Goal: Information Seeking & Learning: Learn about a topic

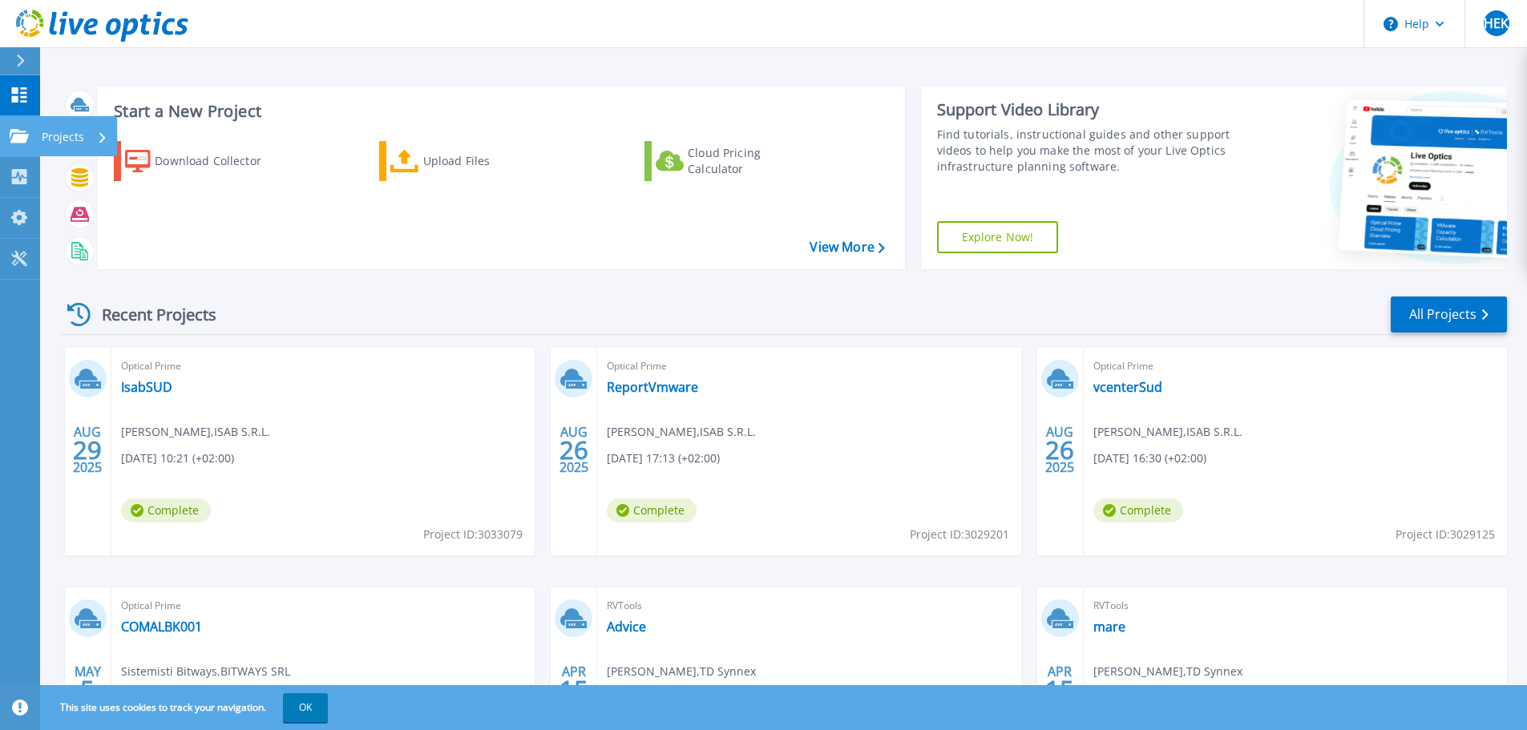
click at [43, 136] on p "Projects" at bounding box center [63, 137] width 42 height 42
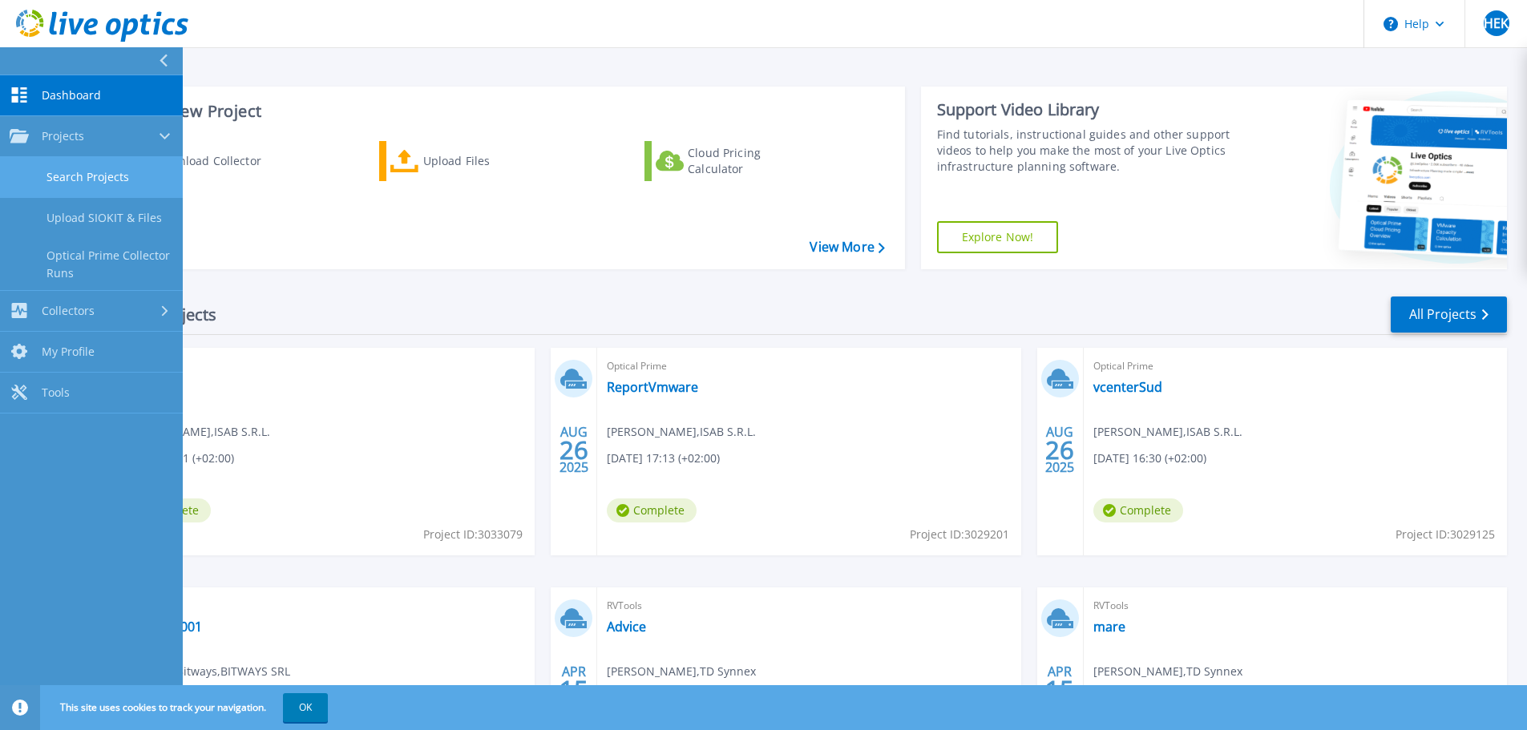
click at [111, 180] on link "Search Projects" at bounding box center [91, 177] width 183 height 41
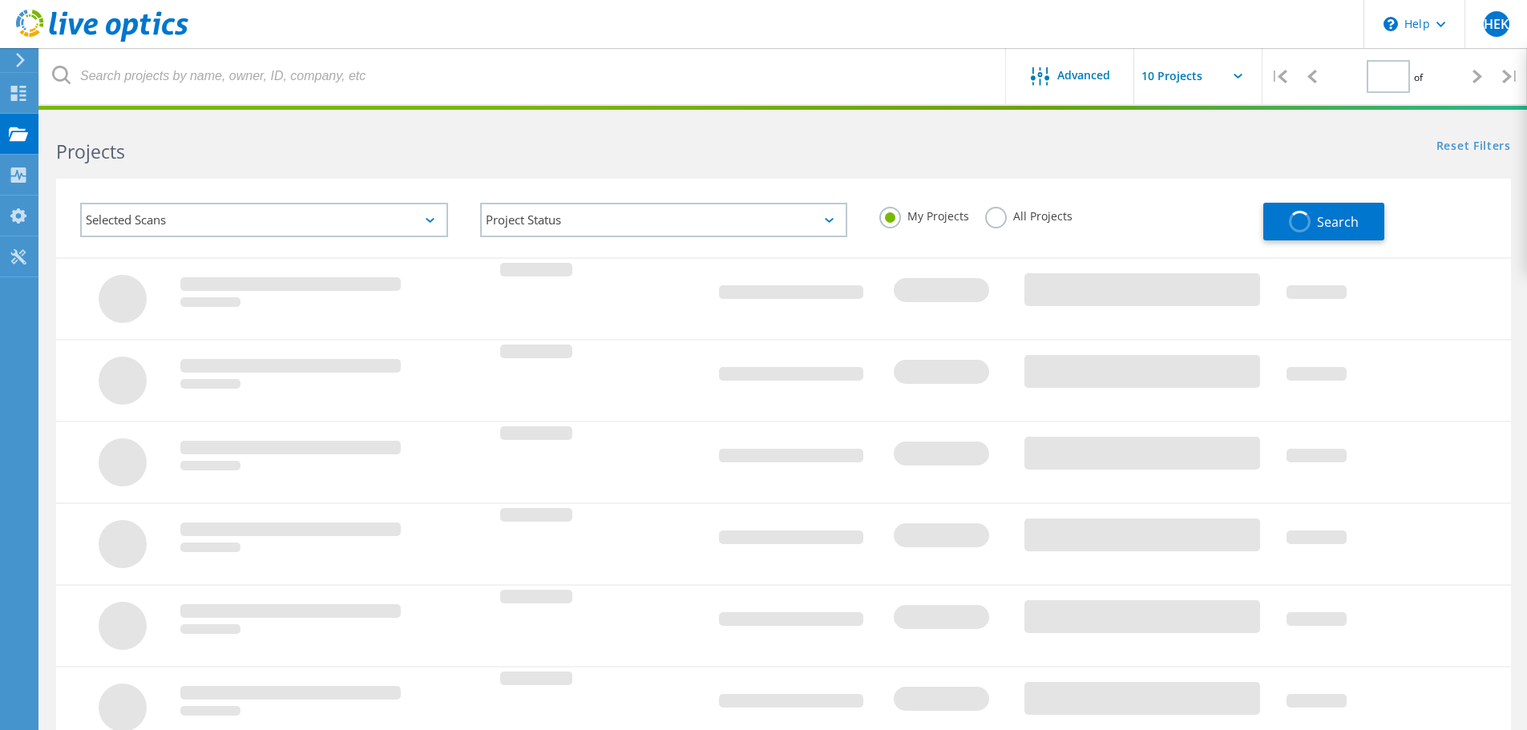
type input "1"
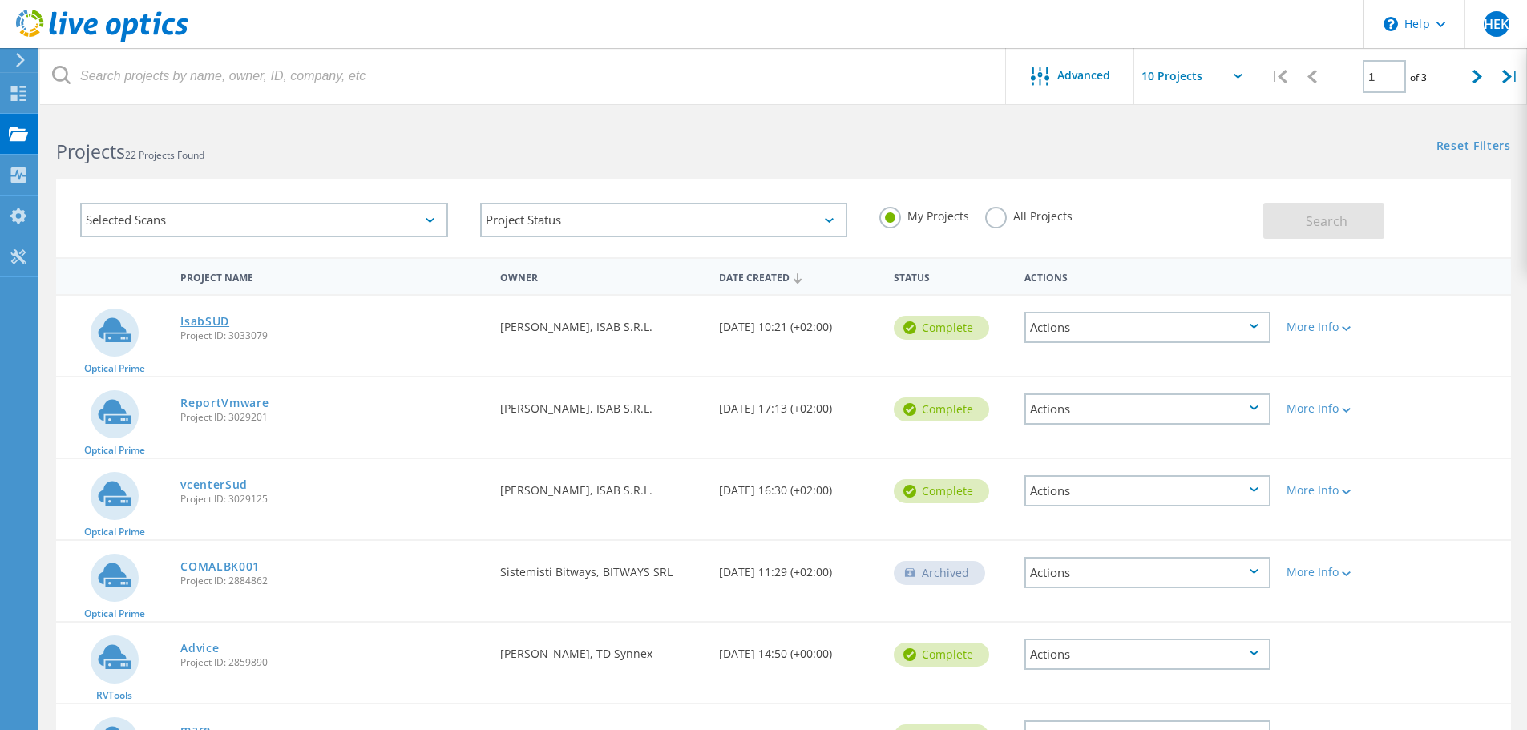
click at [215, 319] on link "IsabSUD" at bounding box center [204, 321] width 49 height 11
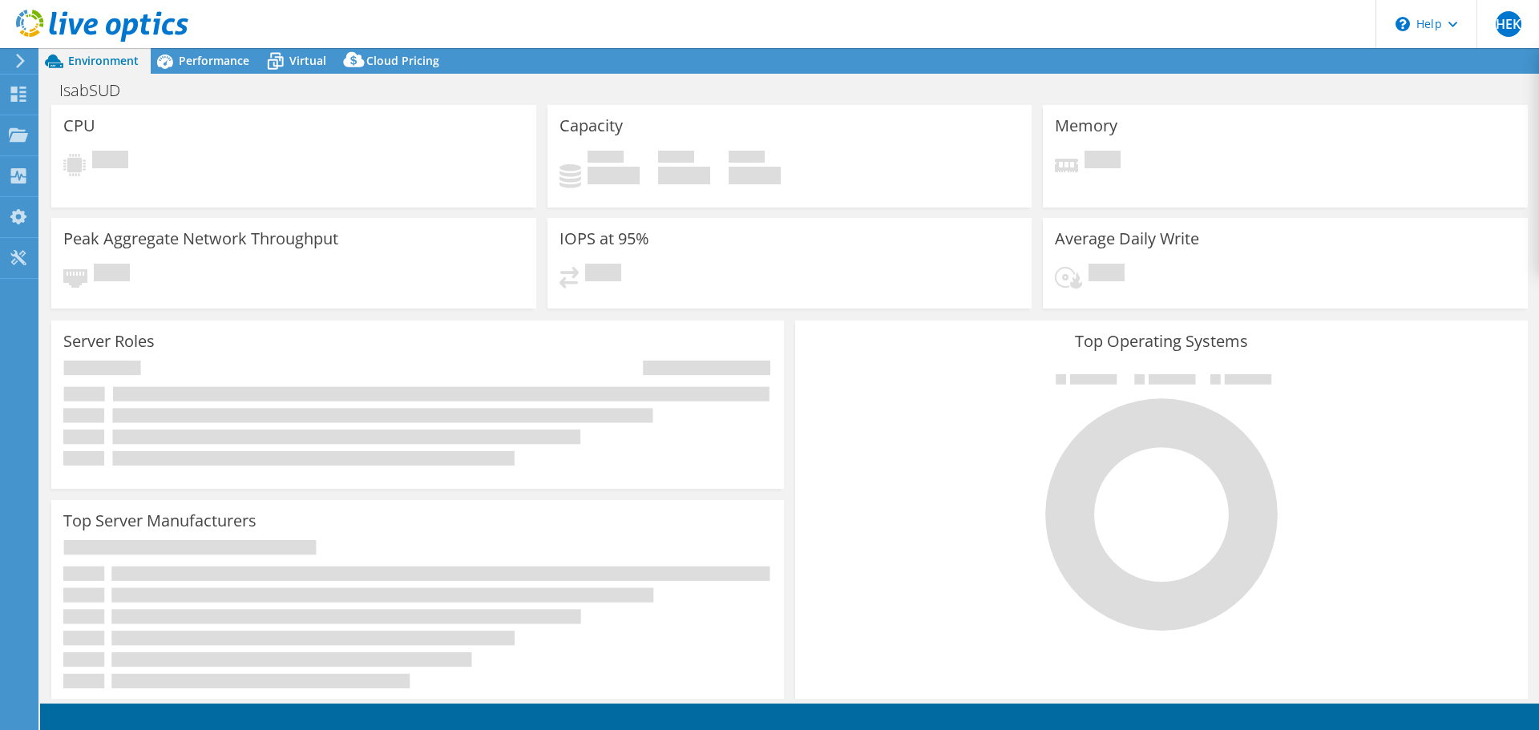
select select "USD"
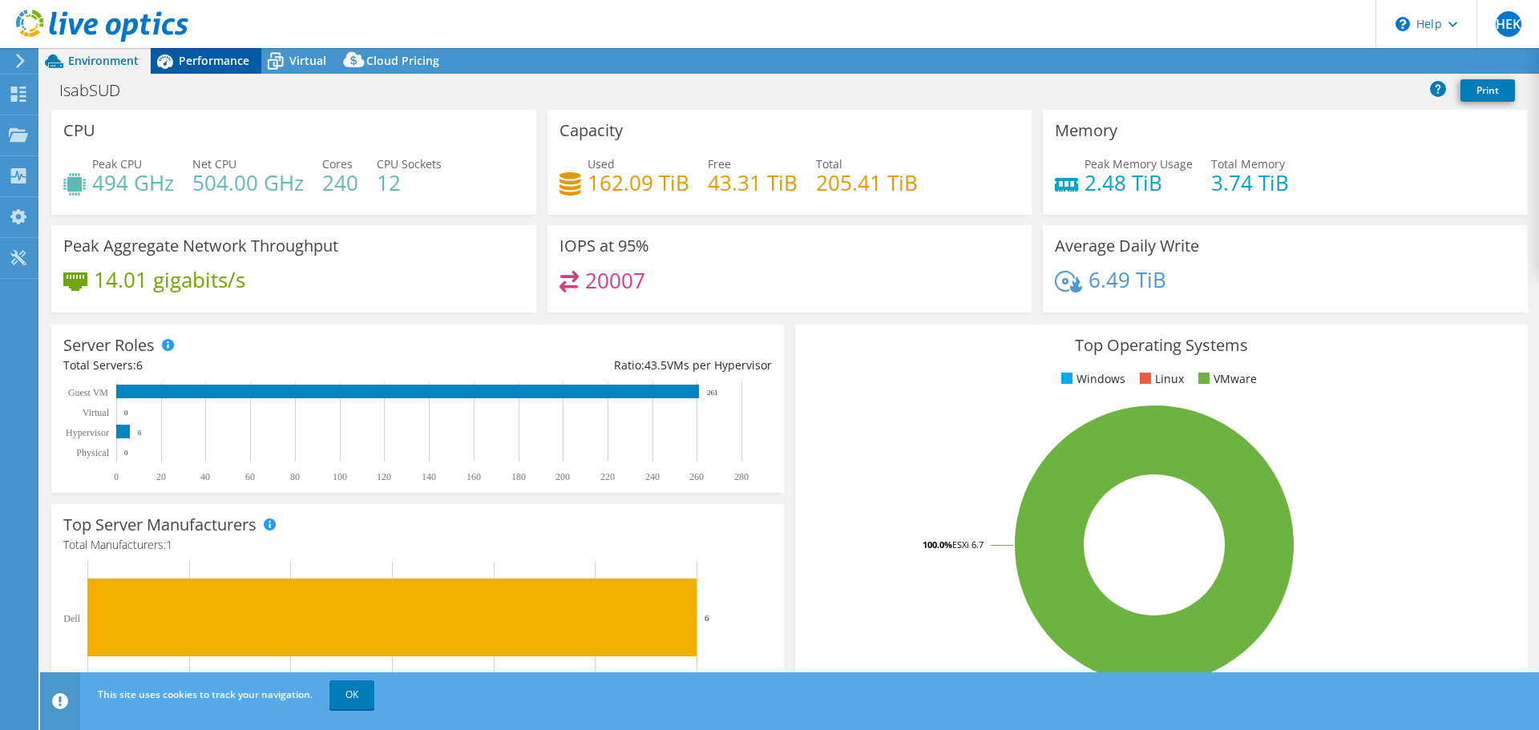
click at [223, 62] on span "Performance" at bounding box center [214, 60] width 71 height 15
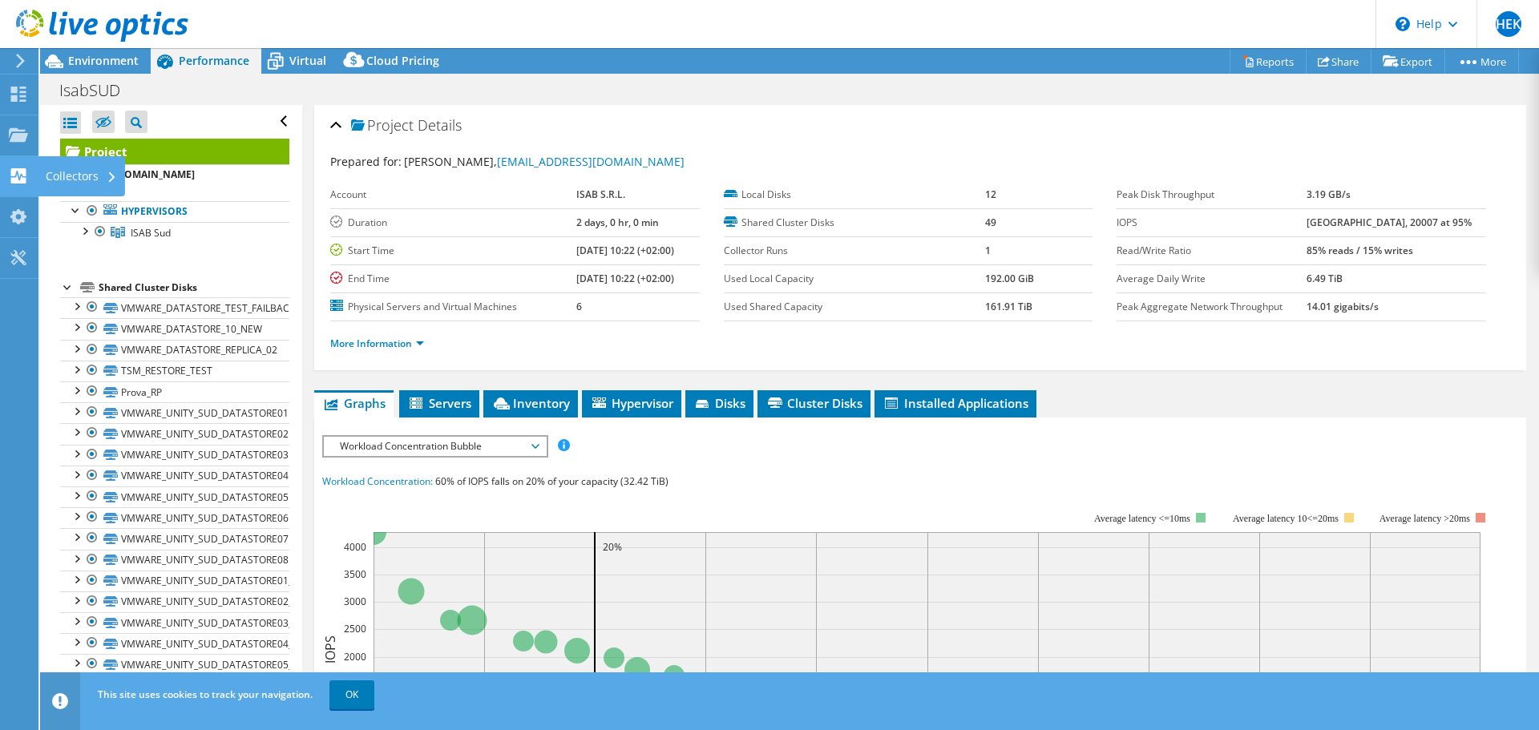
click at [67, 180] on div "Collectors" at bounding box center [81, 176] width 87 height 40
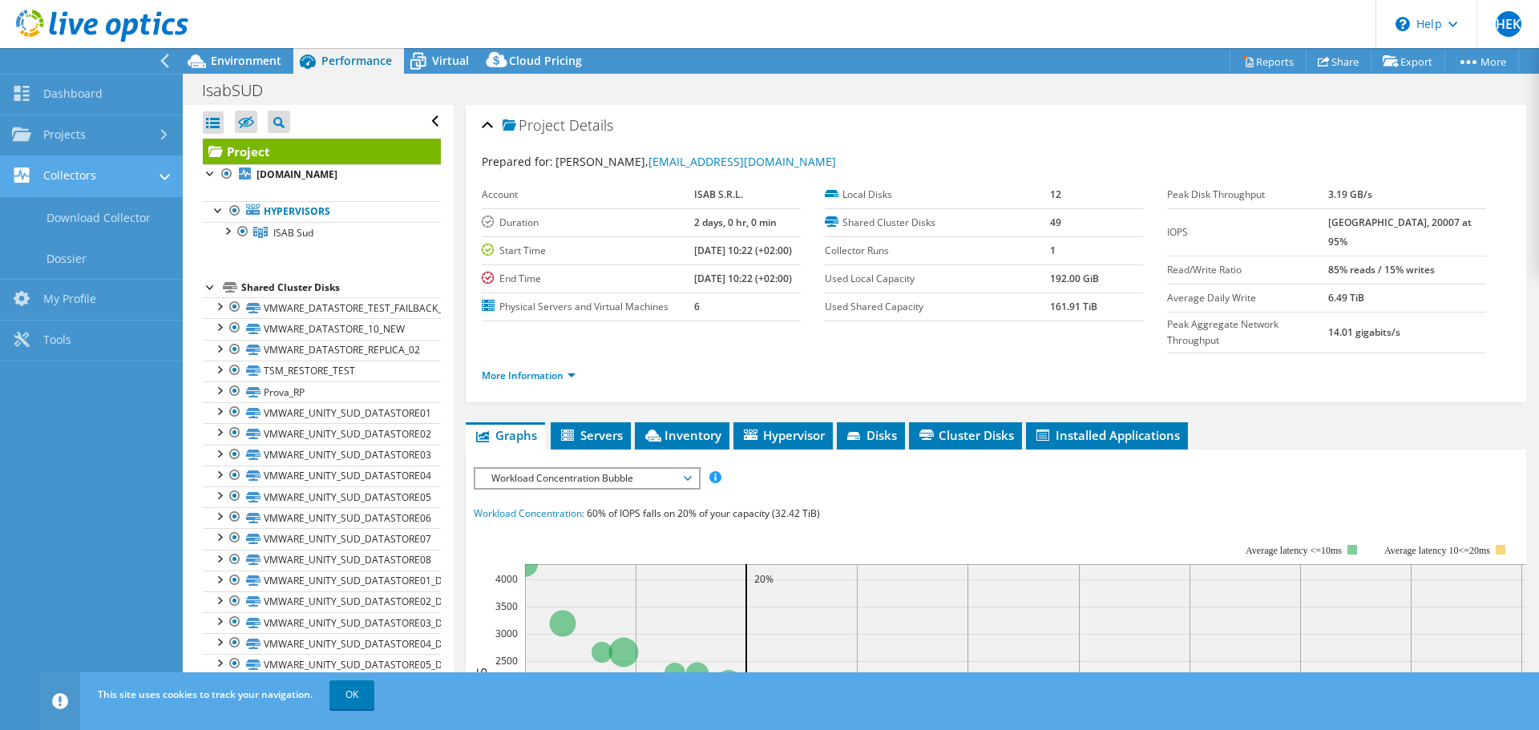
click at [97, 174] on link "Collectors" at bounding box center [91, 176] width 183 height 41
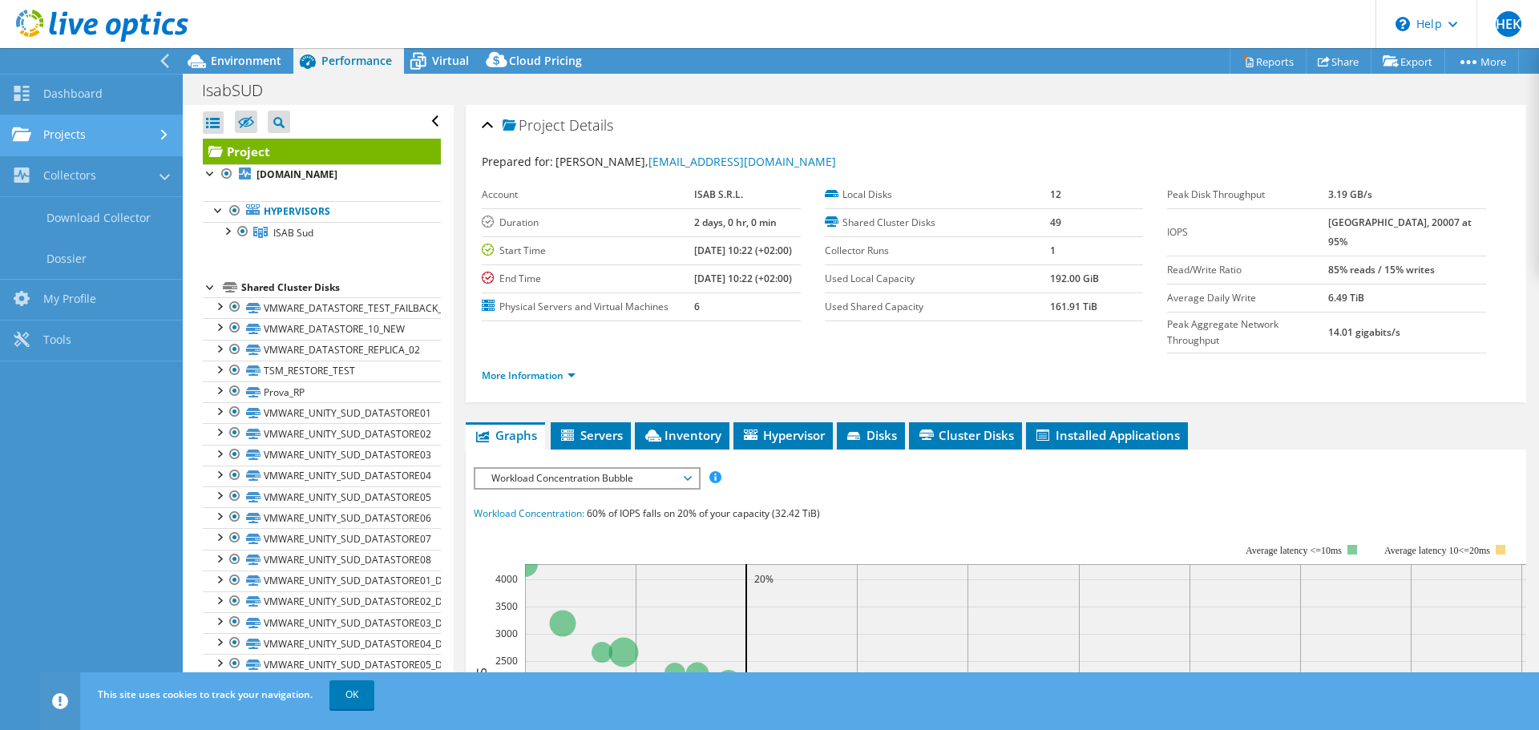
click at [97, 144] on link "Projects" at bounding box center [91, 135] width 183 height 41
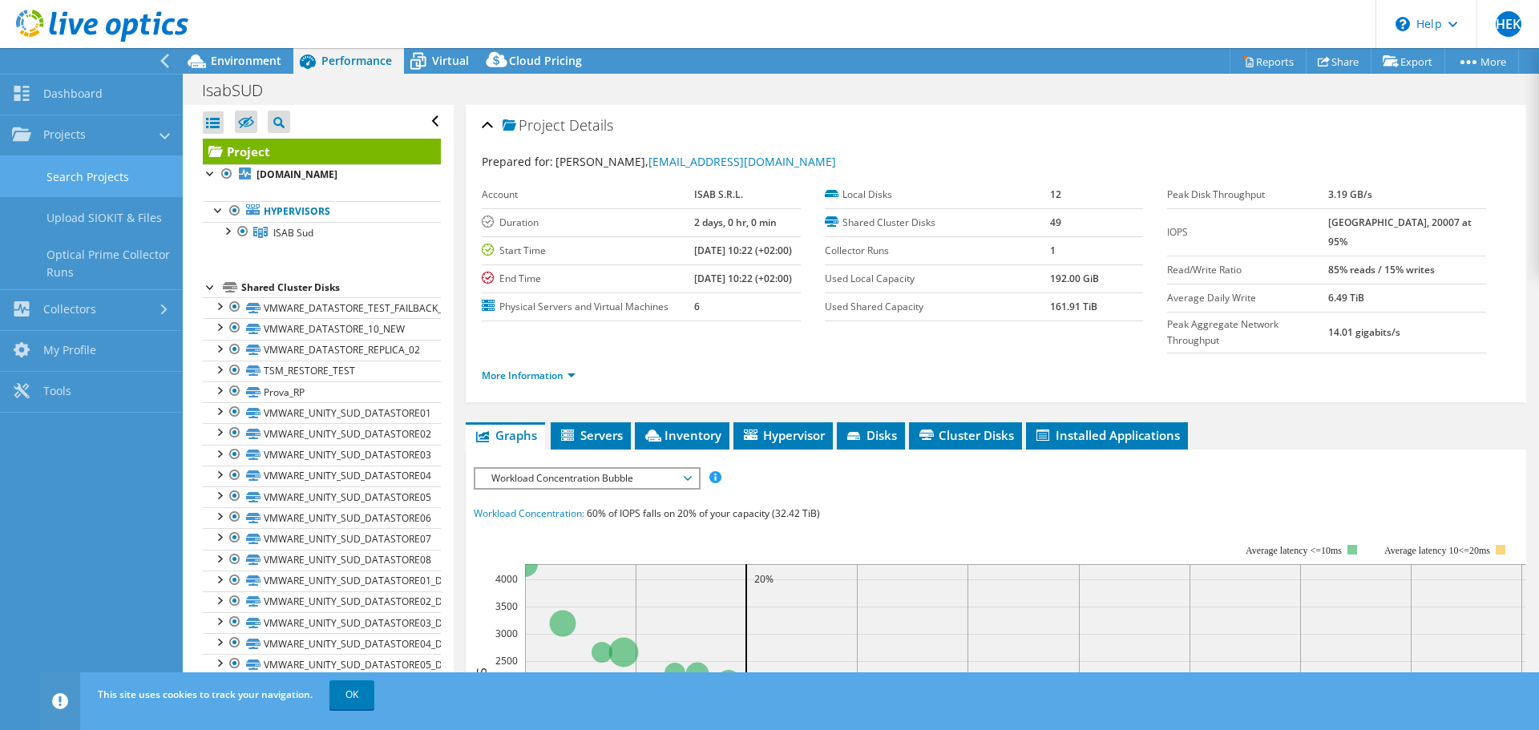
click at [85, 180] on link "Search Projects" at bounding box center [91, 176] width 183 height 41
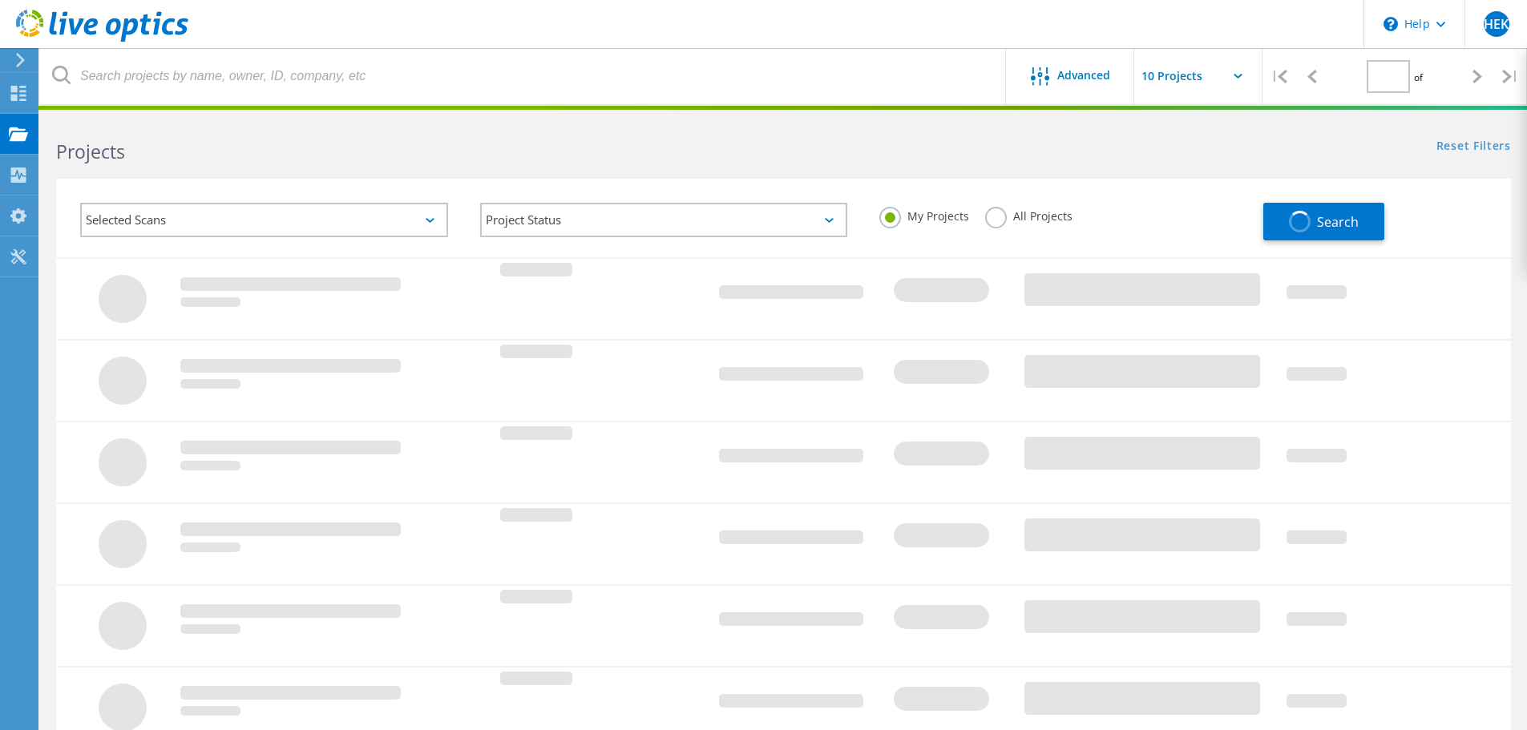
type input "1"
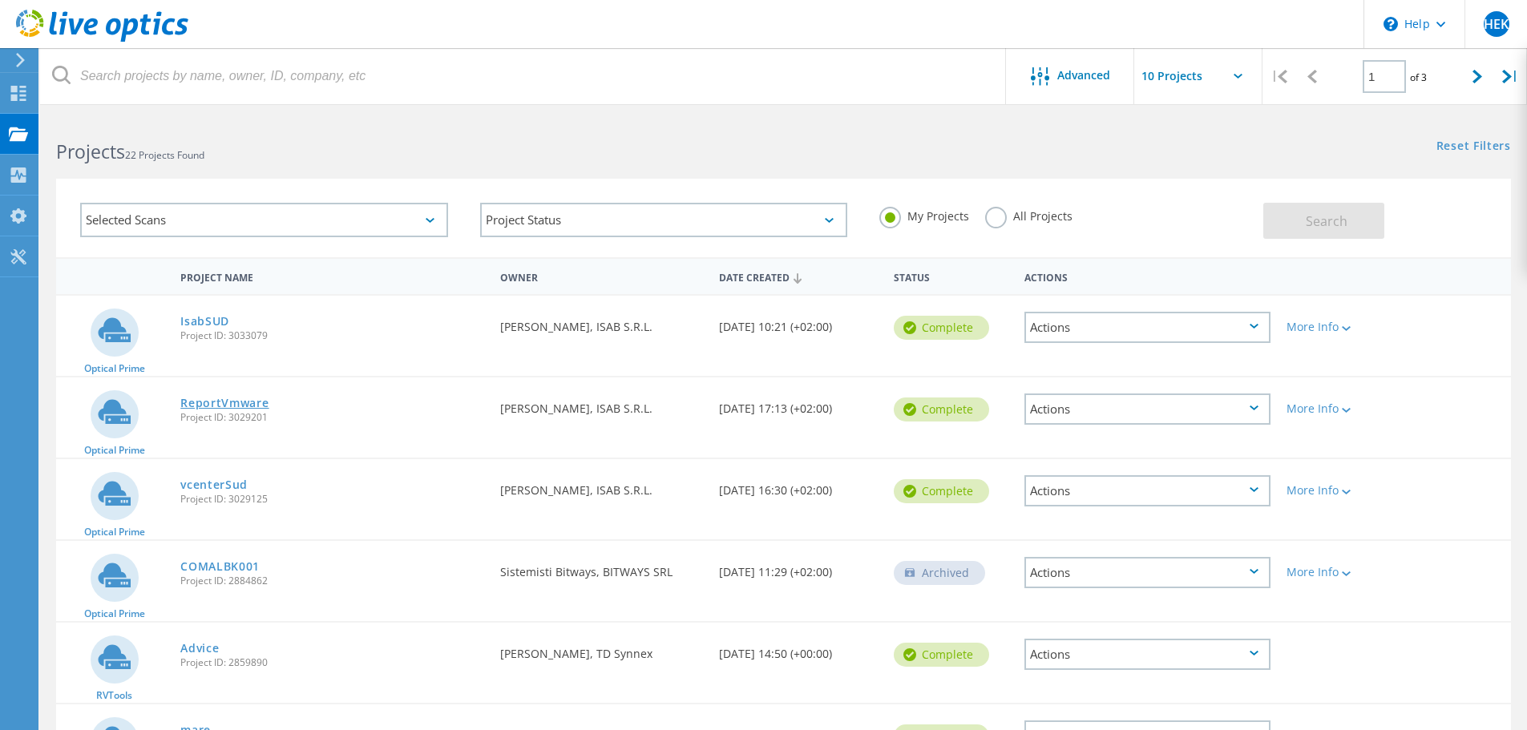
click at [216, 409] on link "ReportVmware" at bounding box center [224, 403] width 88 height 11
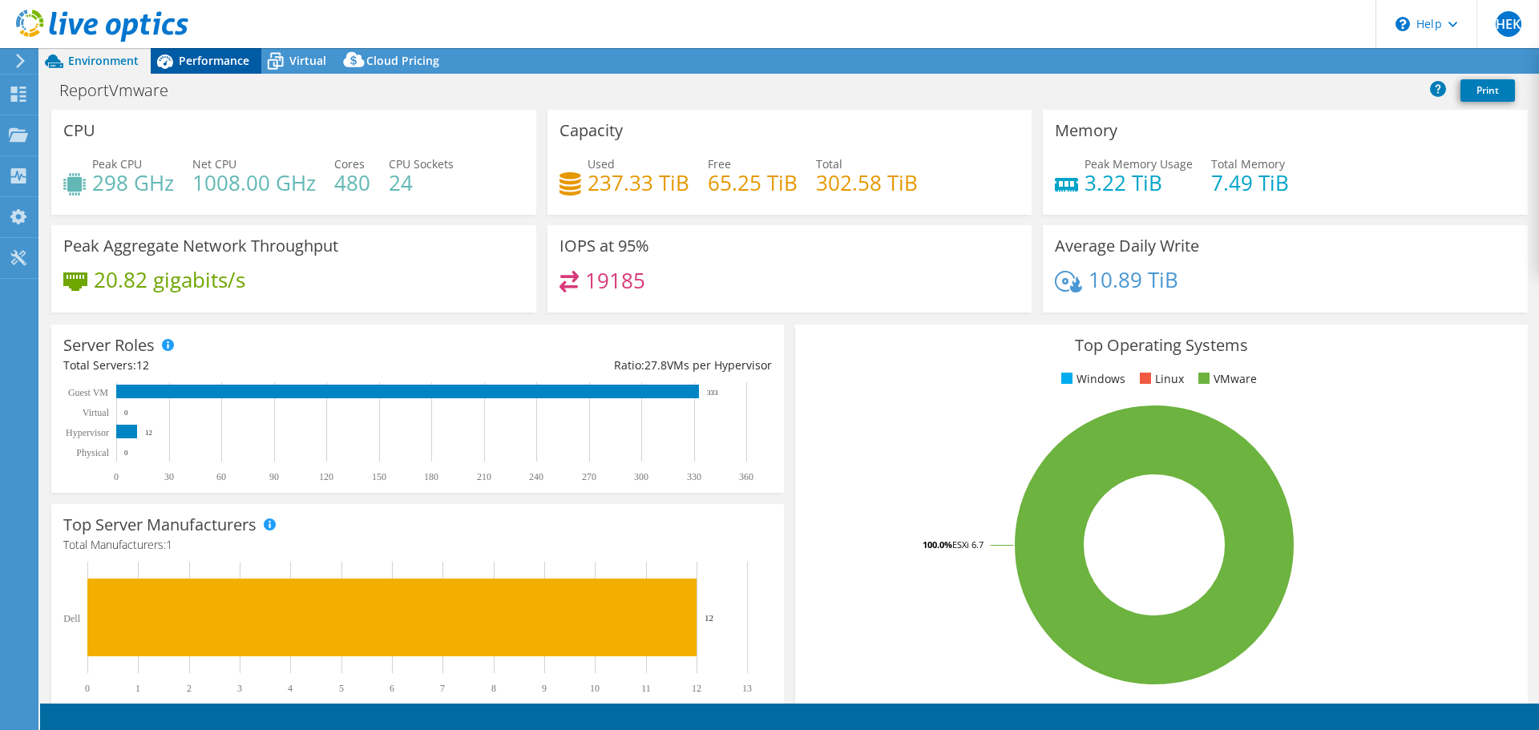
click at [223, 64] on span "Performance" at bounding box center [214, 60] width 71 height 15
select select "USD"
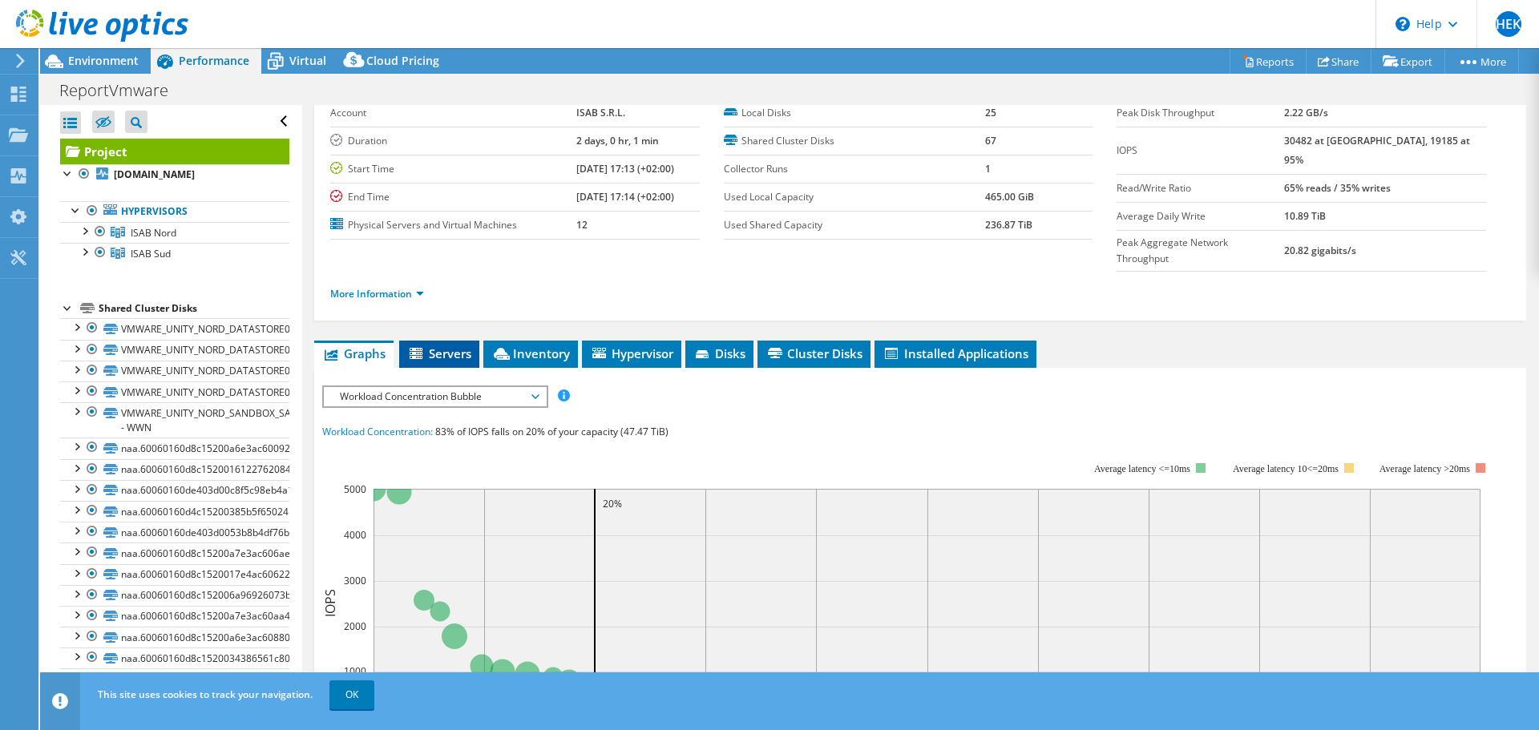
scroll to position [80, 0]
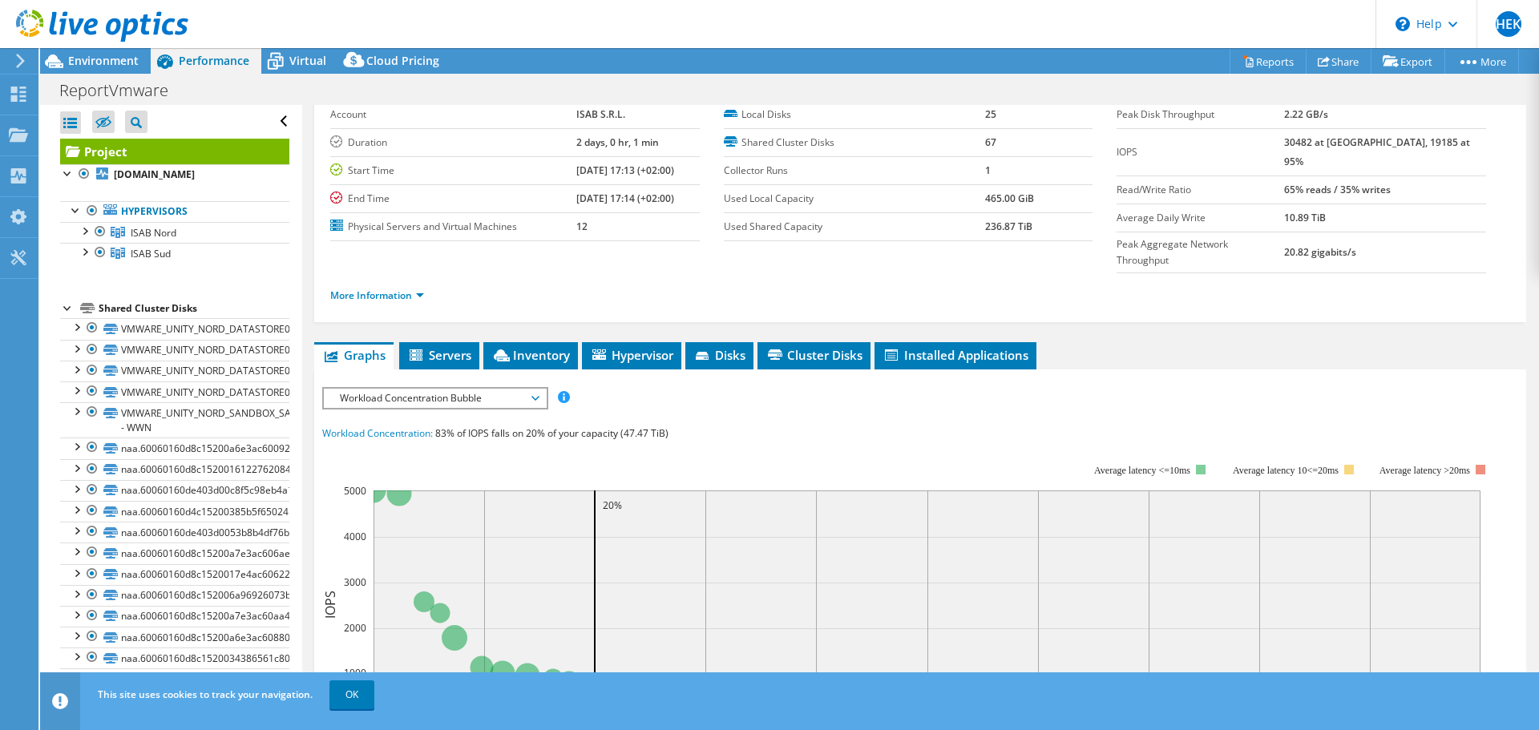
click at [411, 389] on span "Workload Concentration Bubble" at bounding box center [435, 398] width 206 height 19
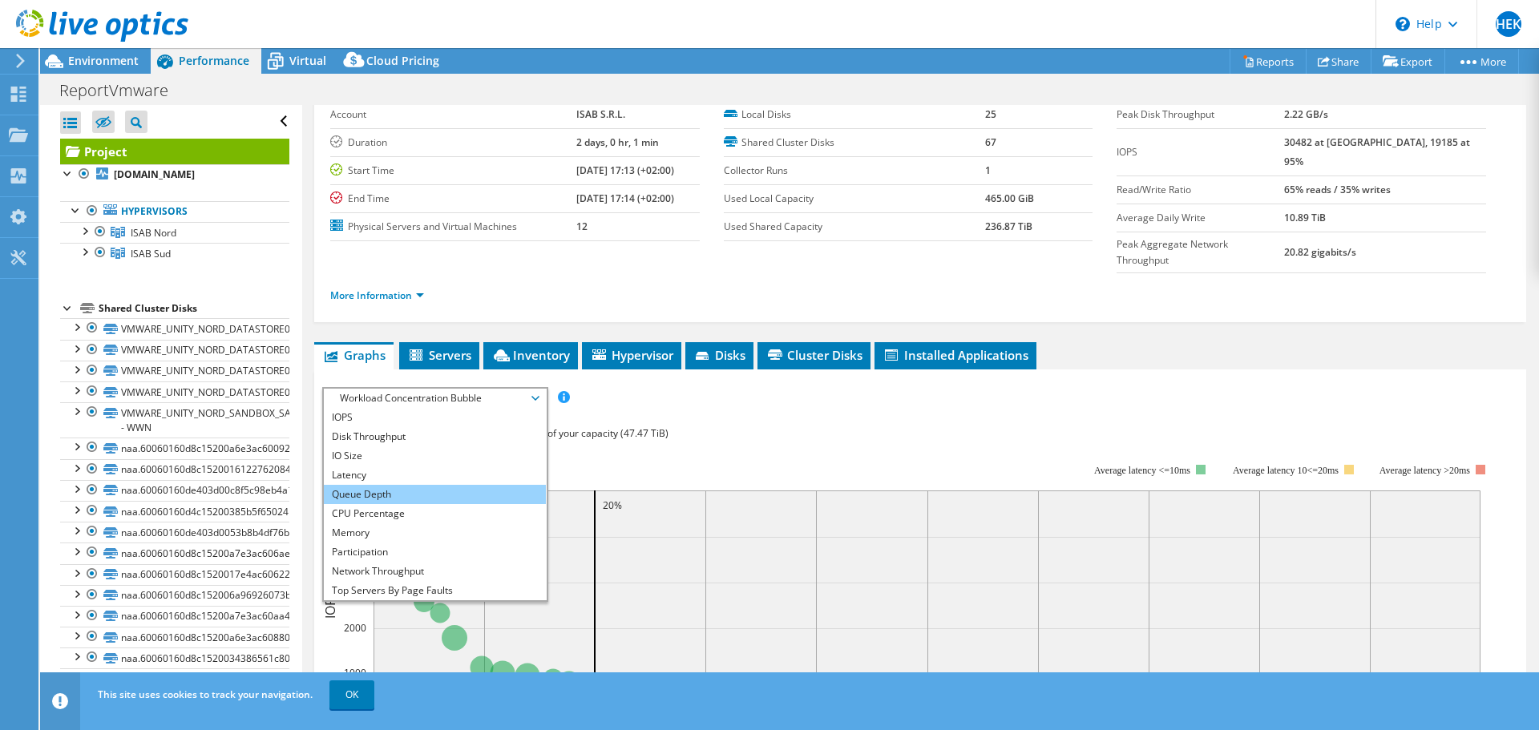
scroll to position [58, 0]
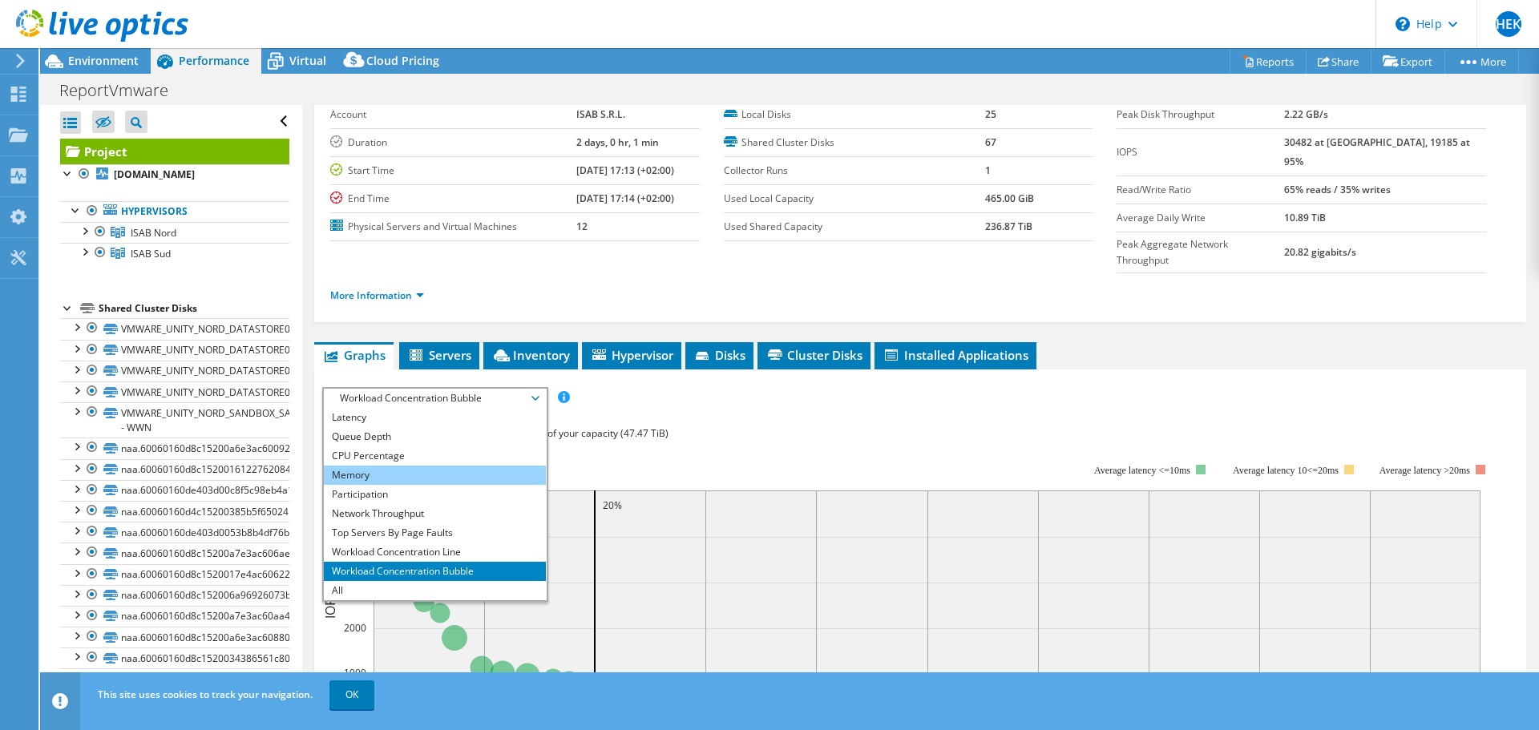
click at [412, 466] on li "Memory" at bounding box center [435, 475] width 222 height 19
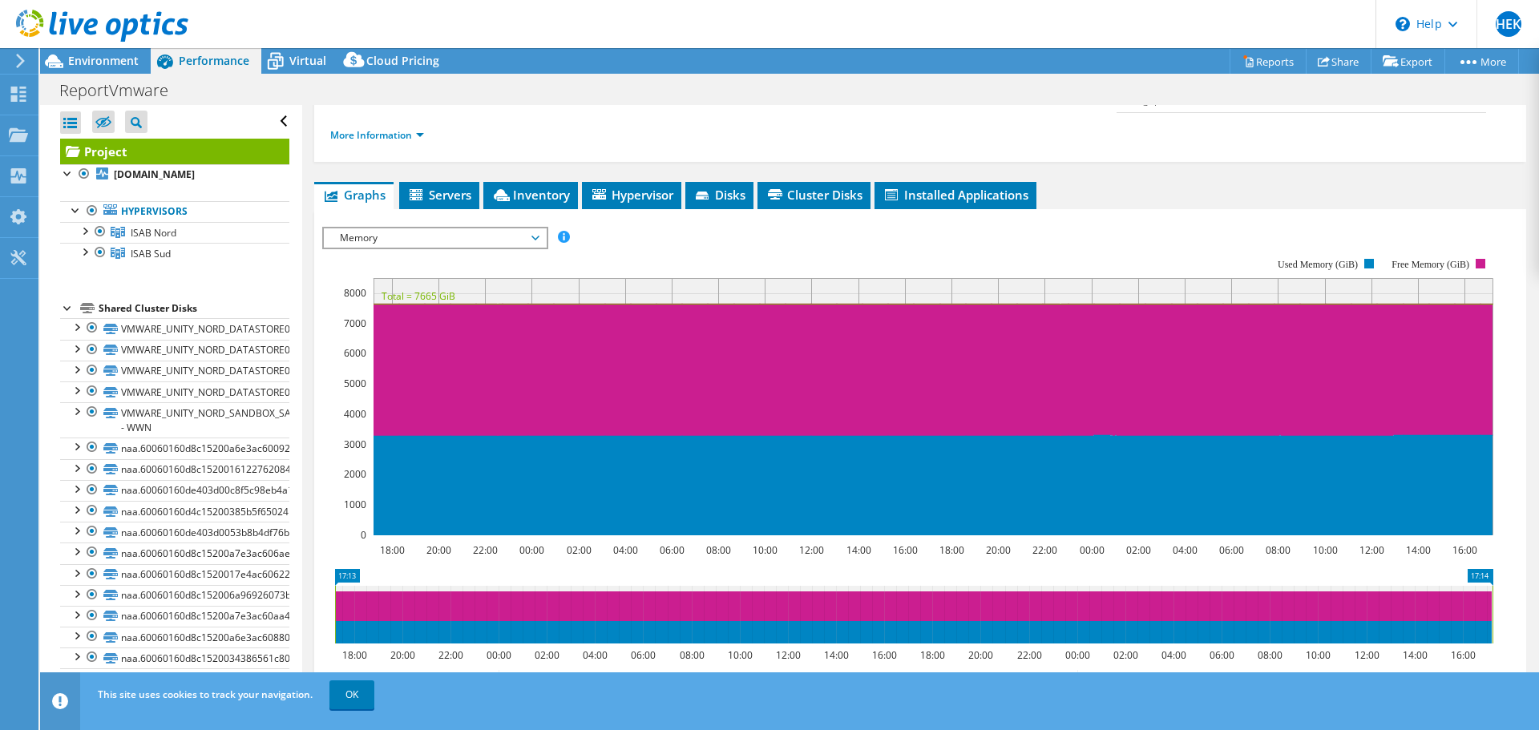
scroll to position [160, 0]
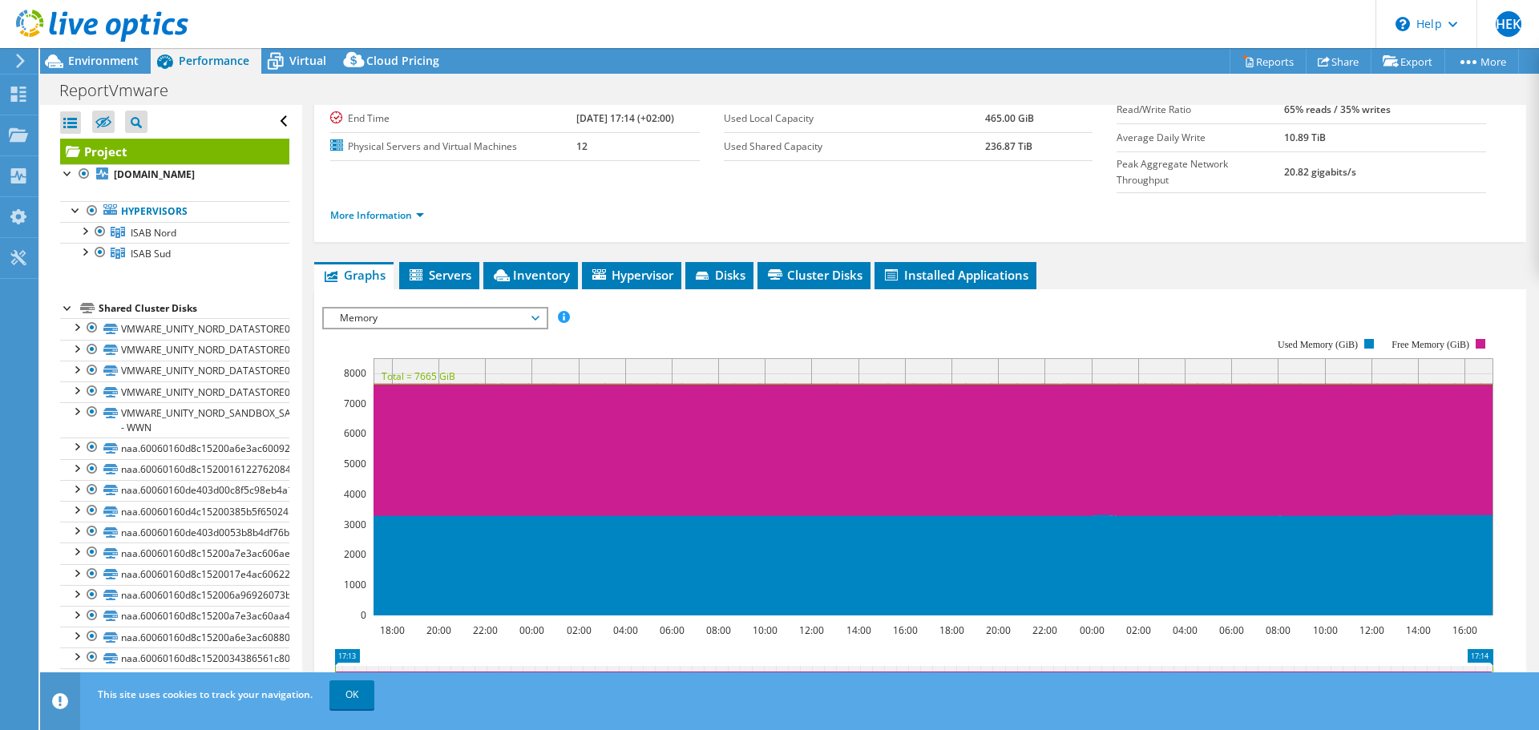
click at [461, 309] on span "Memory" at bounding box center [435, 318] width 206 height 19
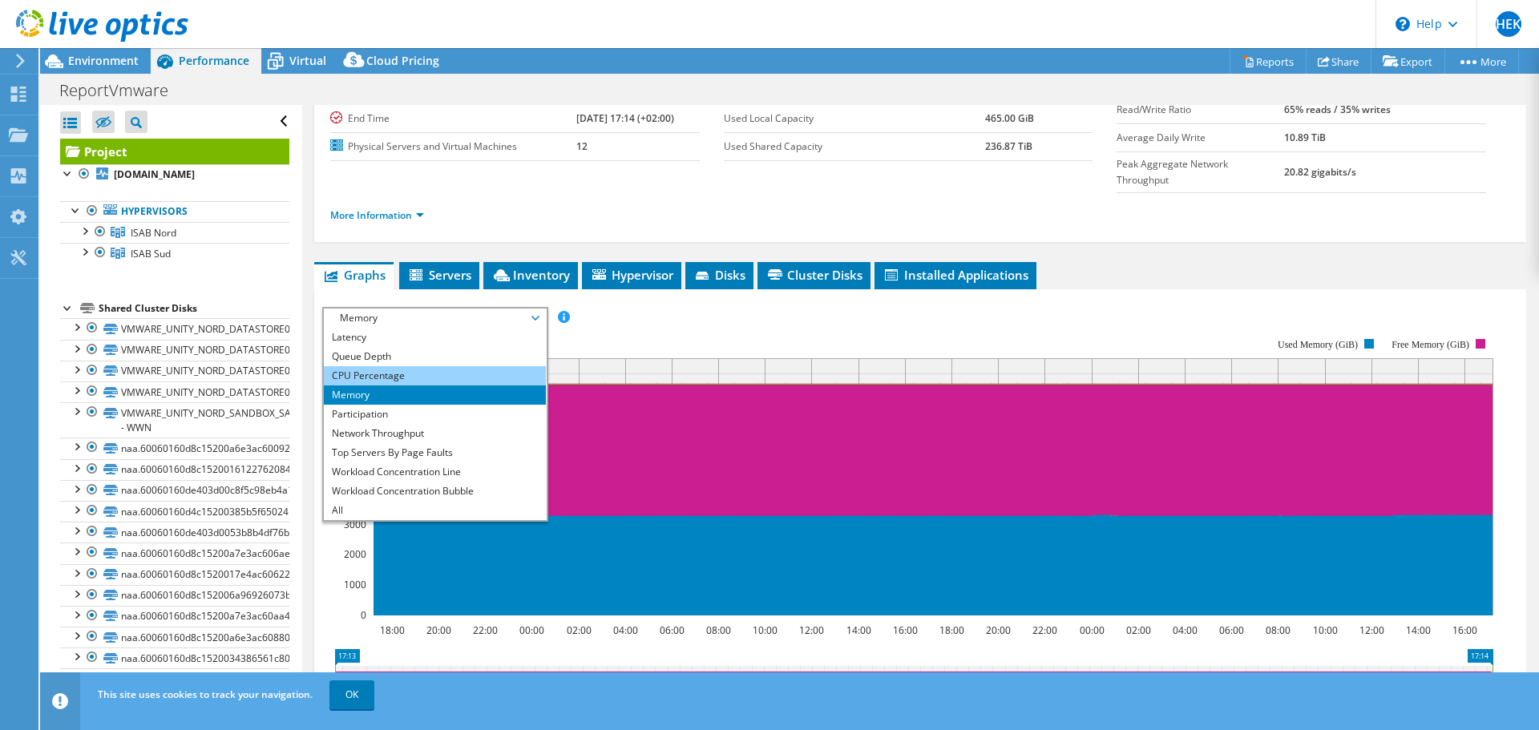
click at [398, 366] on li "CPU Percentage" at bounding box center [435, 375] width 222 height 19
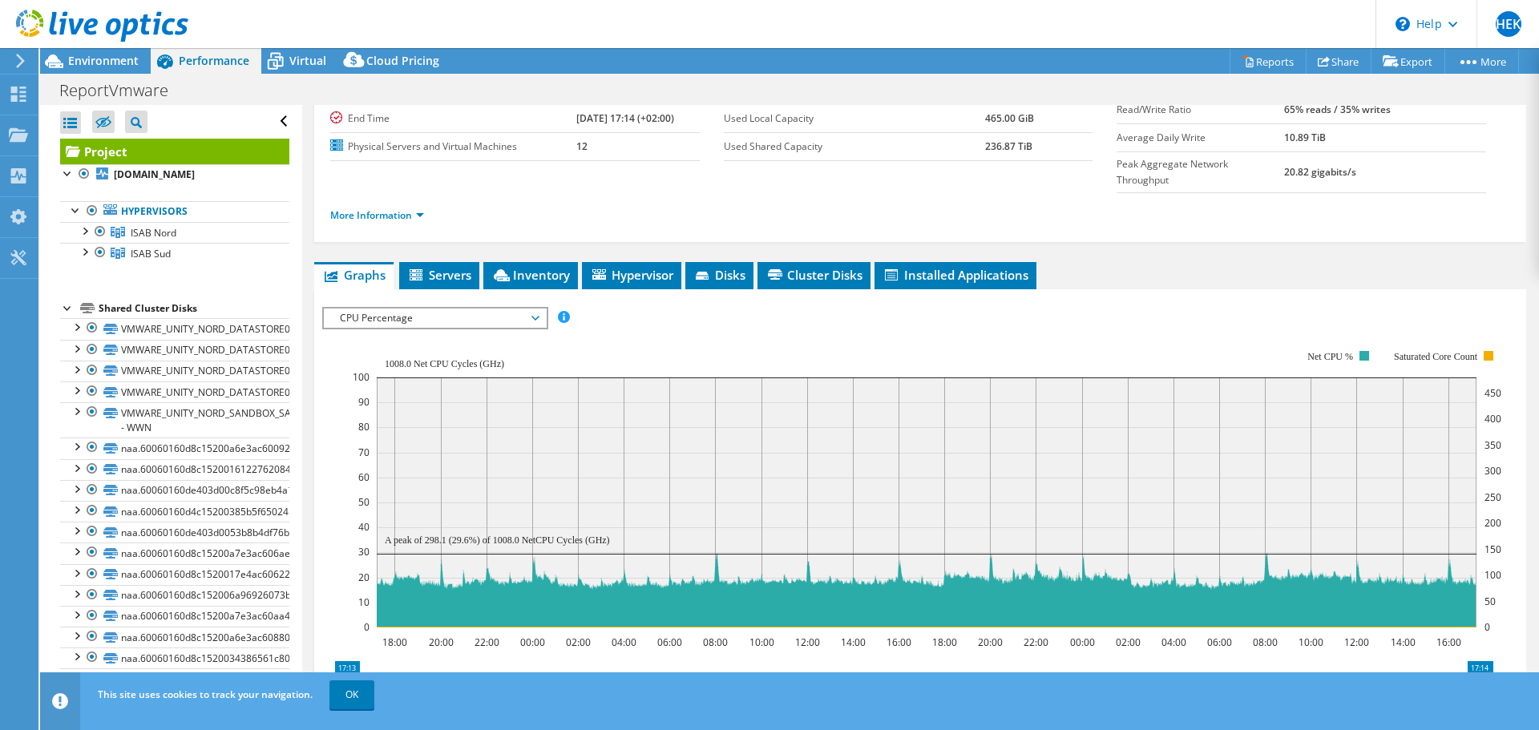
click at [522, 309] on span "CPU Percentage" at bounding box center [435, 318] width 206 height 19
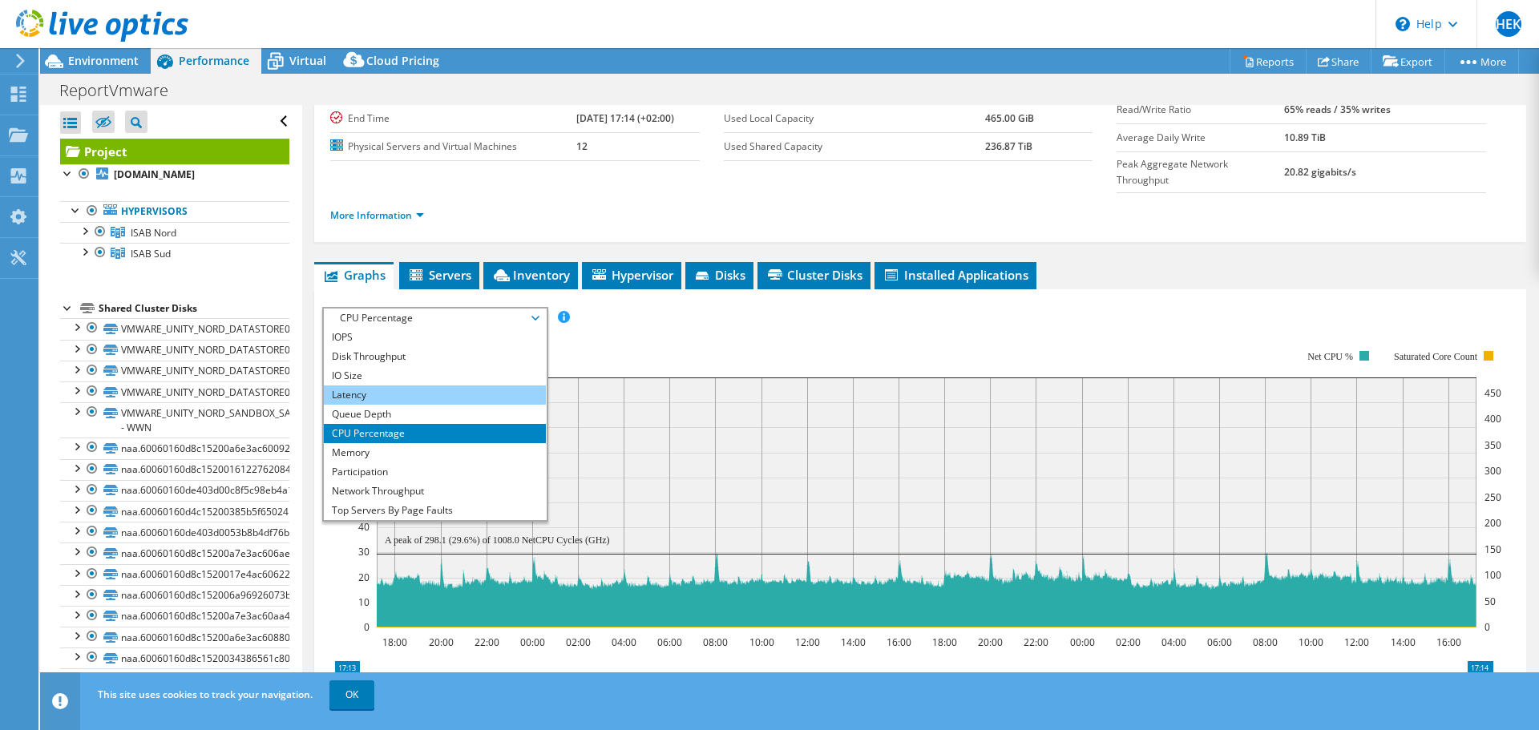
scroll to position [58, 0]
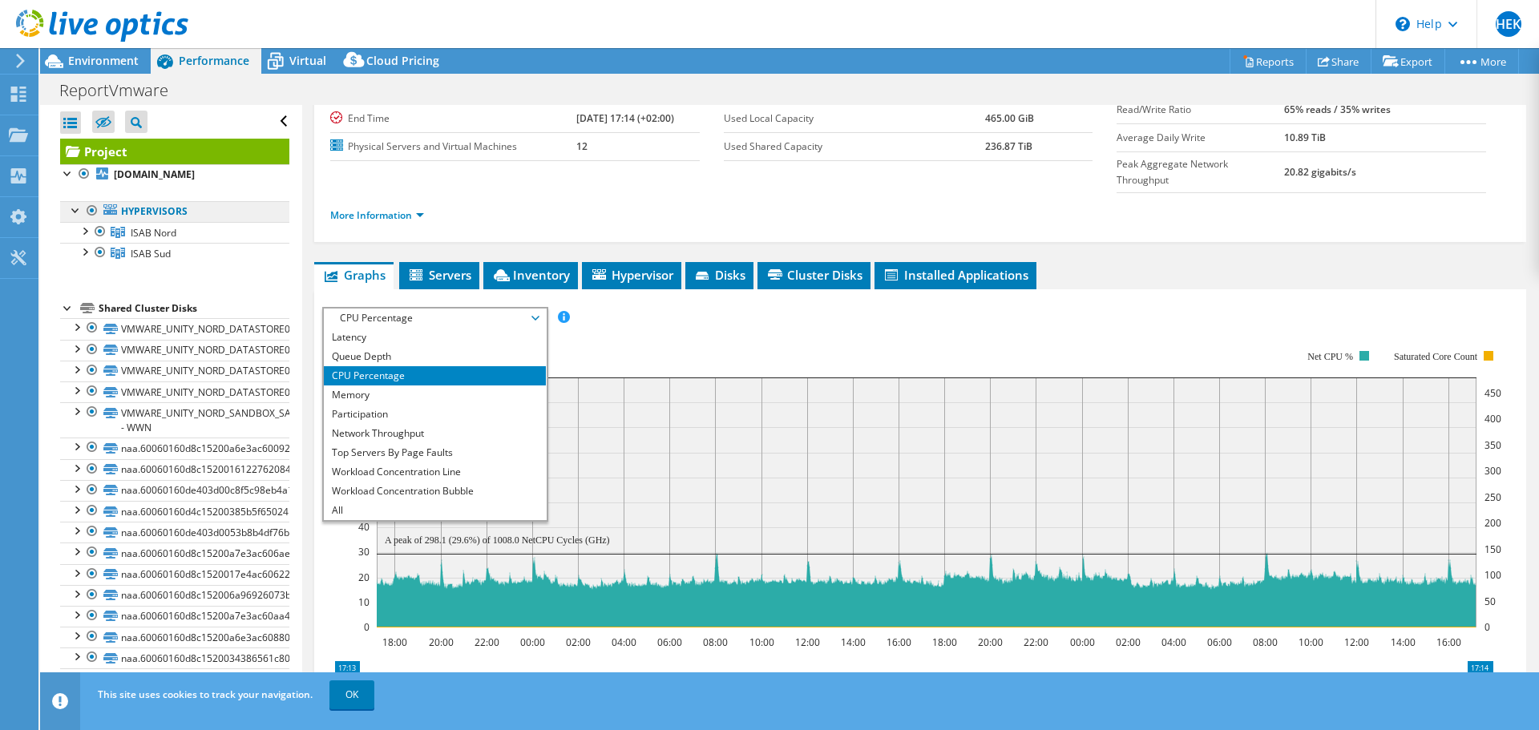
click at [175, 211] on link "Hypervisors" at bounding box center [174, 211] width 229 height 21
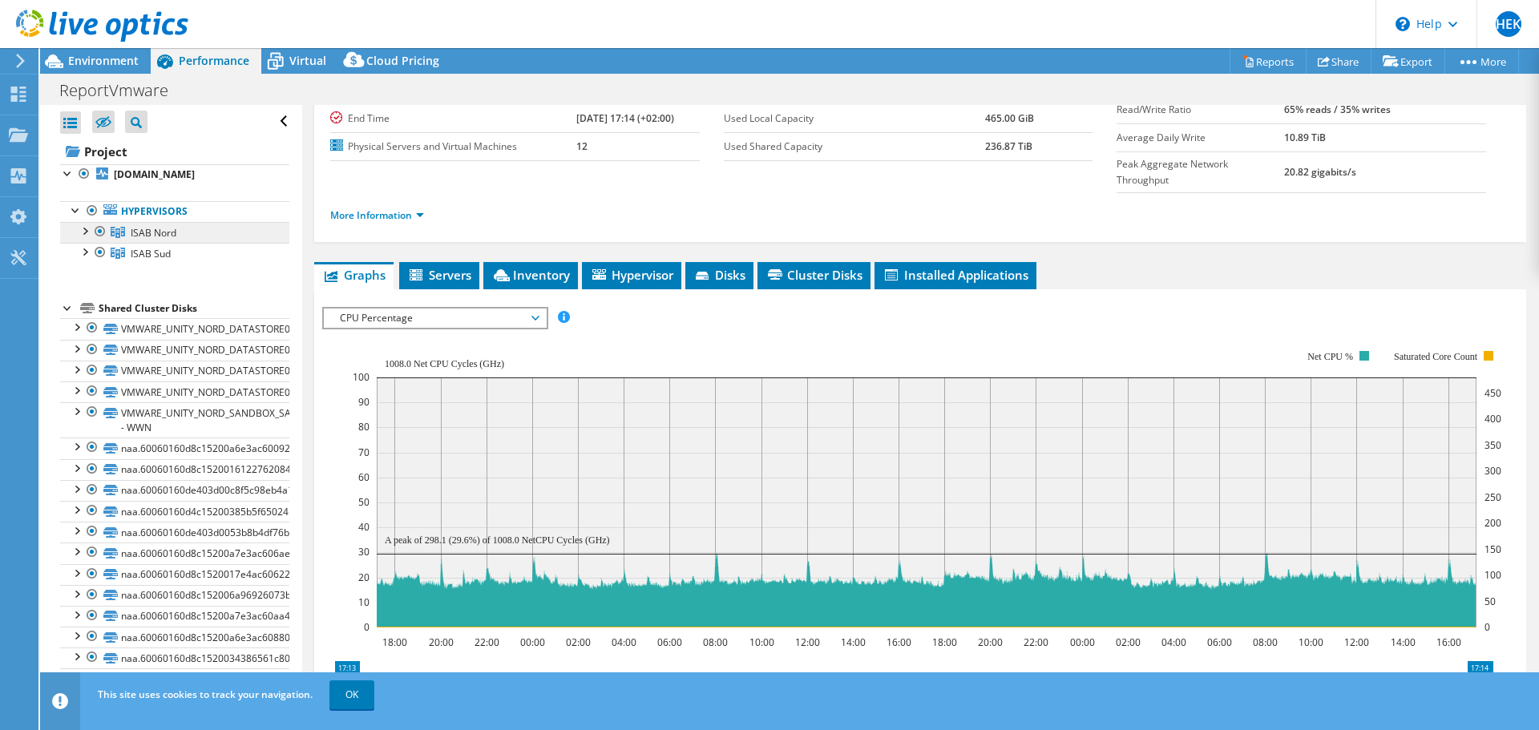
click at [161, 235] on span "ISAB Nord" at bounding box center [154, 233] width 46 height 14
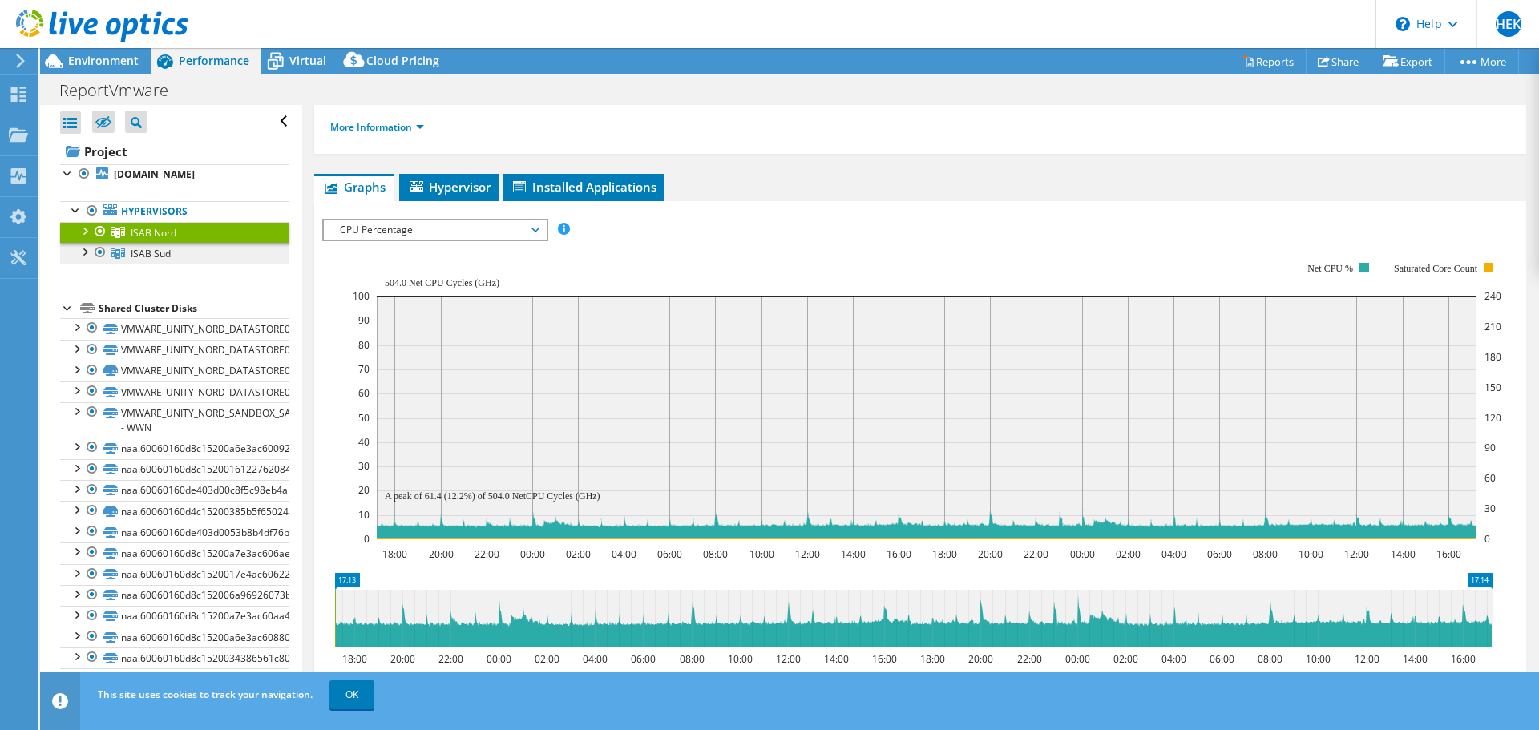
click at [147, 249] on span "ISAB Sud" at bounding box center [151, 254] width 40 height 14
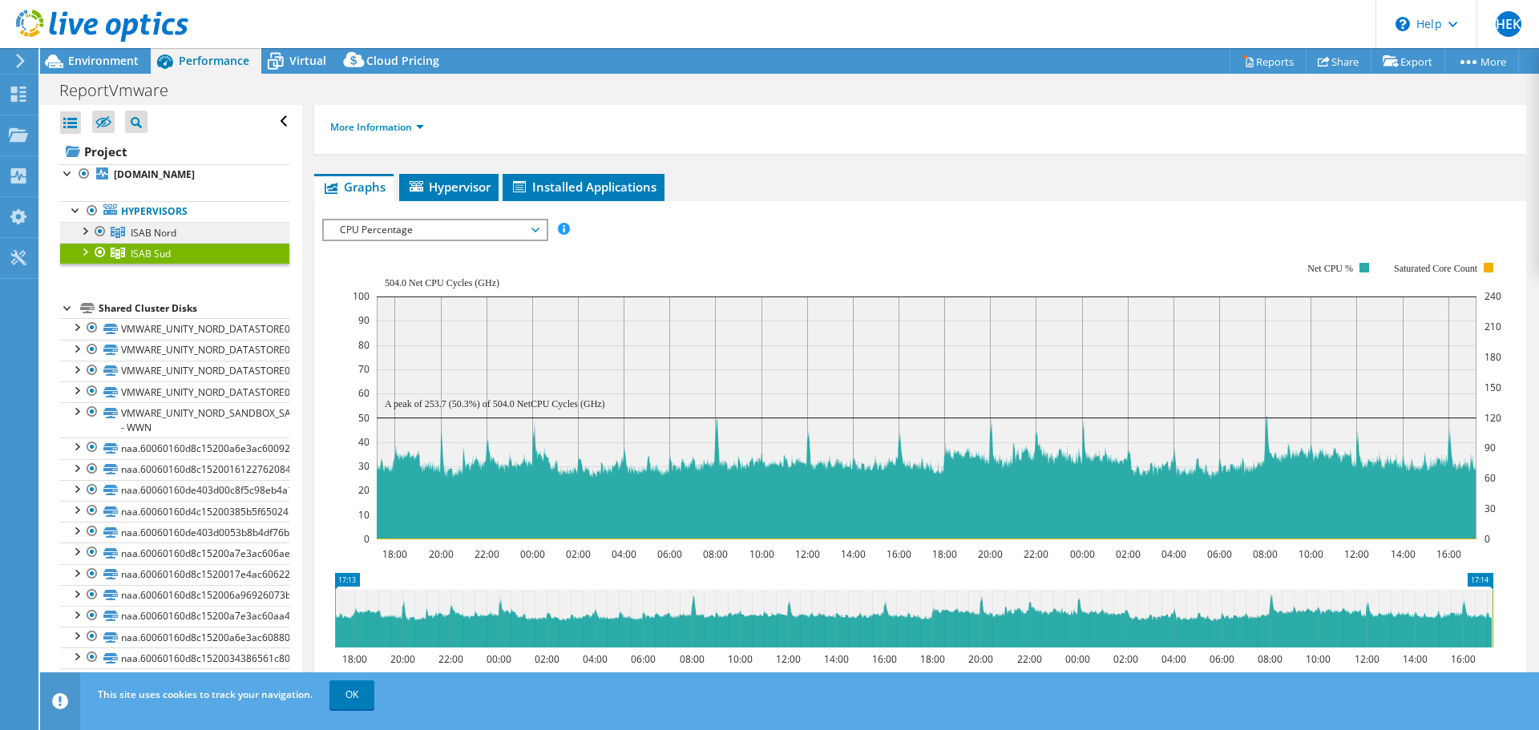
click at [164, 233] on span "ISAB Nord" at bounding box center [154, 233] width 46 height 14
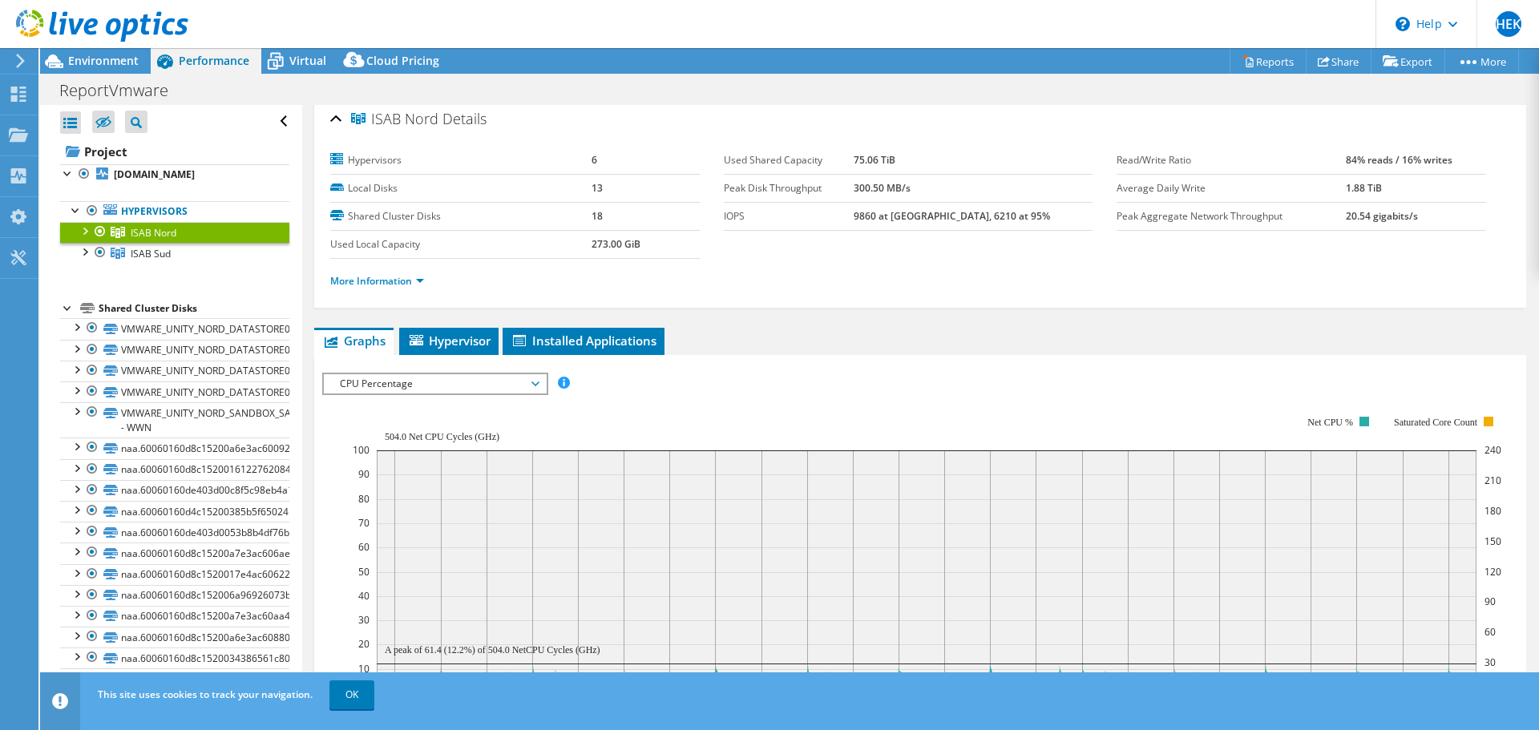
scroll to position [0, 0]
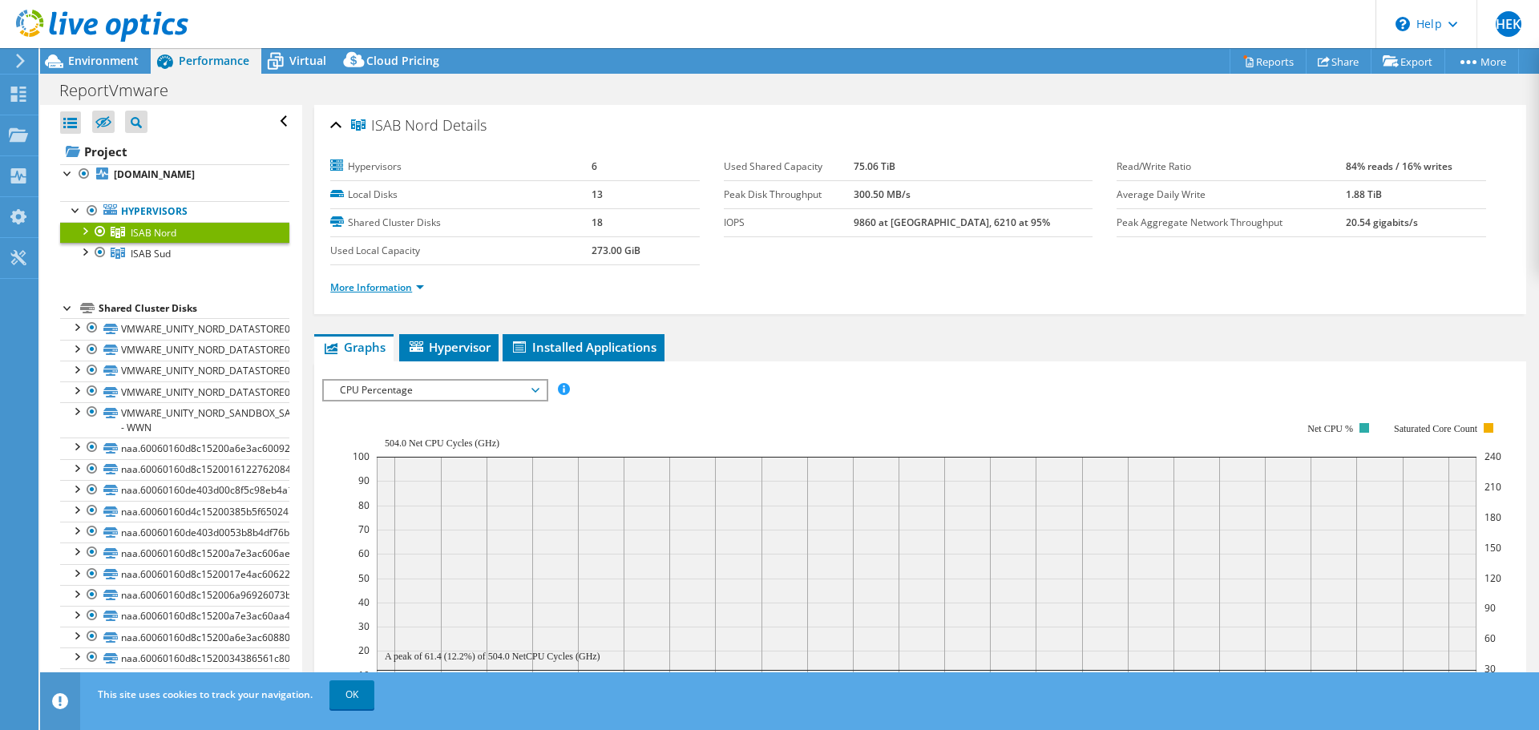
click at [423, 291] on link "More Information" at bounding box center [377, 288] width 94 height 14
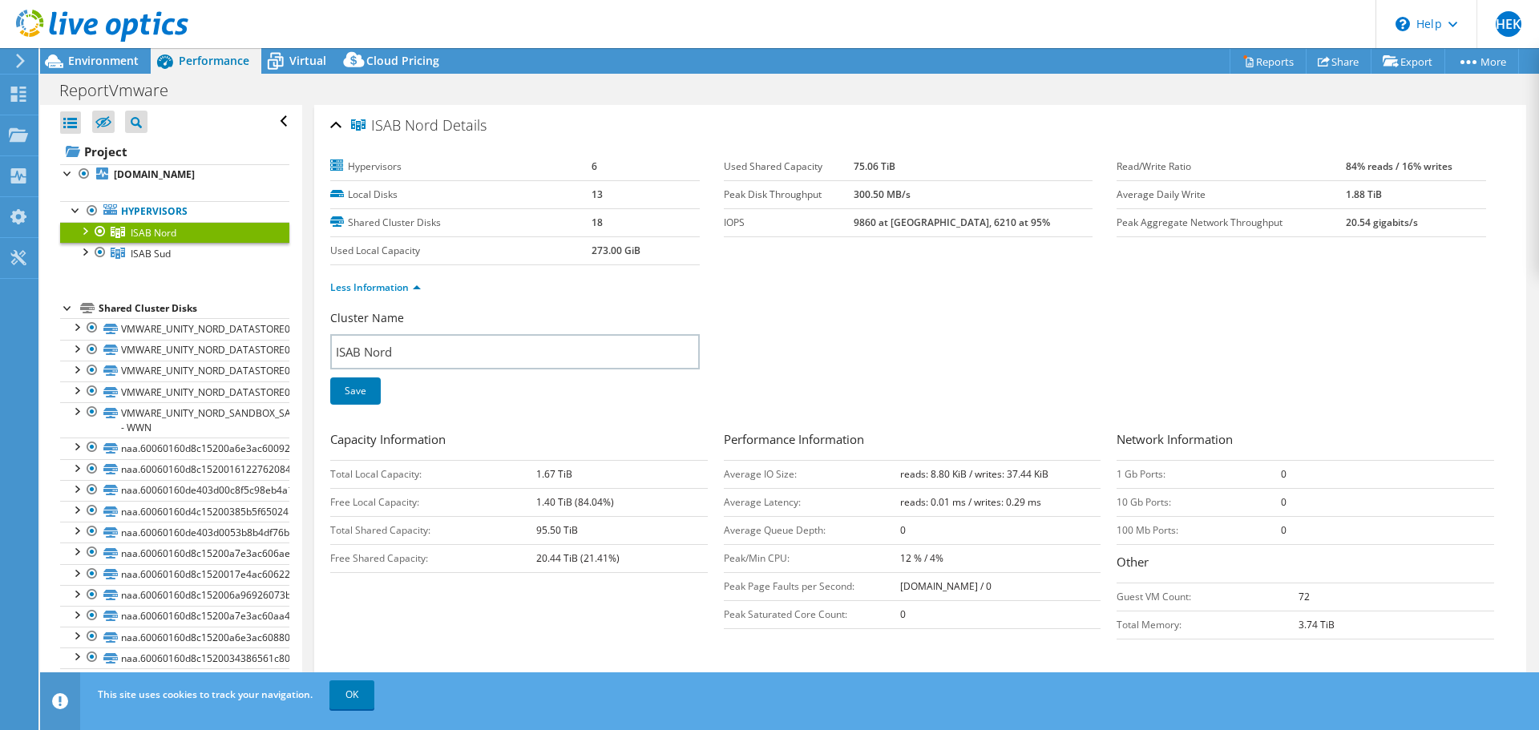
click at [87, 231] on div at bounding box center [84, 230] width 16 height 16
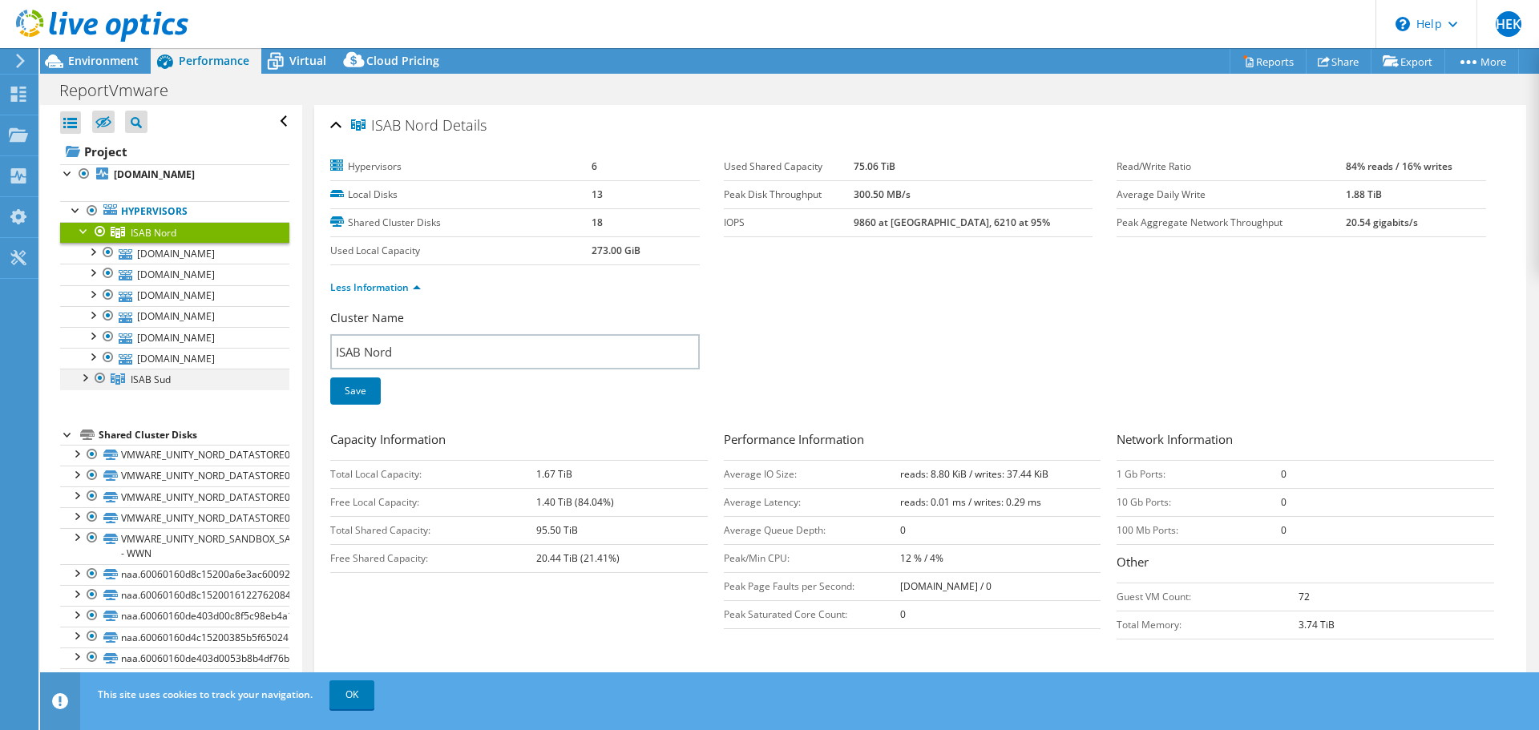
click at [84, 379] on div at bounding box center [84, 377] width 16 height 16
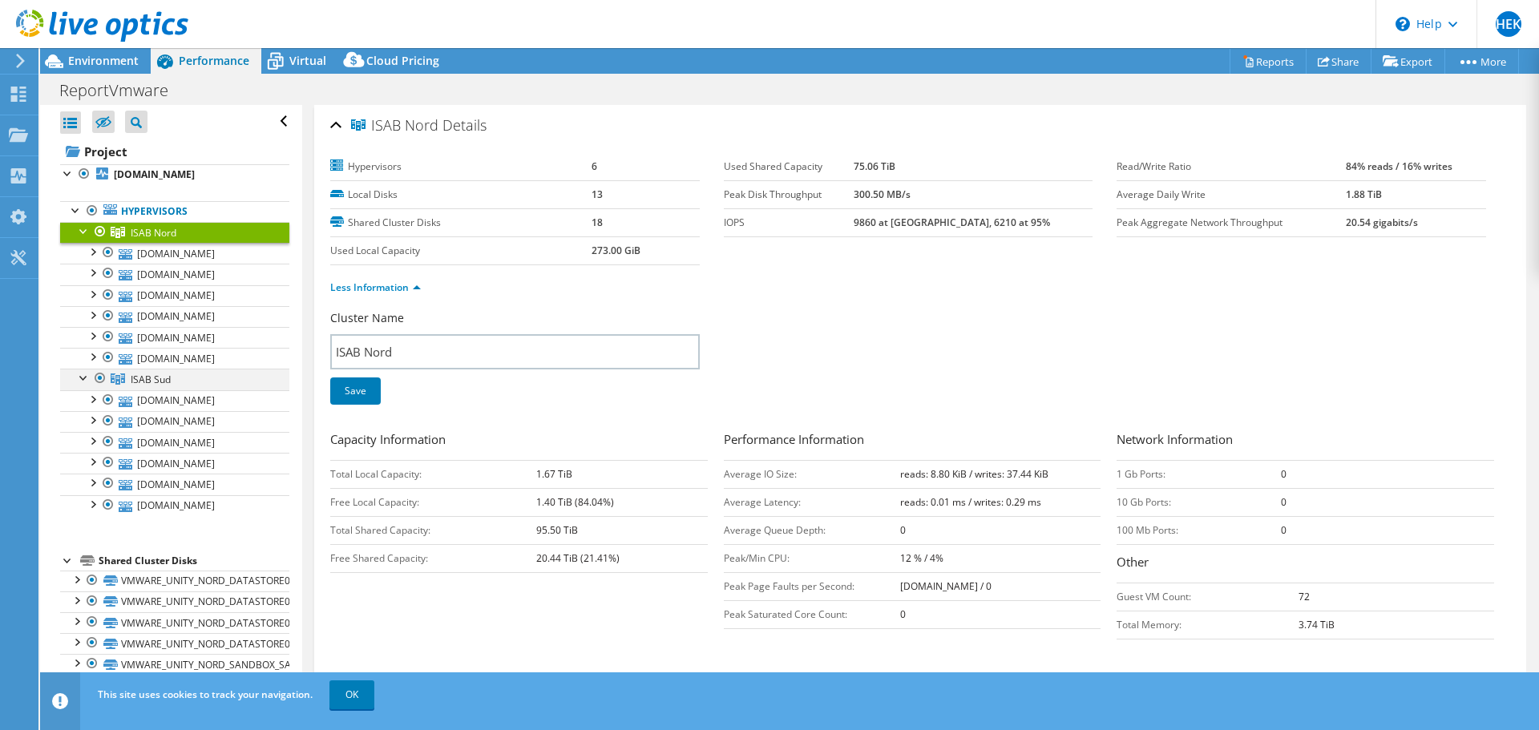
click at [82, 376] on div at bounding box center [84, 377] width 16 height 16
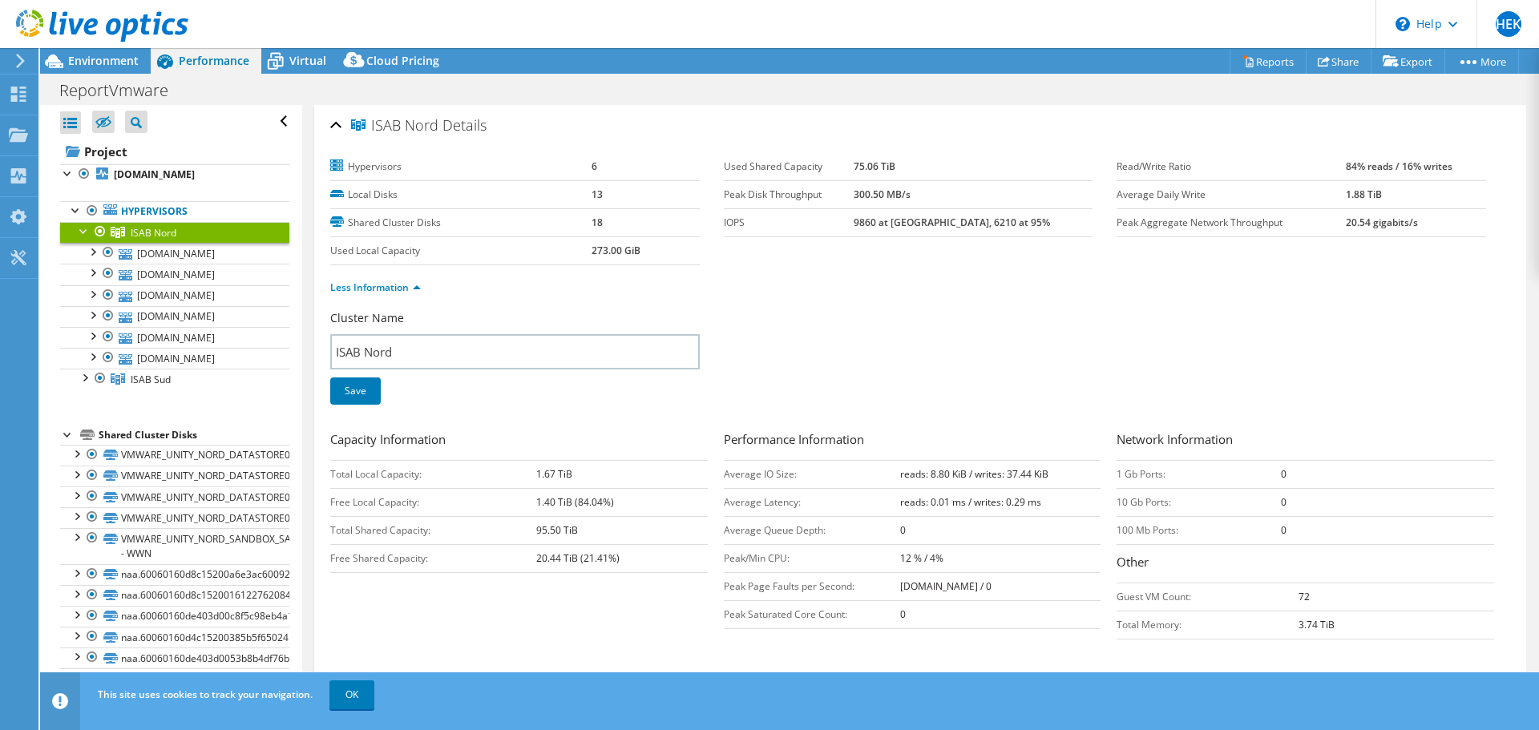
click at [82, 233] on div at bounding box center [84, 230] width 16 height 16
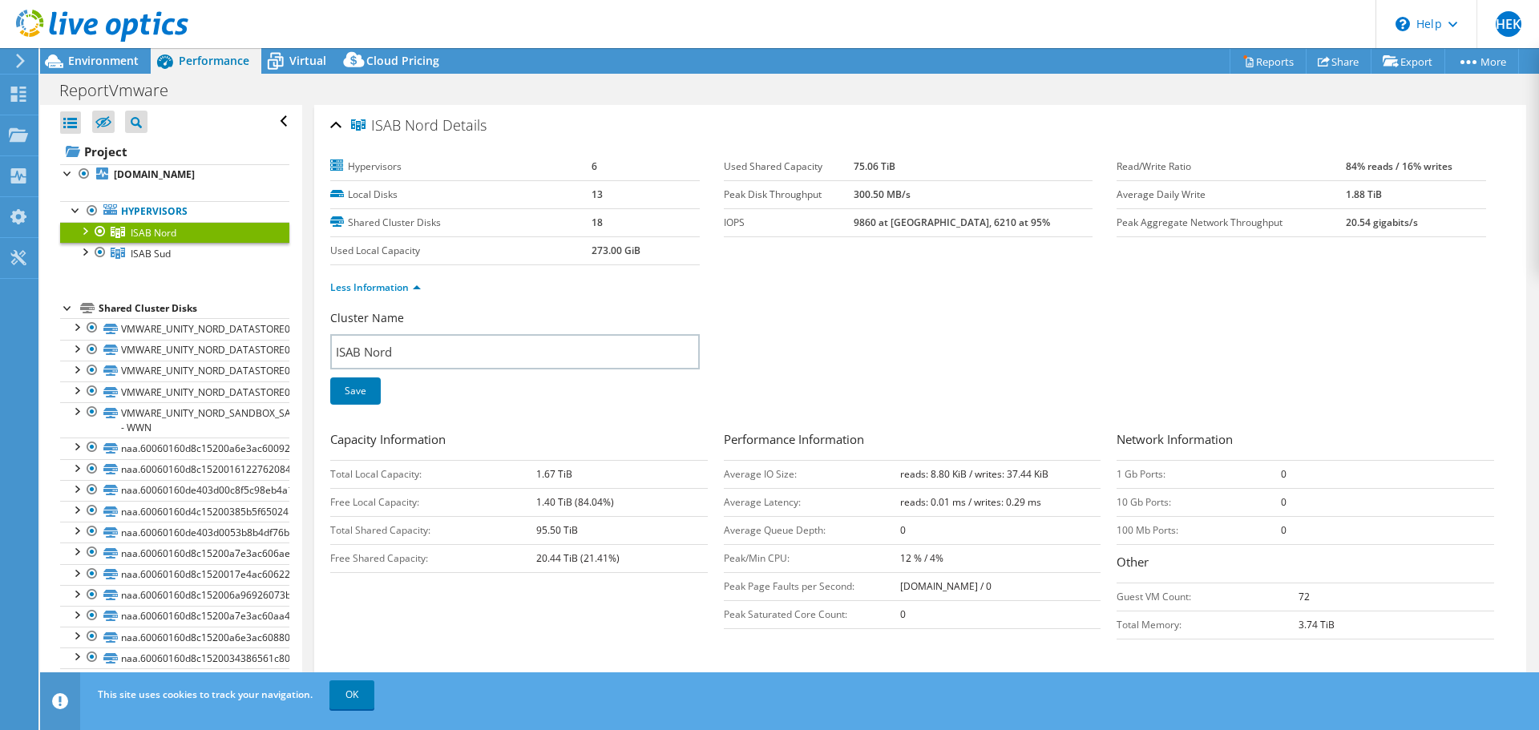
click at [84, 229] on div at bounding box center [84, 230] width 16 height 16
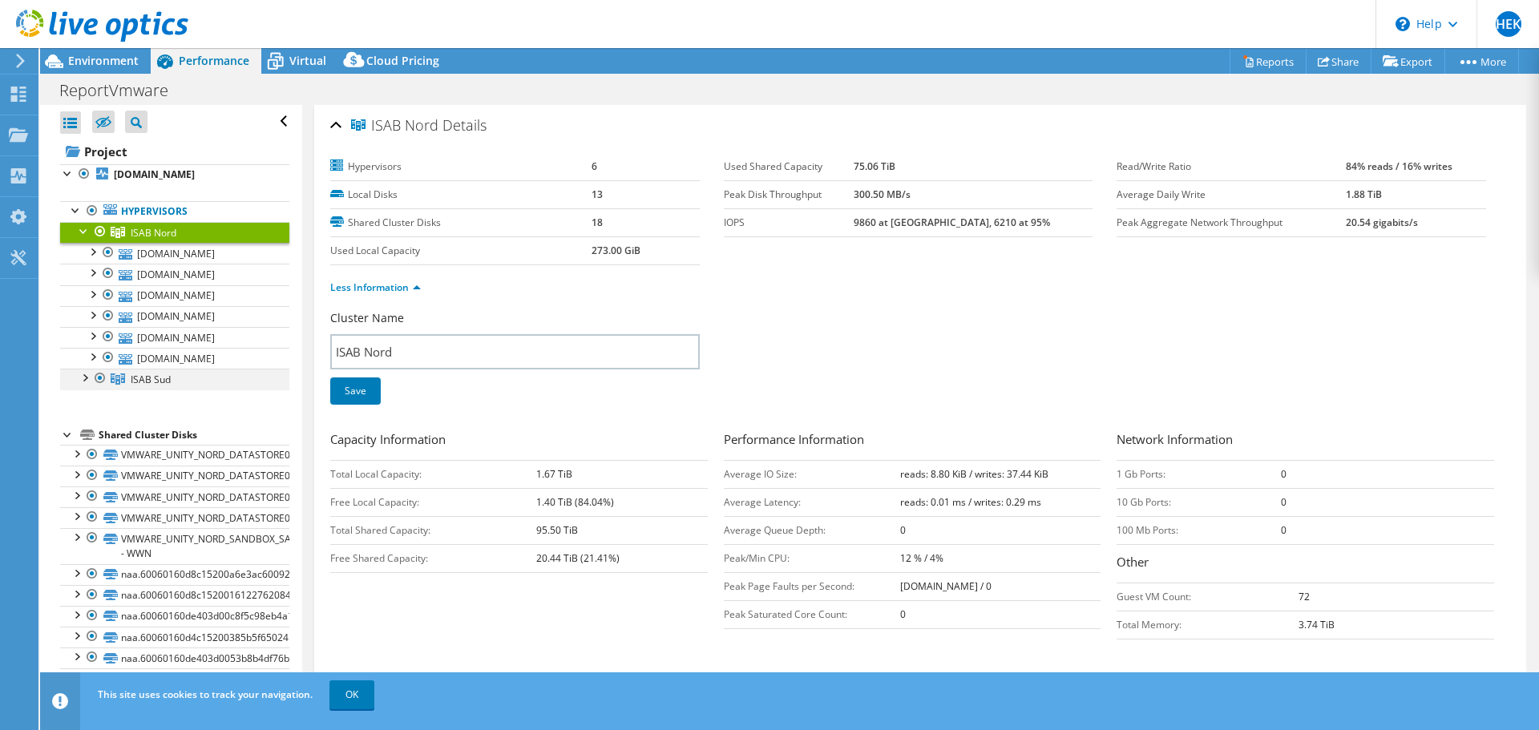
click at [86, 378] on div at bounding box center [84, 377] width 16 height 16
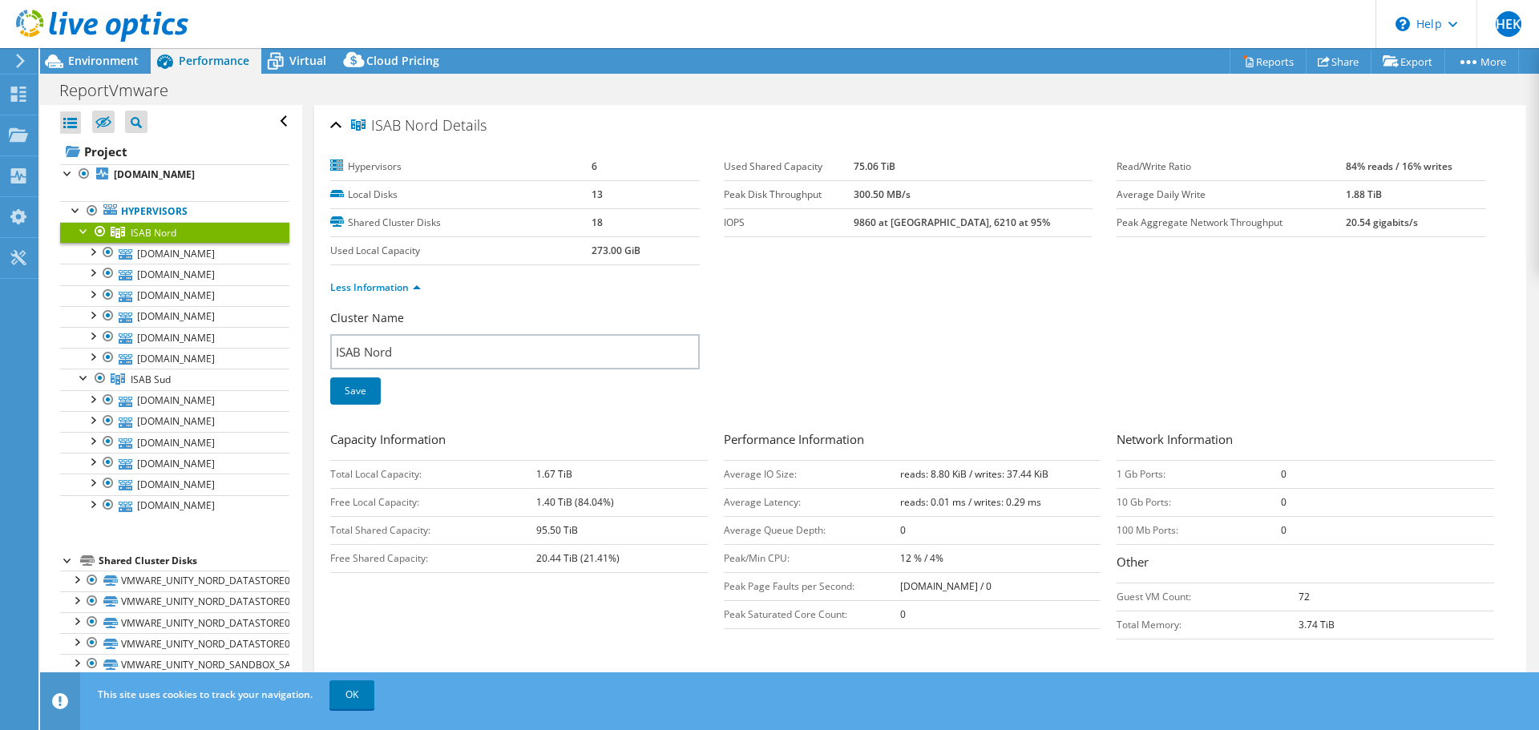
click at [164, 236] on span "ISAB Nord" at bounding box center [154, 233] width 46 height 14
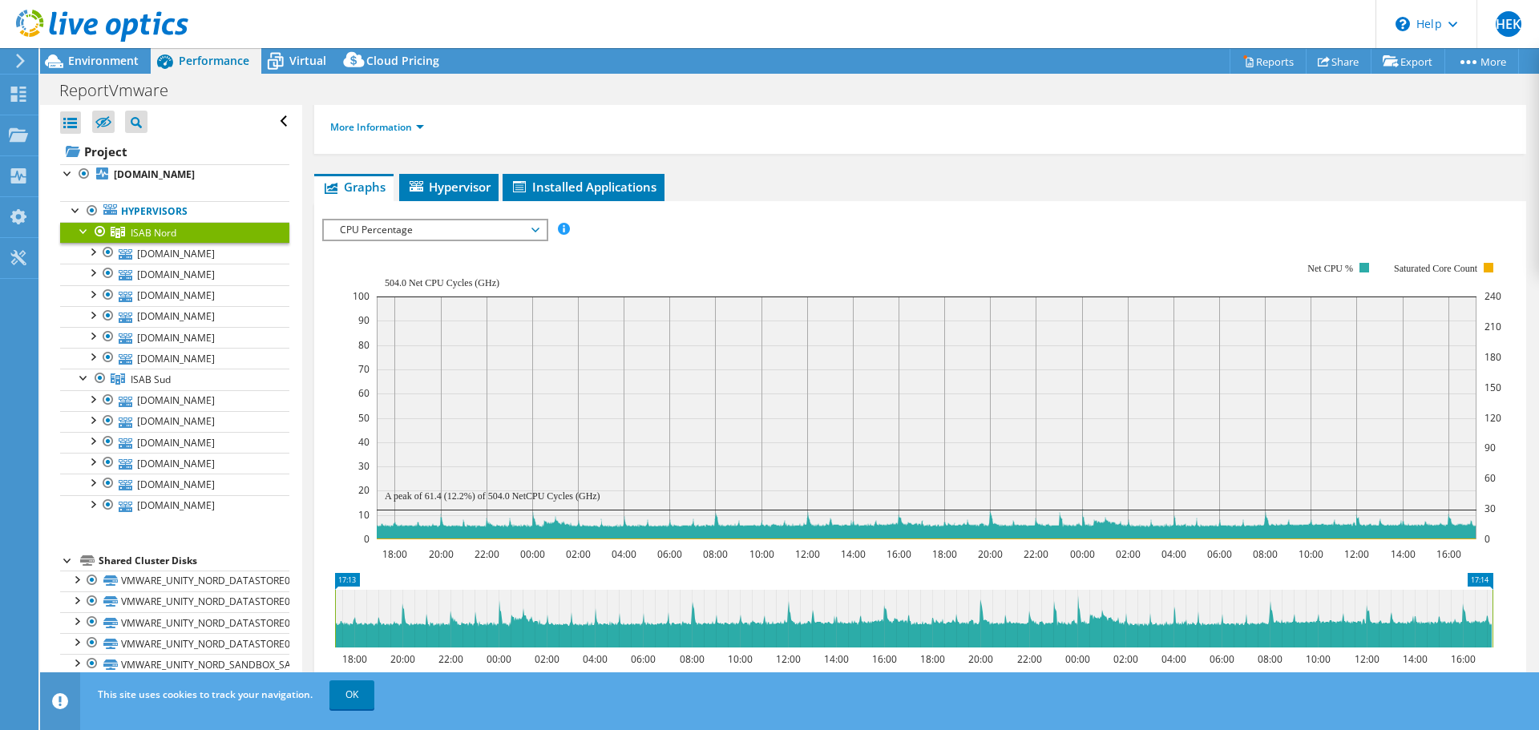
scroll to position [241, 0]
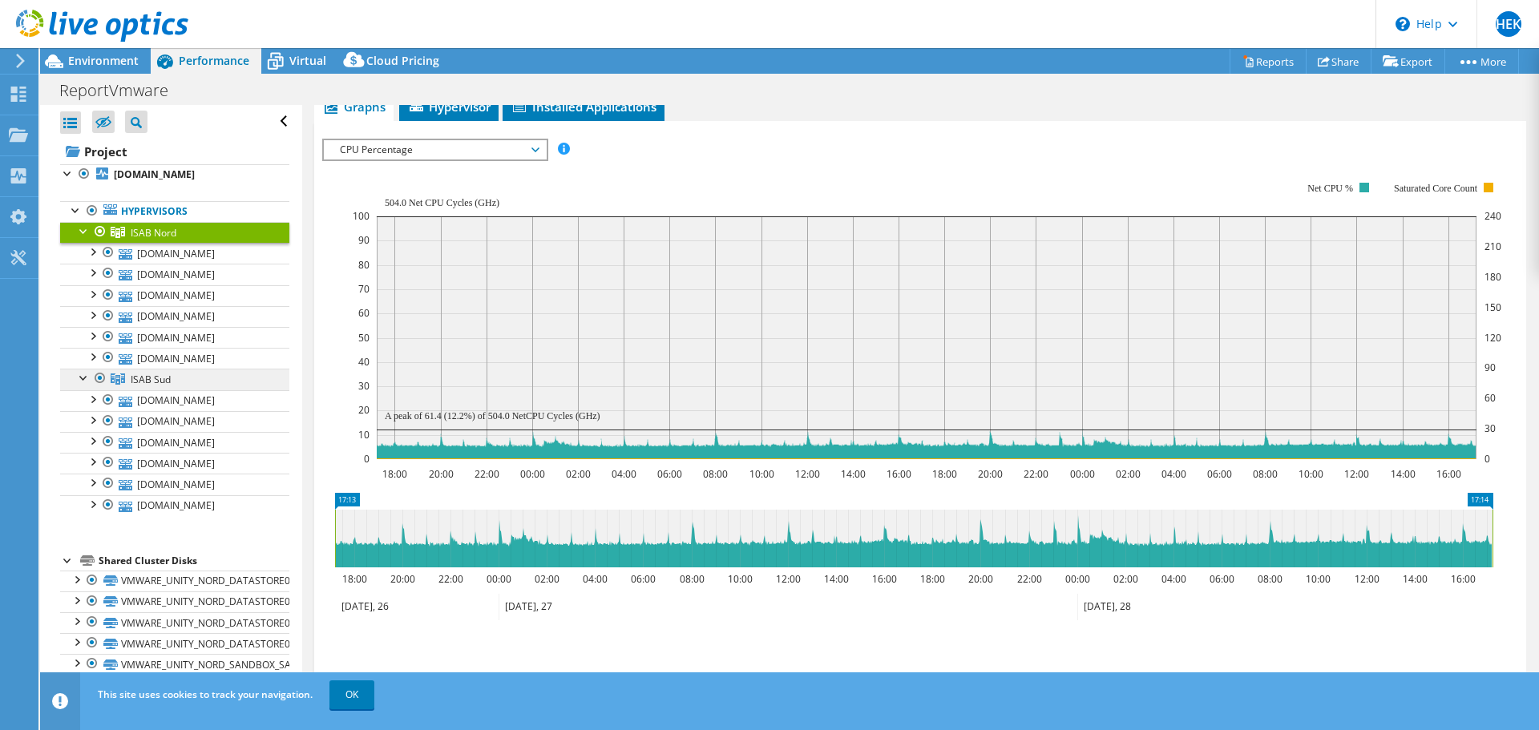
click at [165, 378] on span "ISAB Sud" at bounding box center [151, 380] width 40 height 14
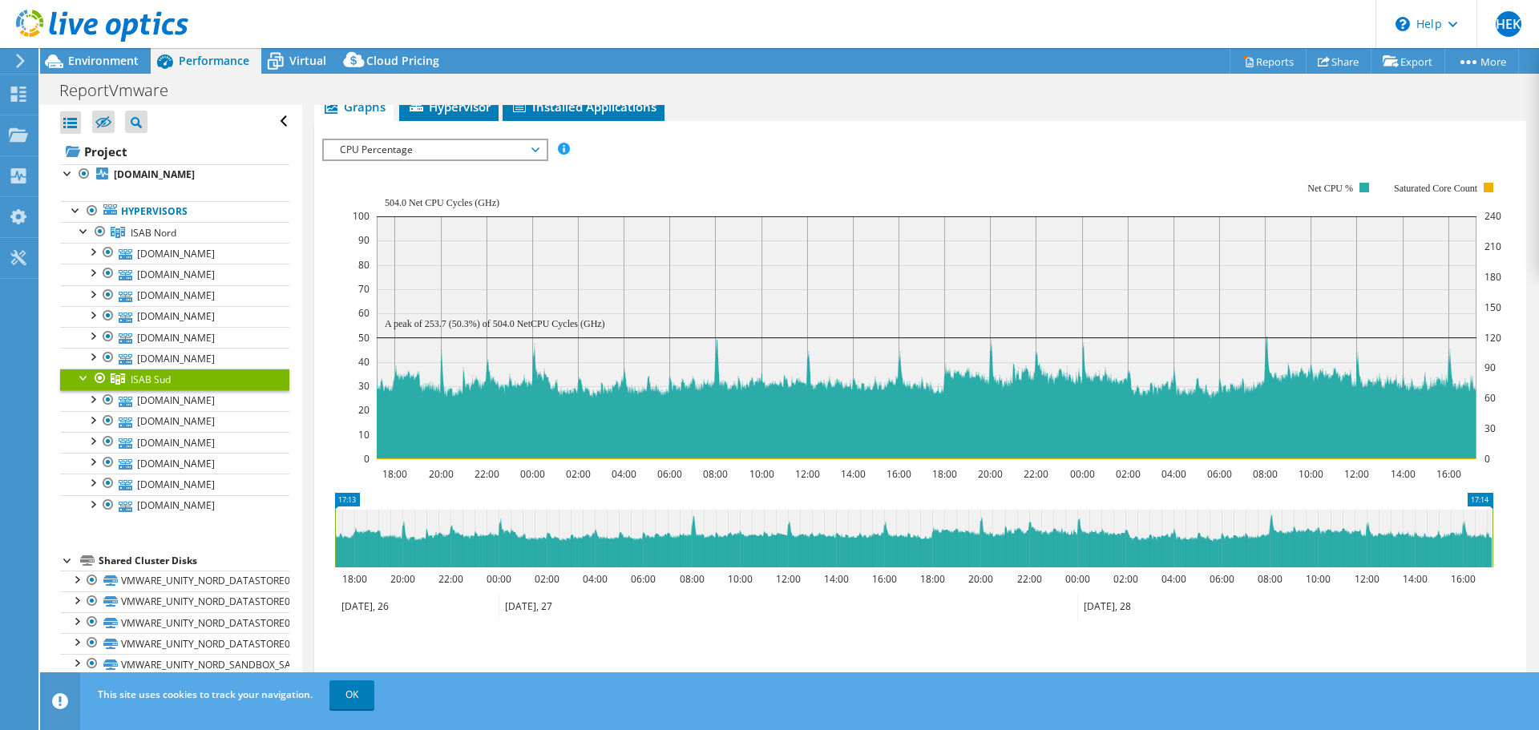
scroll to position [160, 0]
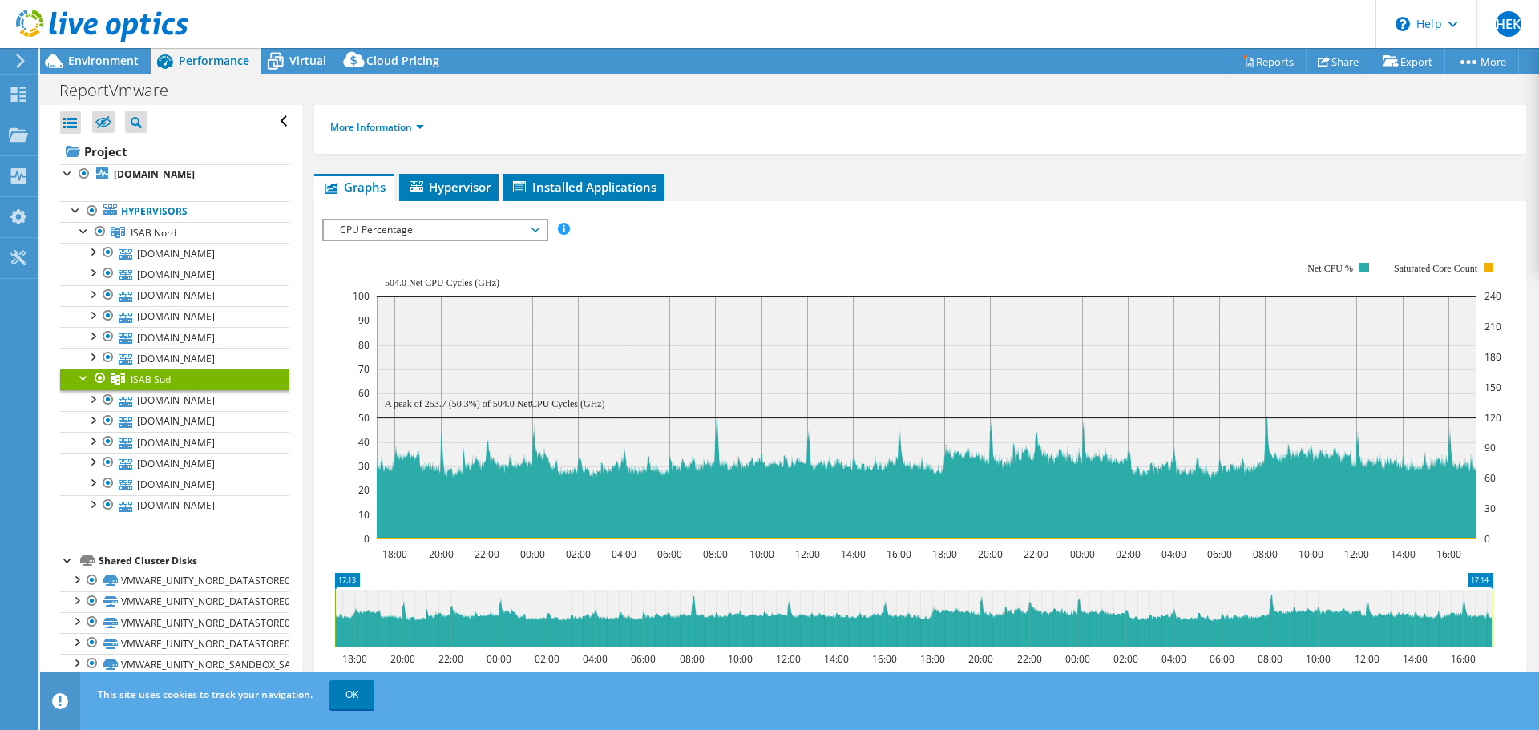
click at [404, 228] on span "CPU Percentage" at bounding box center [435, 229] width 206 height 19
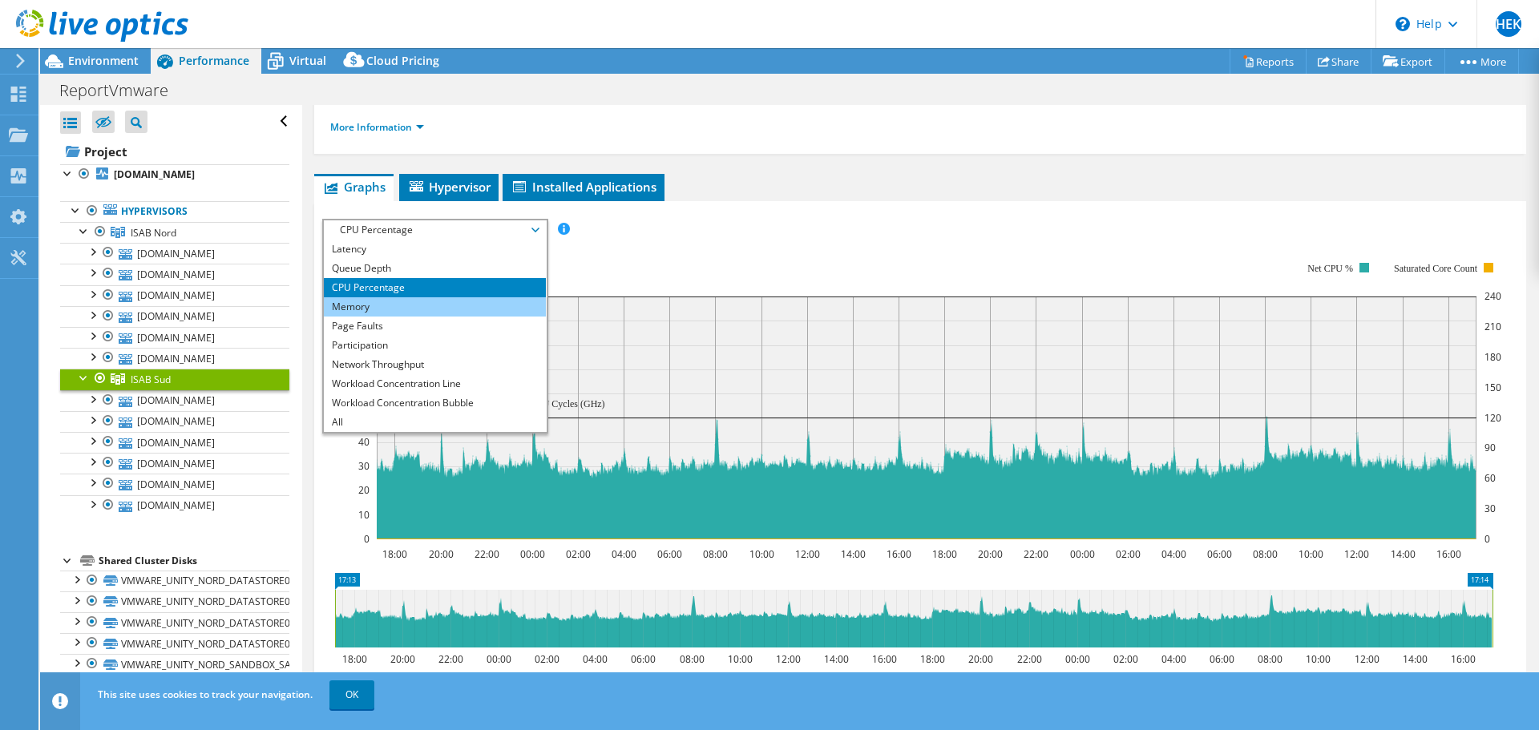
click at [367, 303] on li "Memory" at bounding box center [435, 306] width 222 height 19
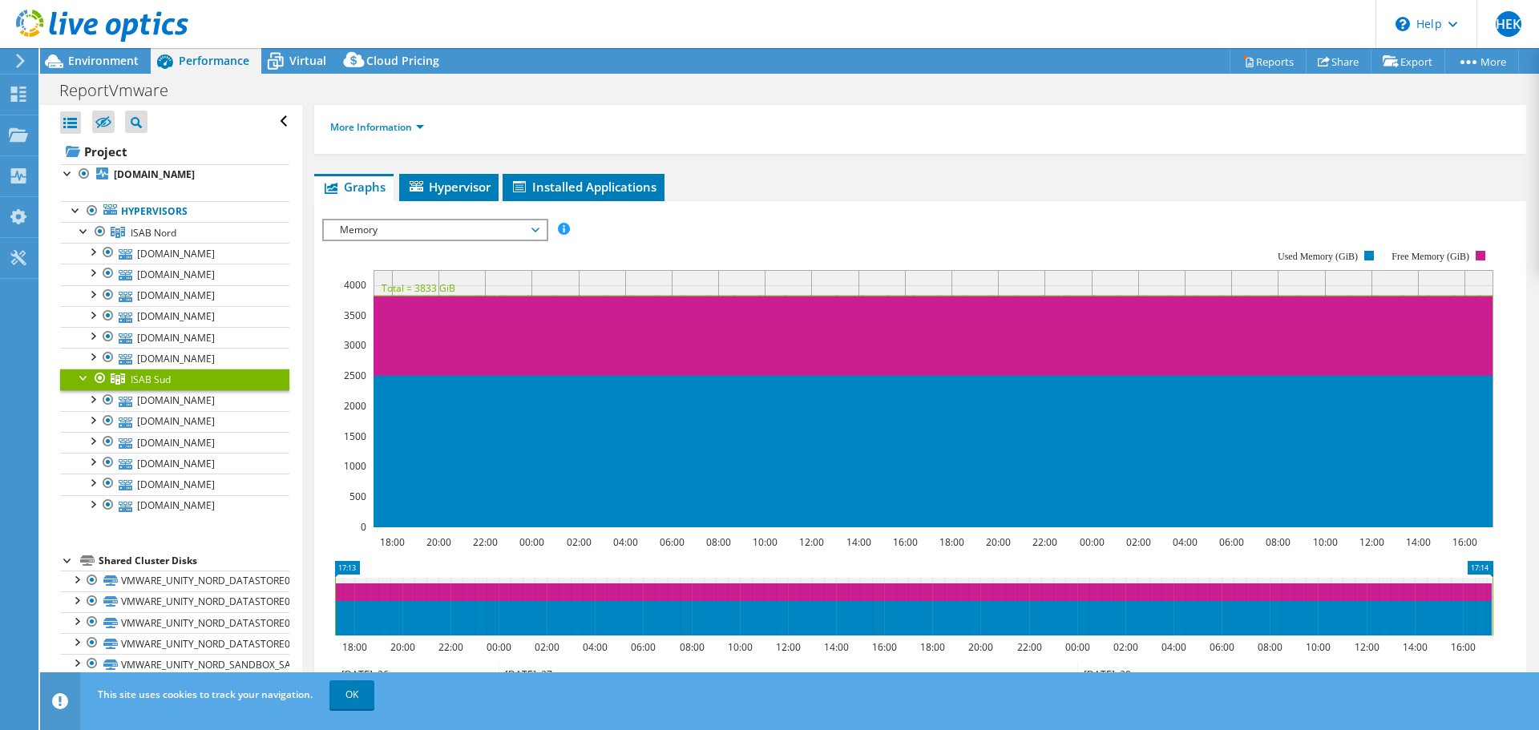
click at [425, 230] on span "Memory" at bounding box center [435, 229] width 206 height 19
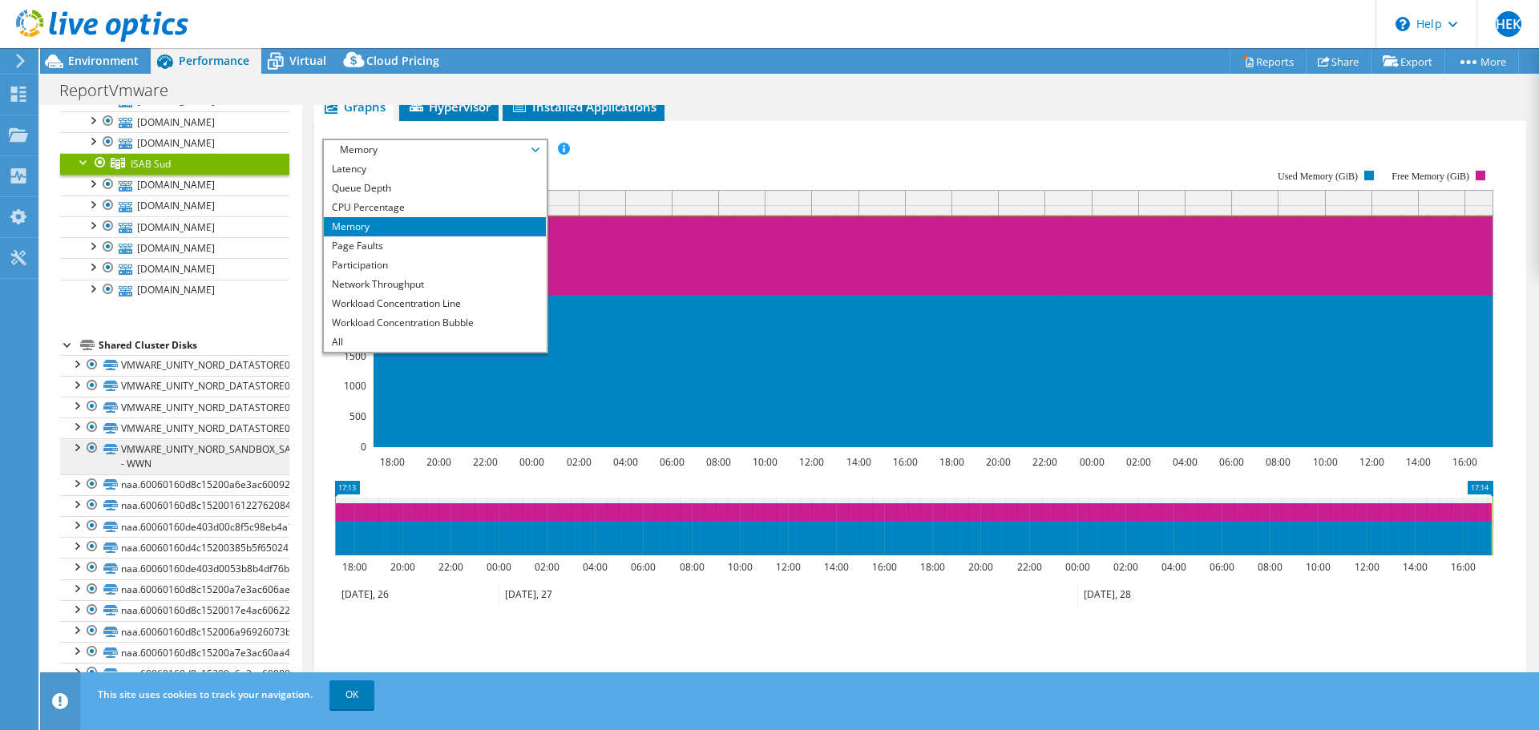
scroll to position [241, 0]
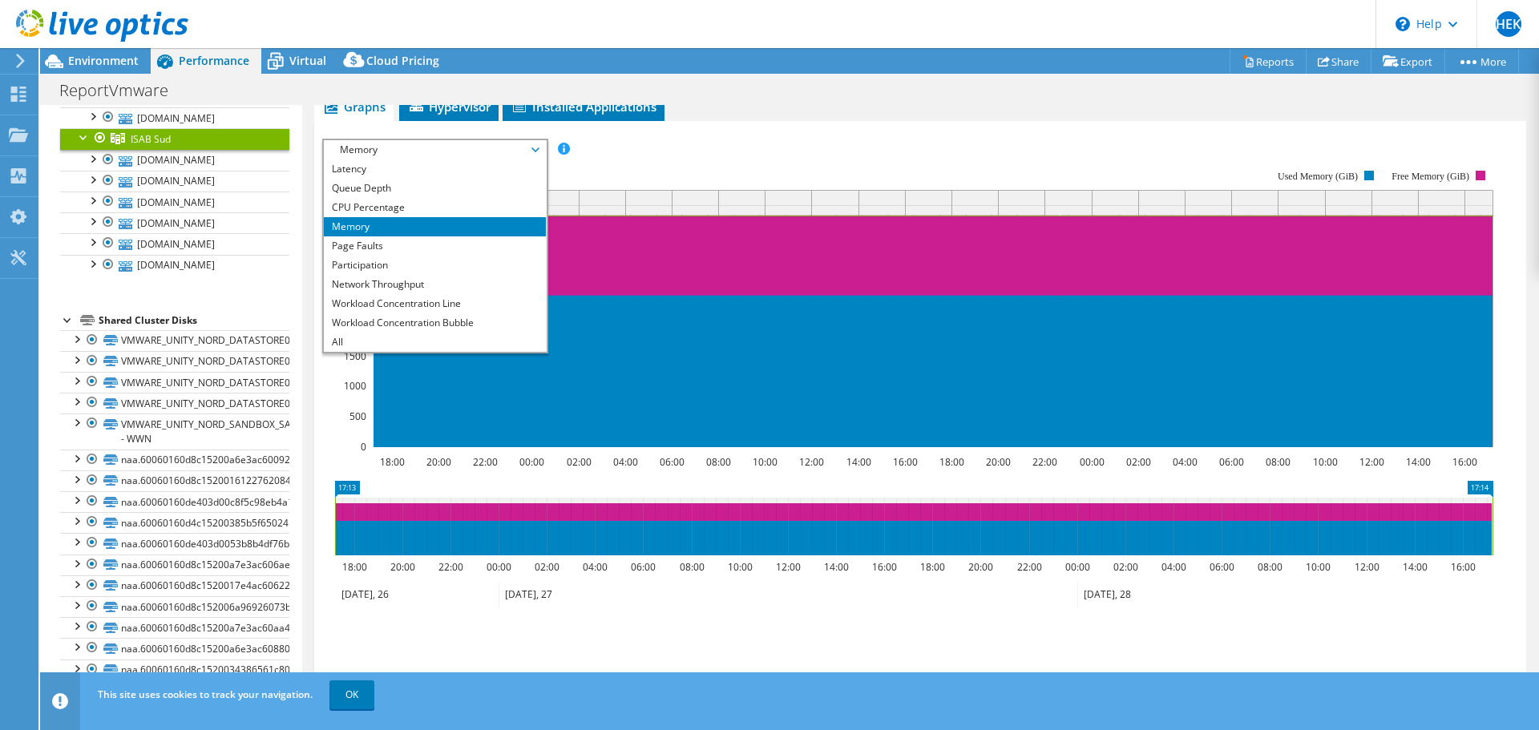
click at [133, 325] on div "Shared Cluster Disks" at bounding box center [194, 320] width 191 height 19
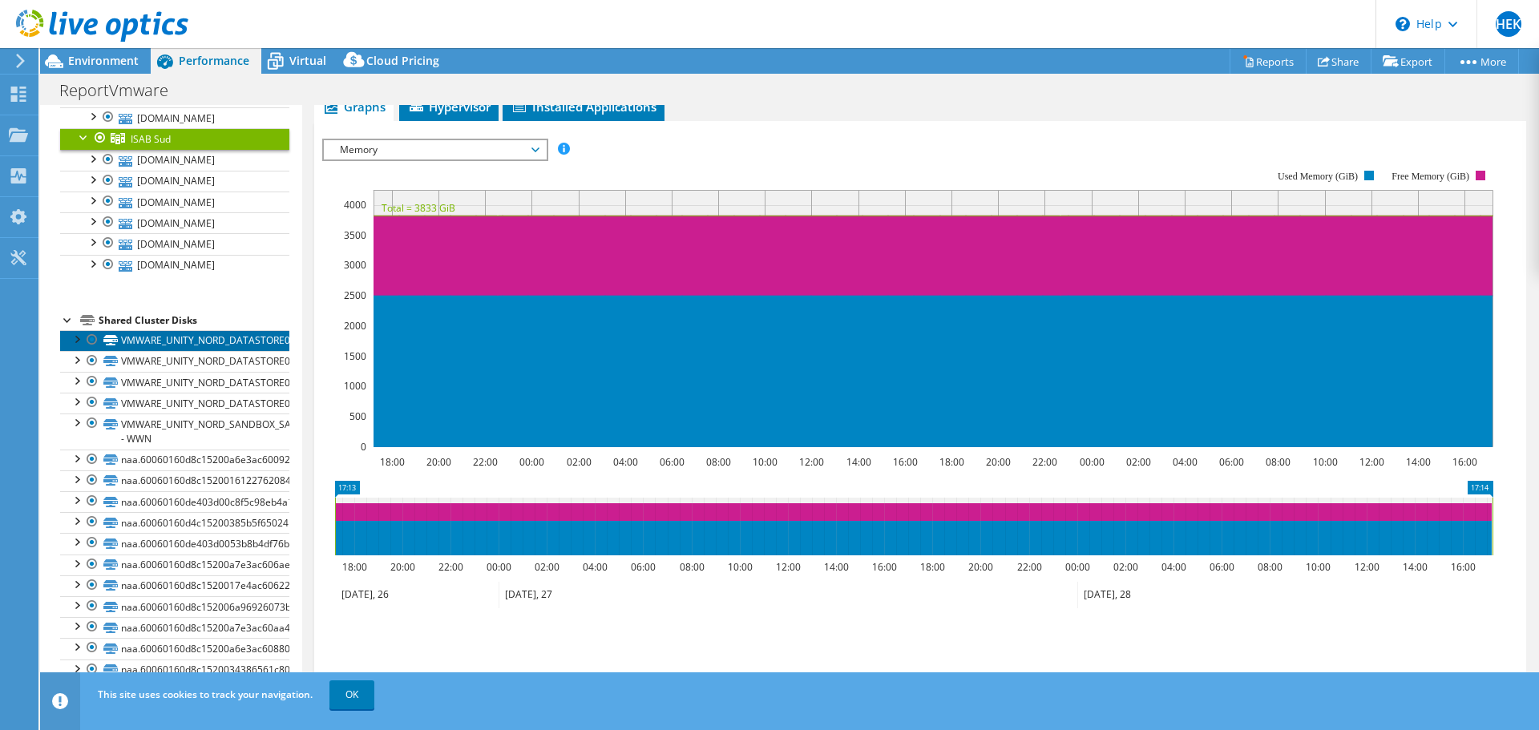
click at [131, 339] on link "VMWARE_UNITY_NORD_DATASTORE01" at bounding box center [174, 340] width 229 height 21
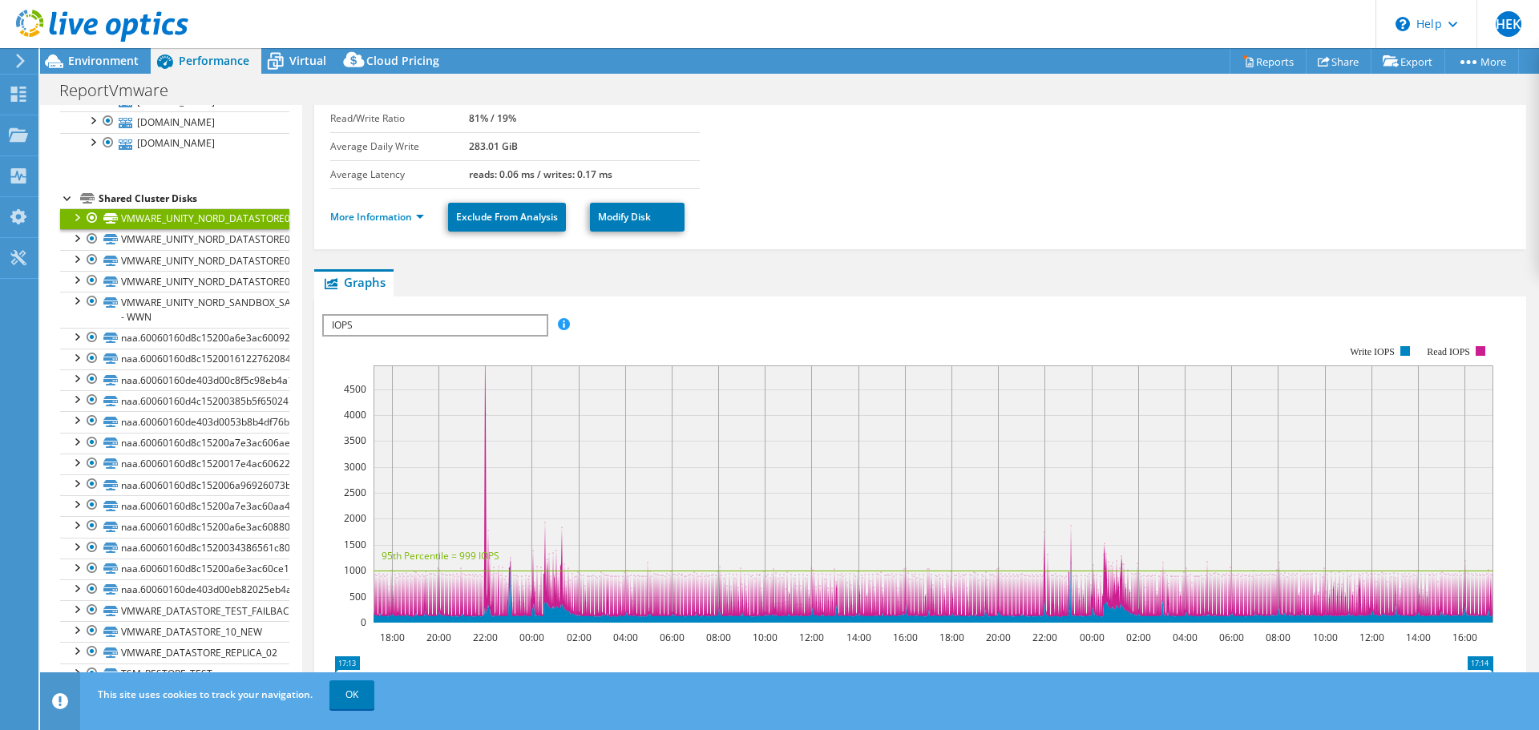
scroll to position [0, 0]
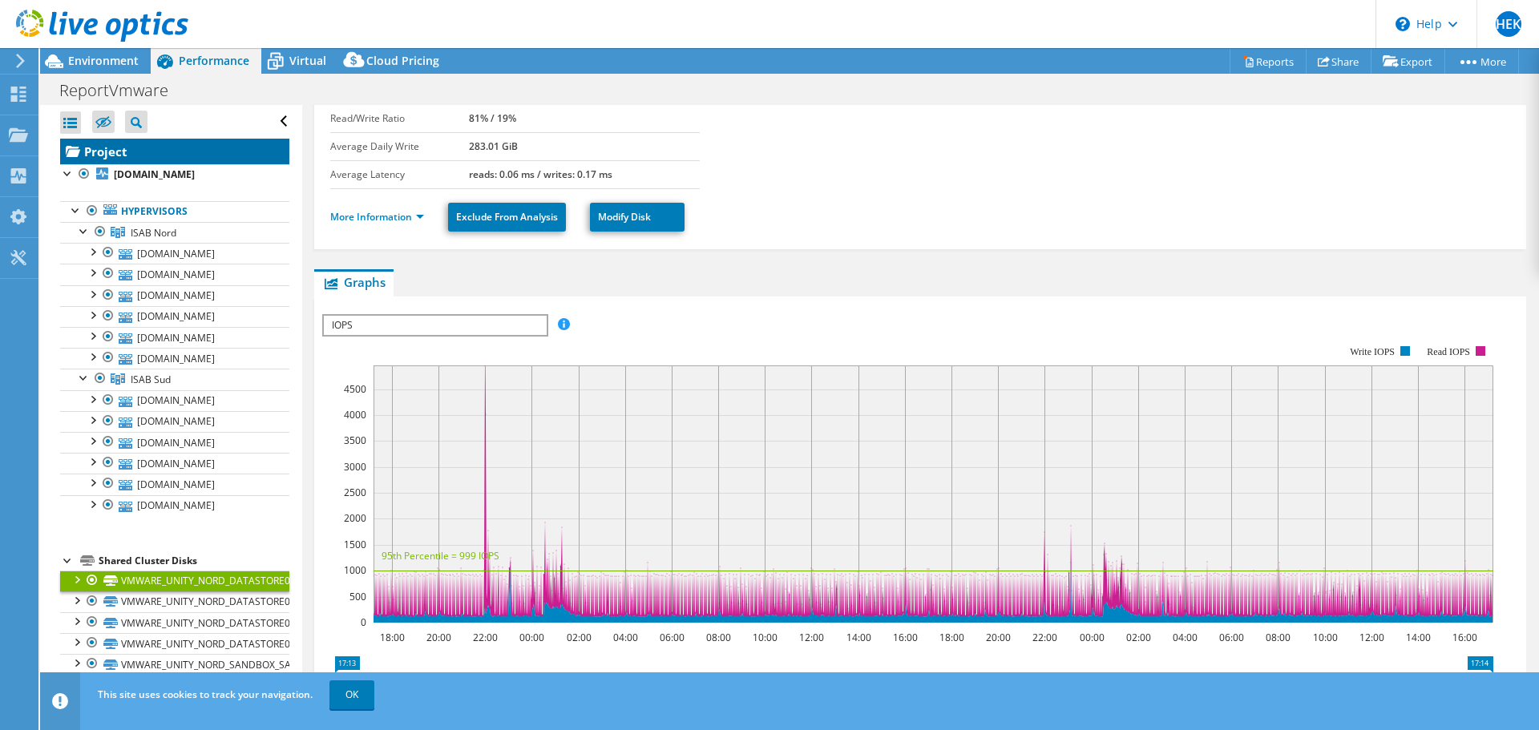
click at [147, 160] on link "Project" at bounding box center [174, 152] width 229 height 26
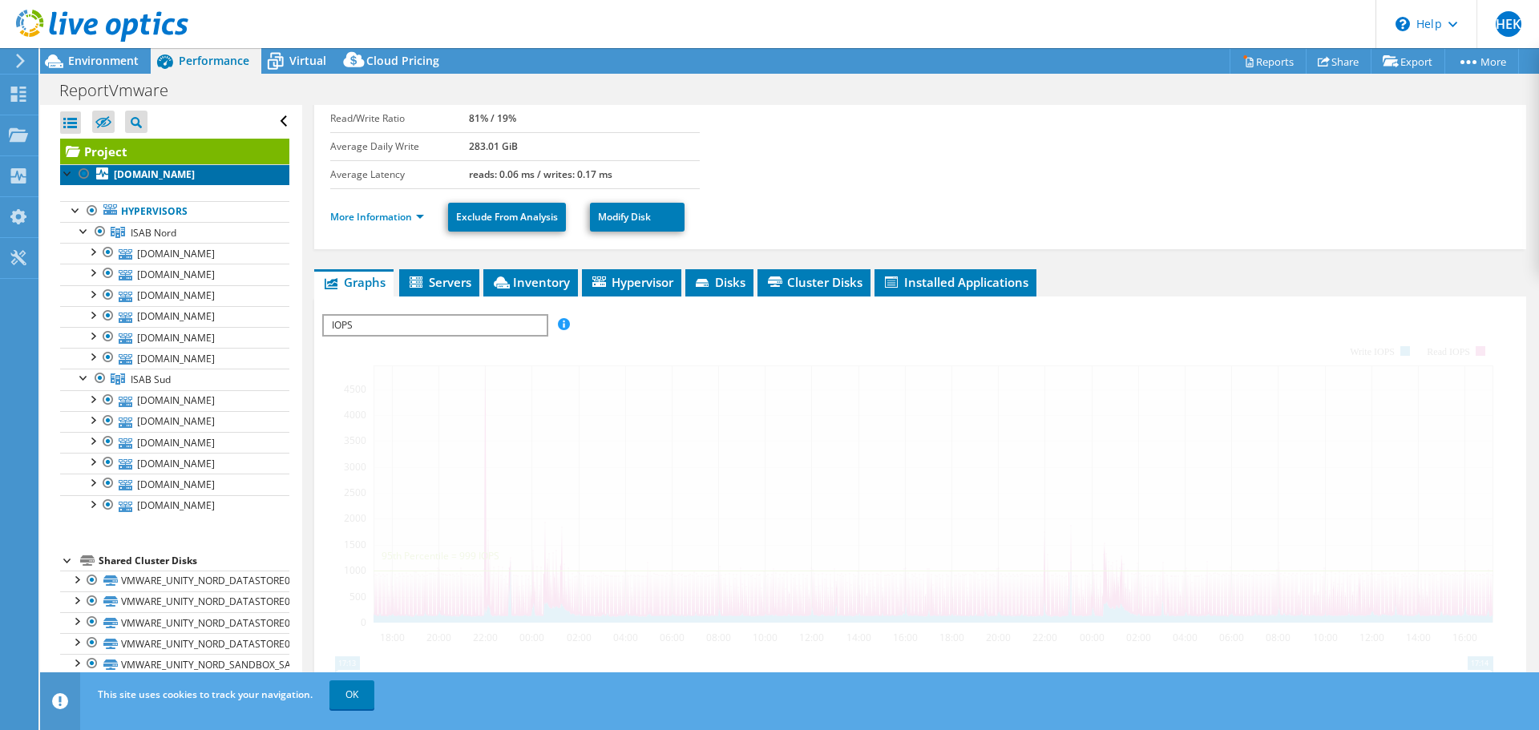
click at [144, 172] on b "[DOMAIN_NAME]" at bounding box center [154, 175] width 81 height 14
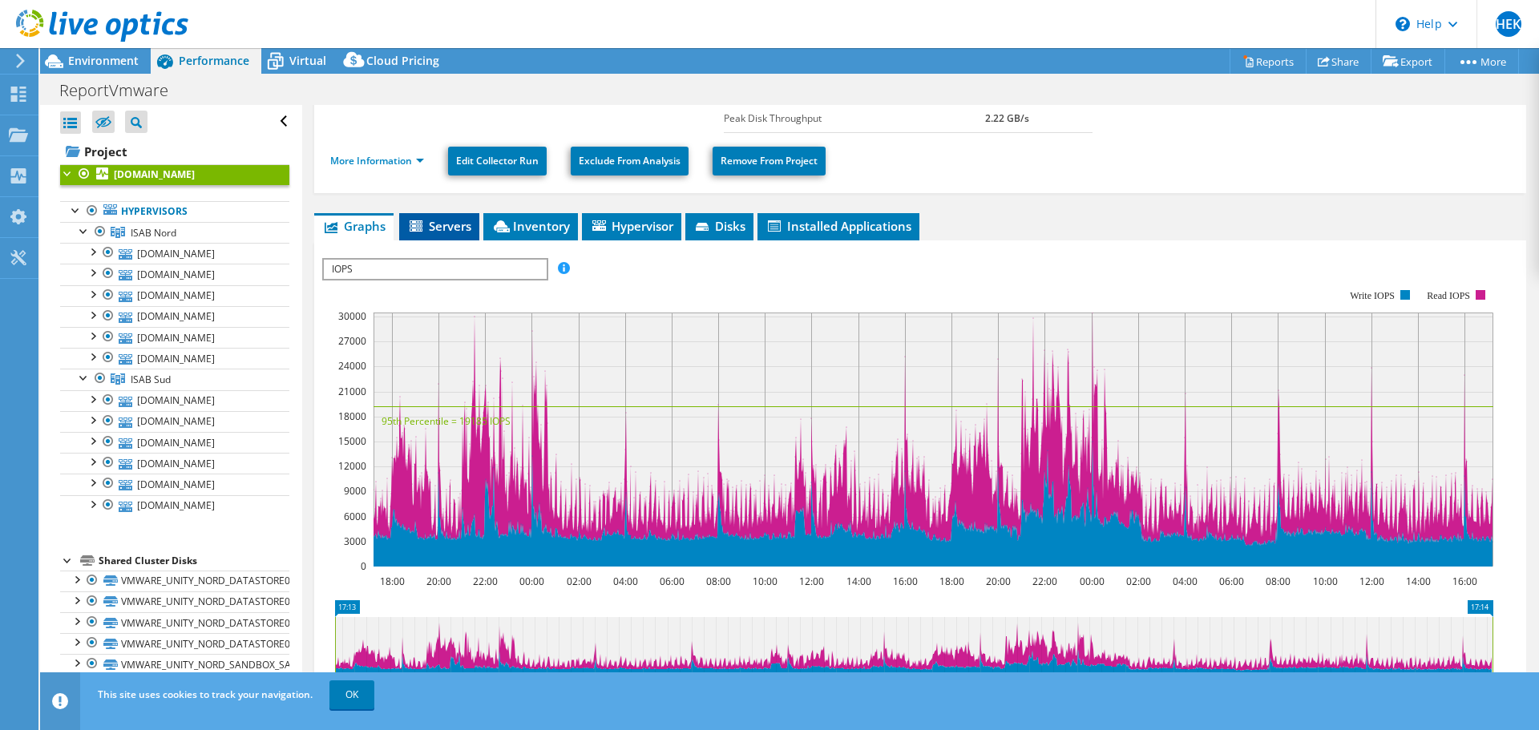
click at [451, 229] on span "Servers" at bounding box center [439, 226] width 64 height 16
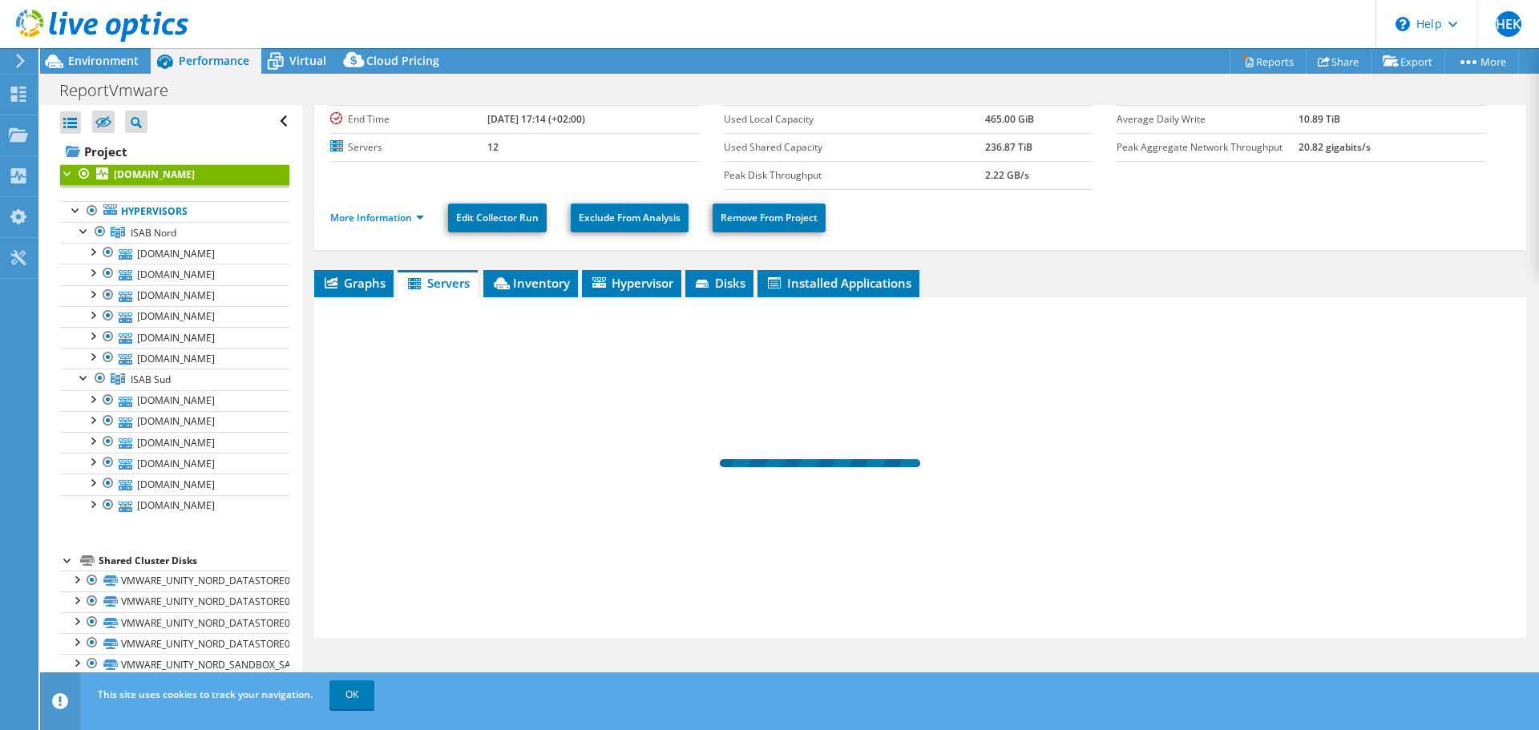
scroll to position [103, 0]
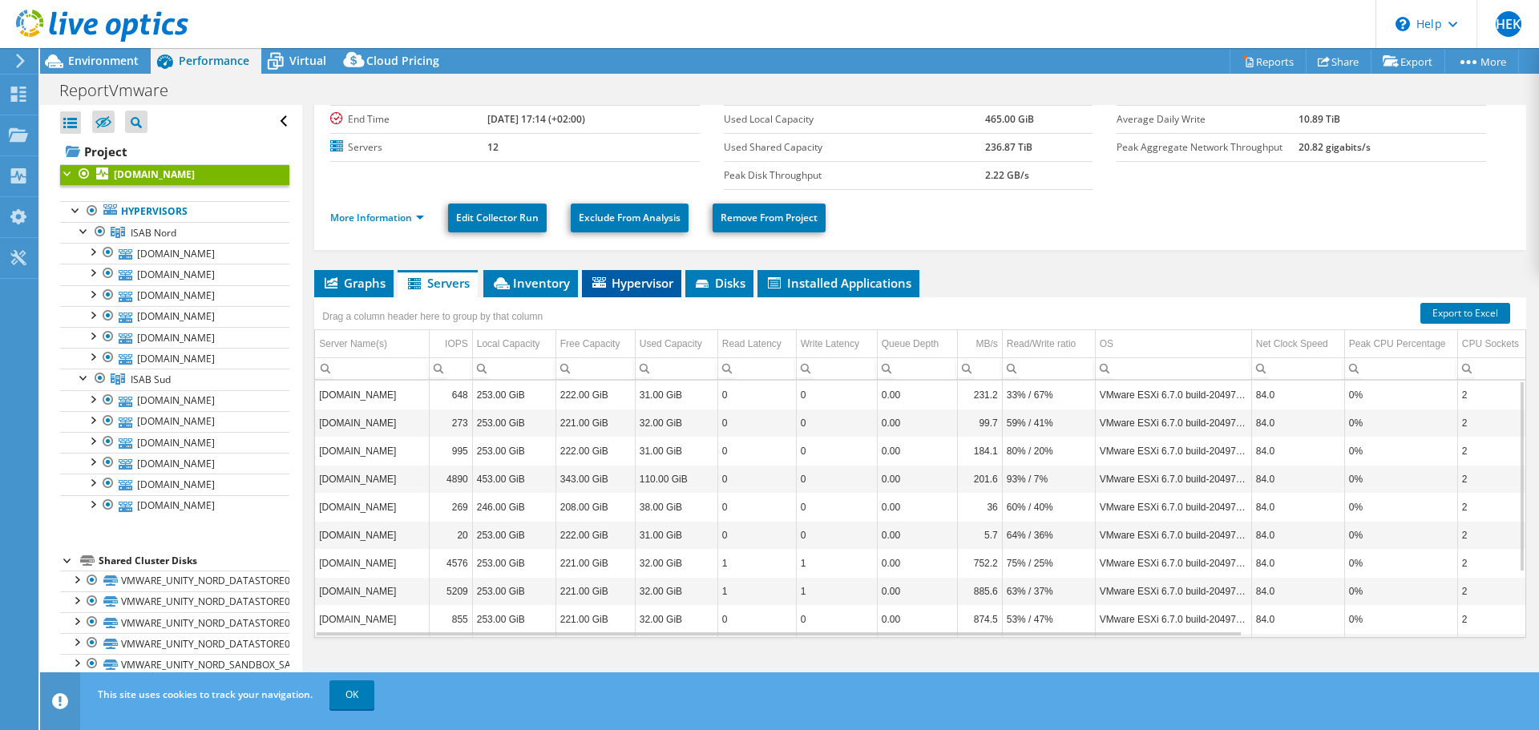
click at [614, 280] on span "Hypervisor" at bounding box center [631, 283] width 83 height 16
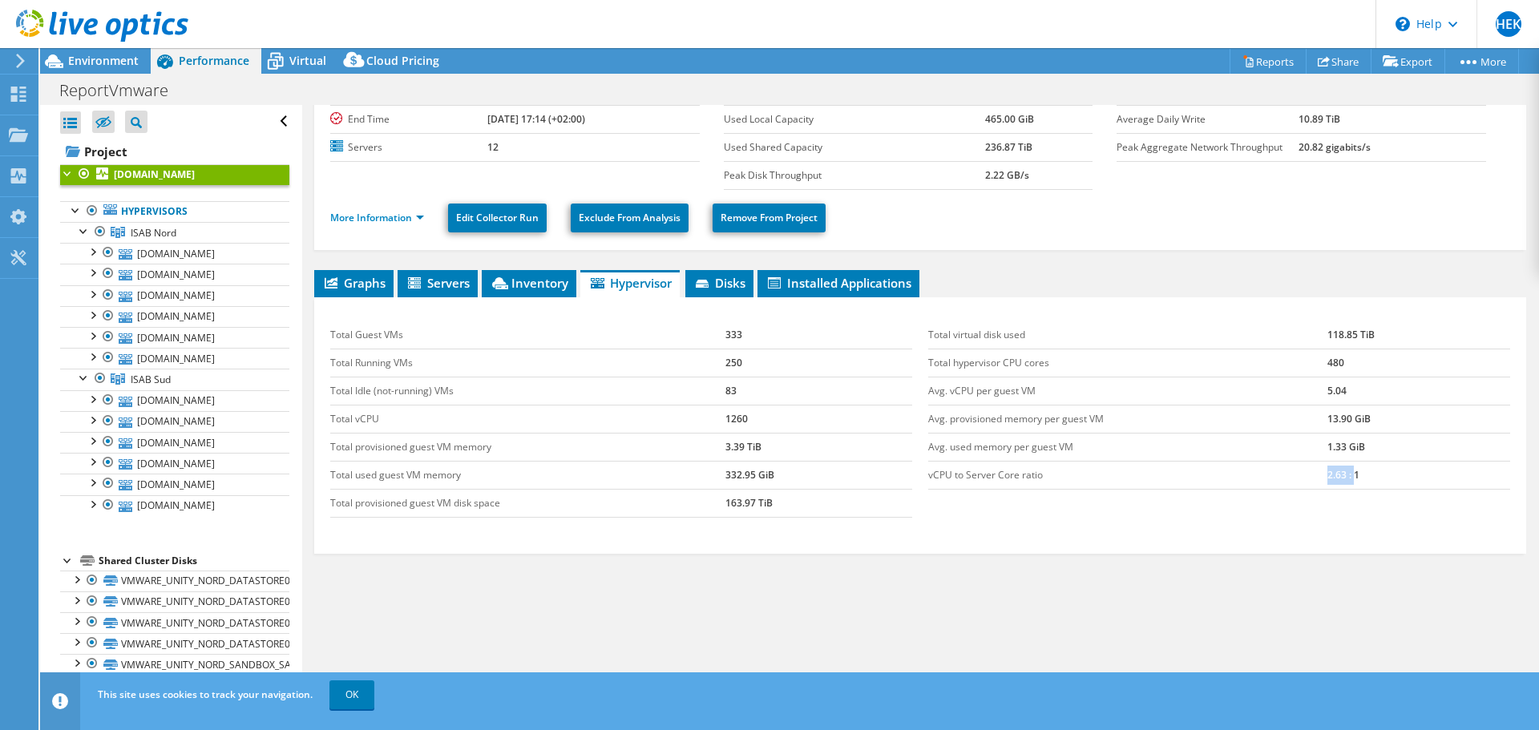
drag, startPoint x: 1310, startPoint y: 471, endPoint x: 1346, endPoint y: 472, distance: 36.1
click at [1346, 472] on tr "vCPU to Server Core ratio 2.63 : 1" at bounding box center [1219, 475] width 582 height 28
click at [1328, 476] on td "2.63 : 1" at bounding box center [1419, 475] width 183 height 28
drag, startPoint x: 1321, startPoint y: 477, endPoint x: 1356, endPoint y: 475, distance: 35.3
click at [1356, 475] on td "2.63 : 1" at bounding box center [1419, 475] width 183 height 28
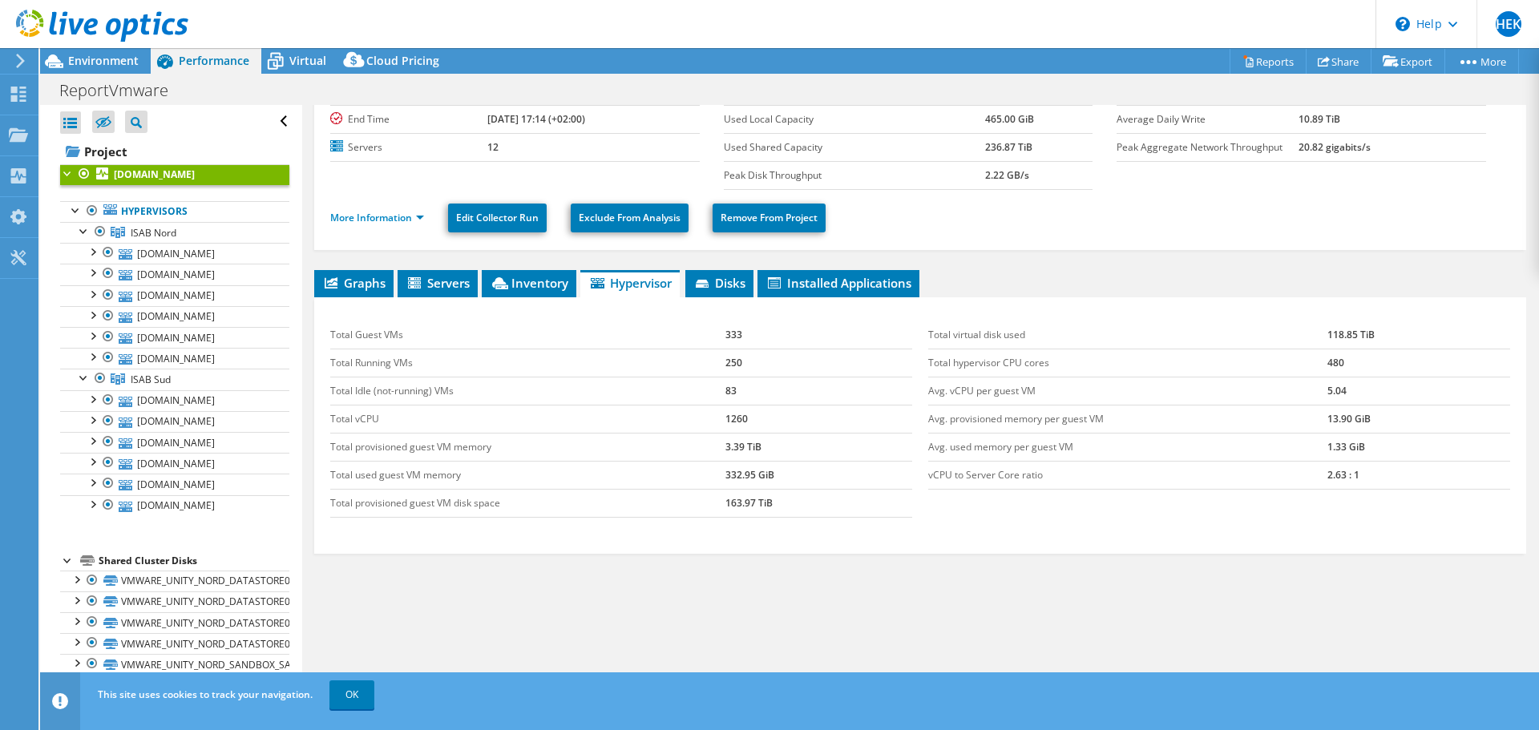
click at [1316, 473] on td "vCPU to Server Core ratio" at bounding box center [1127, 475] width 399 height 28
drag, startPoint x: 1357, startPoint y: 475, endPoint x: 1315, endPoint y: 476, distance: 42.5
click at [1315, 476] on tr "vCPU to Server Core ratio 2.63 : 1" at bounding box center [1219, 475] width 582 height 28
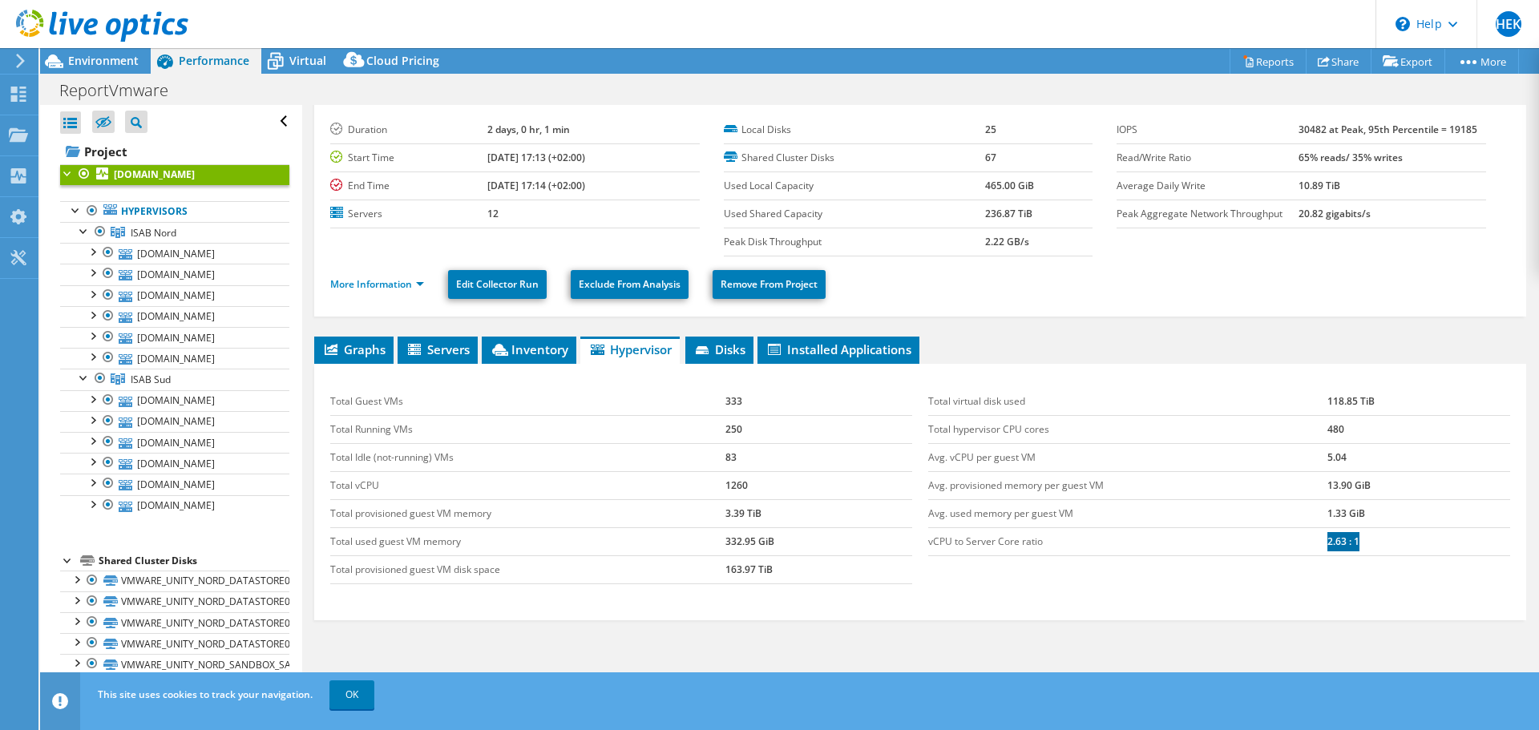
scroll to position [23, 0]
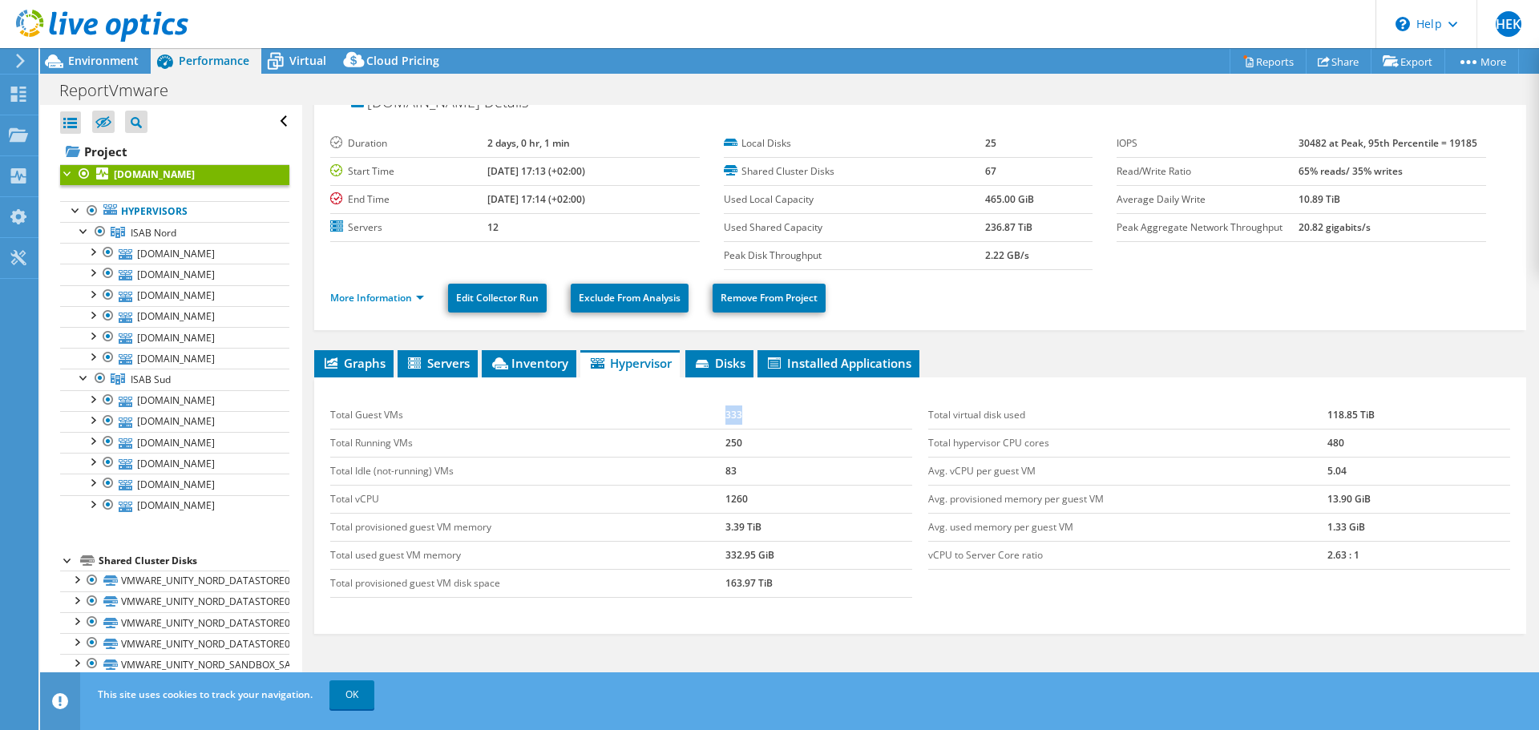
drag, startPoint x: 711, startPoint y: 416, endPoint x: 752, endPoint y: 419, distance: 41.0
click at [752, 419] on tr "Total Guest VMs 333" at bounding box center [621, 416] width 582 height 28
click at [717, 415] on td "Total Guest VMs" at bounding box center [527, 416] width 395 height 28
drag, startPoint x: 743, startPoint y: 440, endPoint x: 719, endPoint y: 442, distance: 24.1
click at [719, 442] on tr "Total Running VMs 250" at bounding box center [621, 443] width 582 height 28
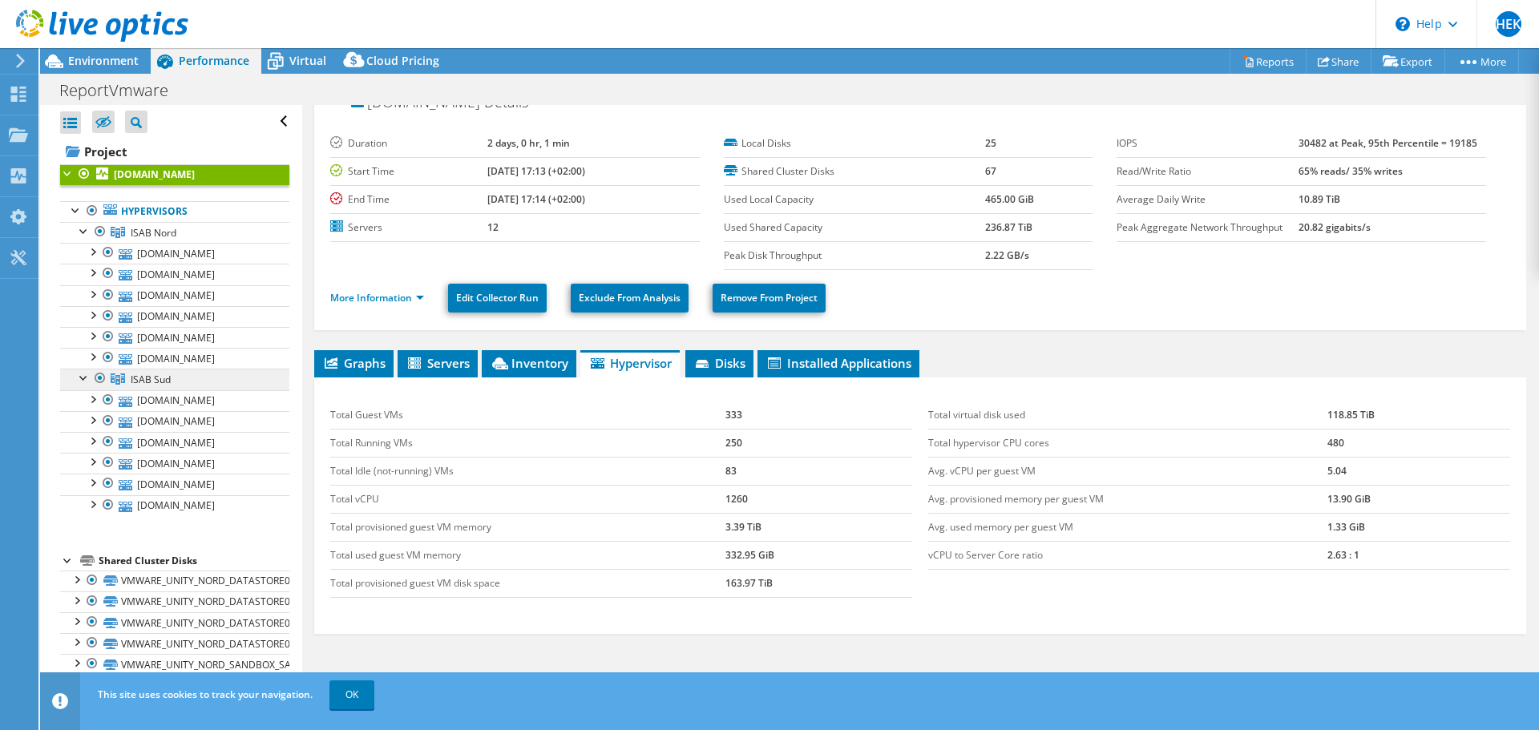
click at [151, 379] on span "ISAB Sud" at bounding box center [151, 380] width 40 height 14
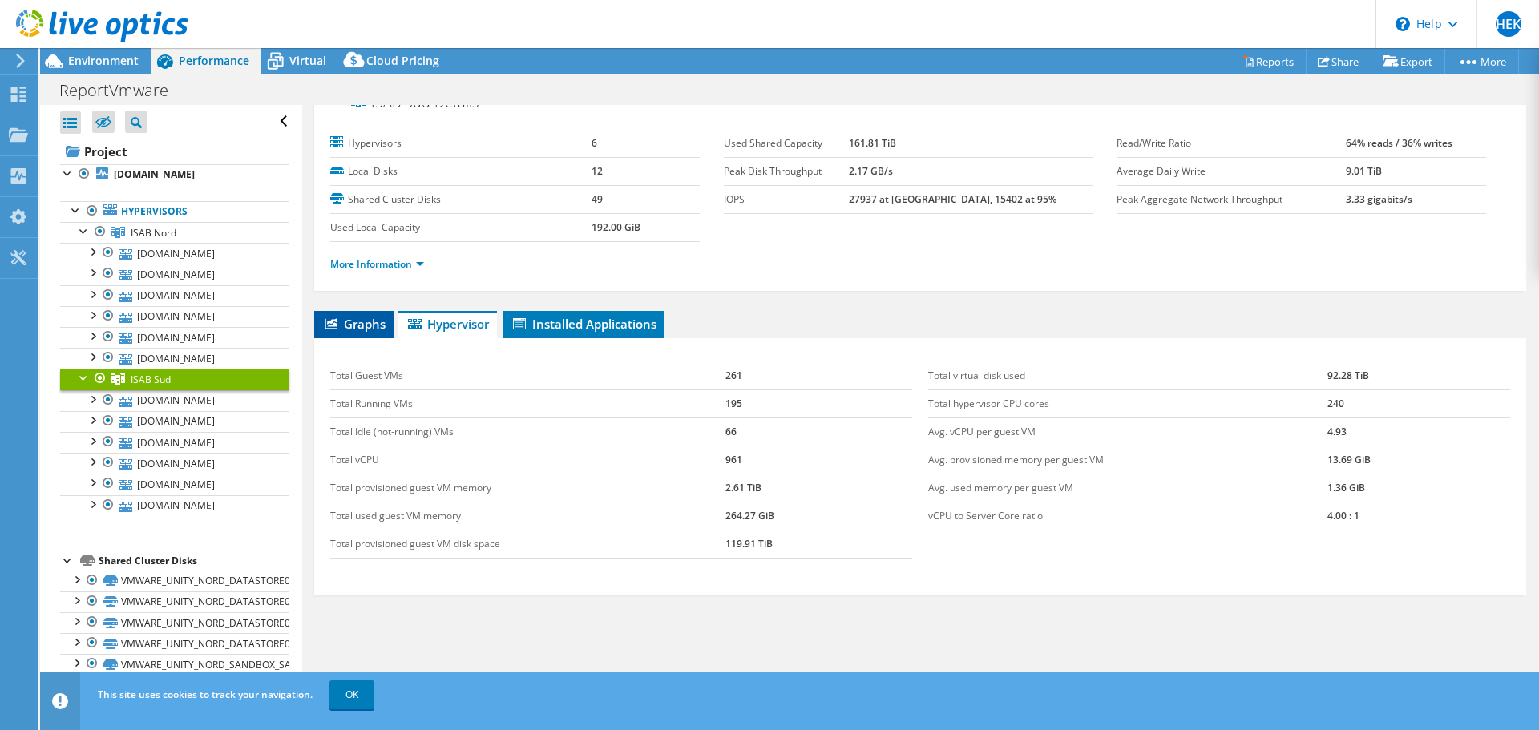
click at [371, 328] on span "Graphs" at bounding box center [353, 324] width 63 height 16
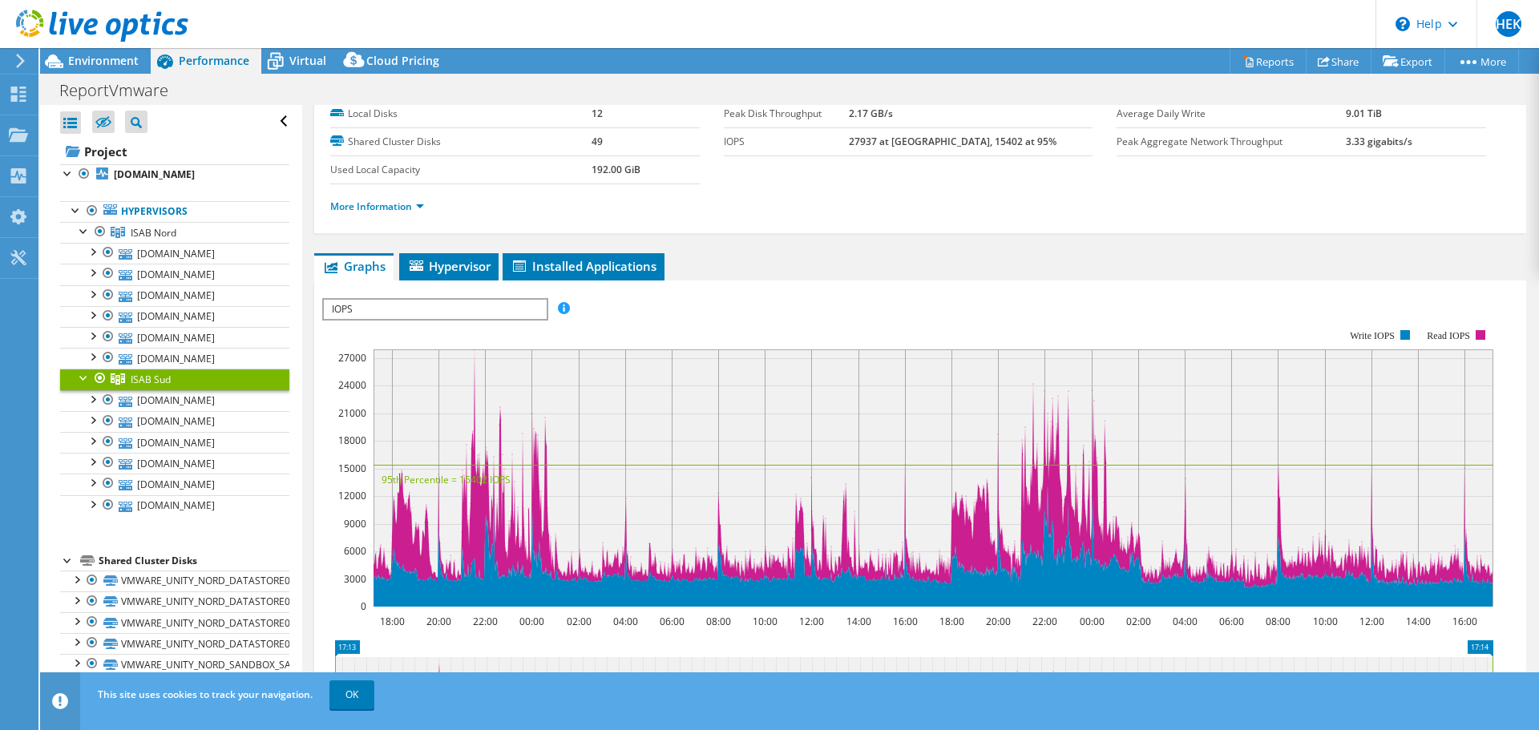
scroll to position [103, 0]
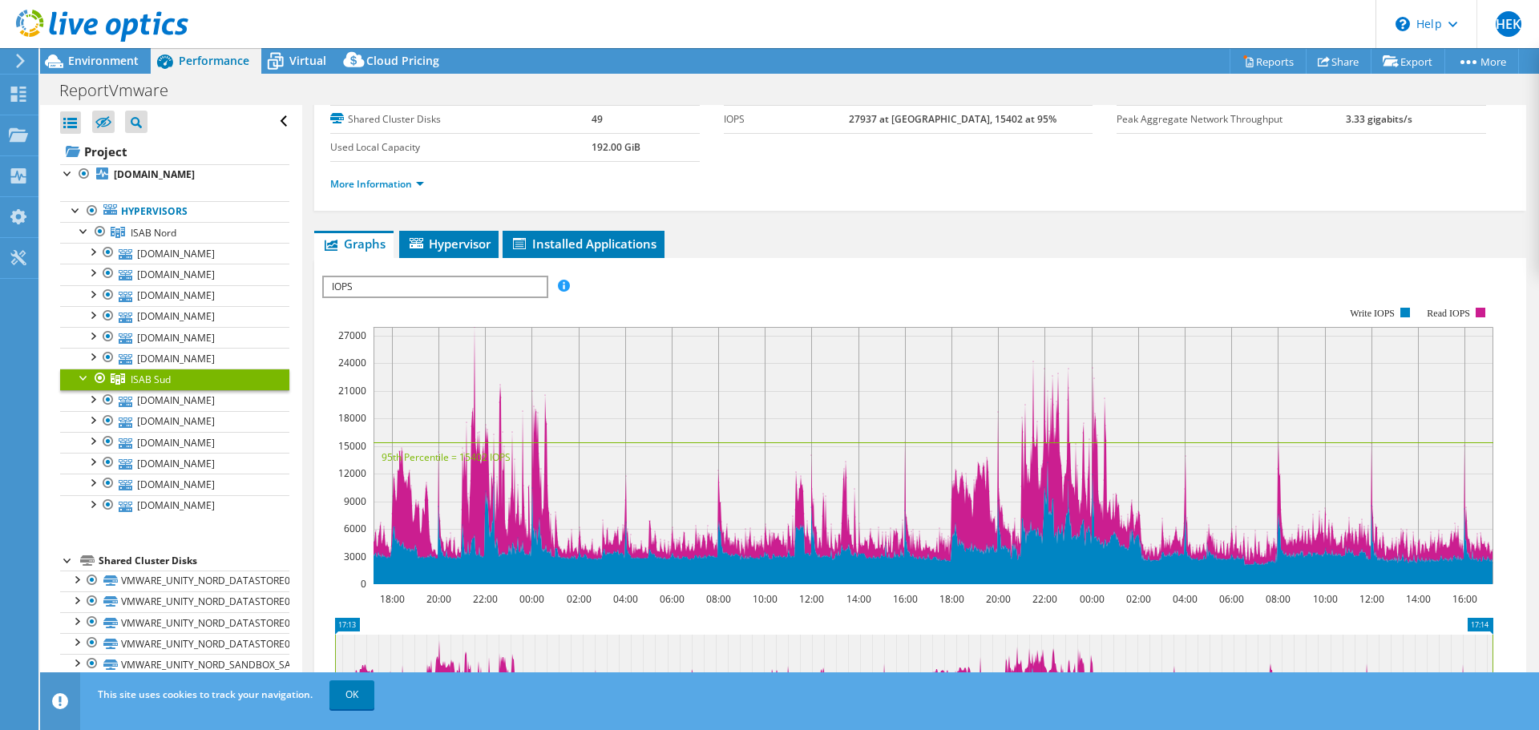
click at [360, 285] on span "IOPS" at bounding box center [435, 286] width 222 height 19
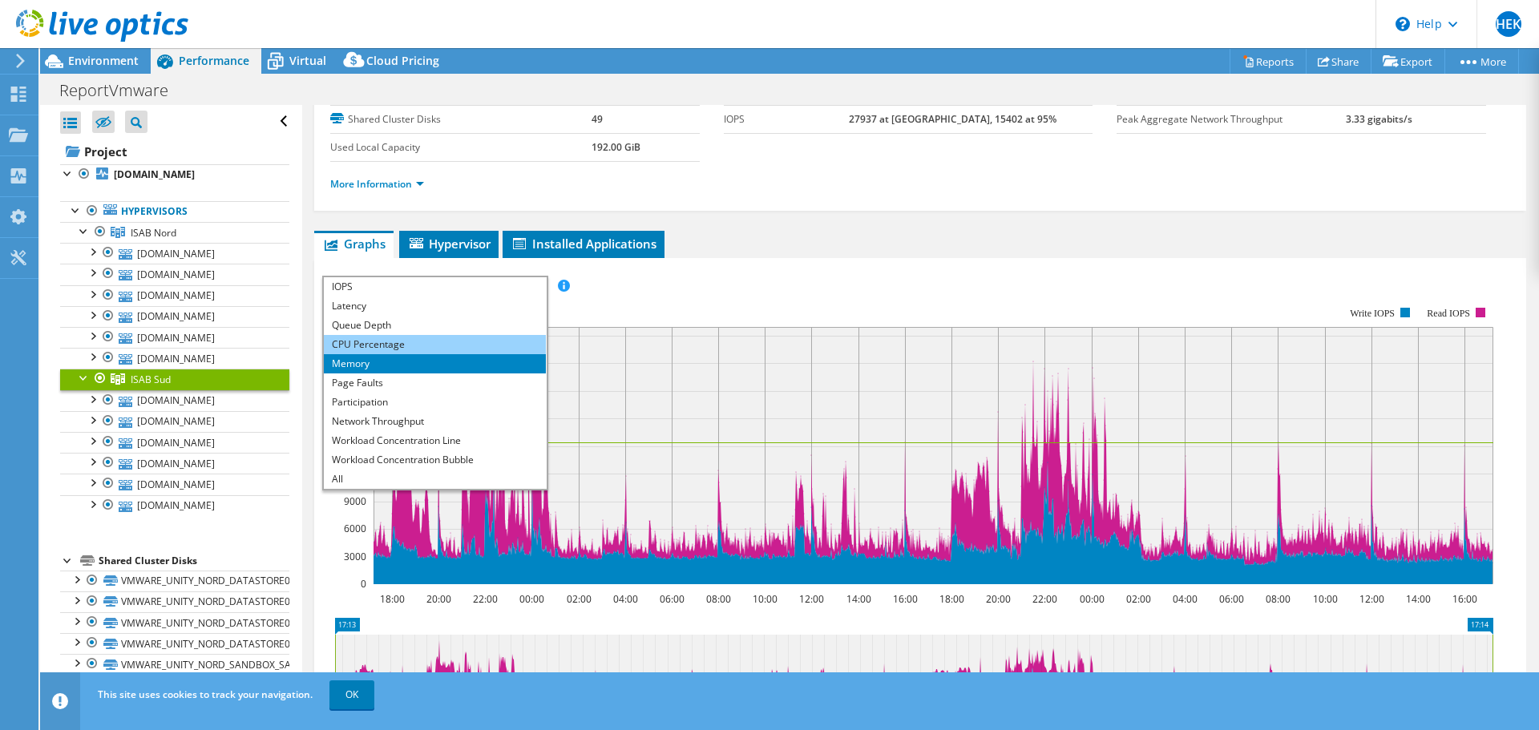
click at [356, 343] on li "CPU Percentage" at bounding box center [435, 344] width 222 height 19
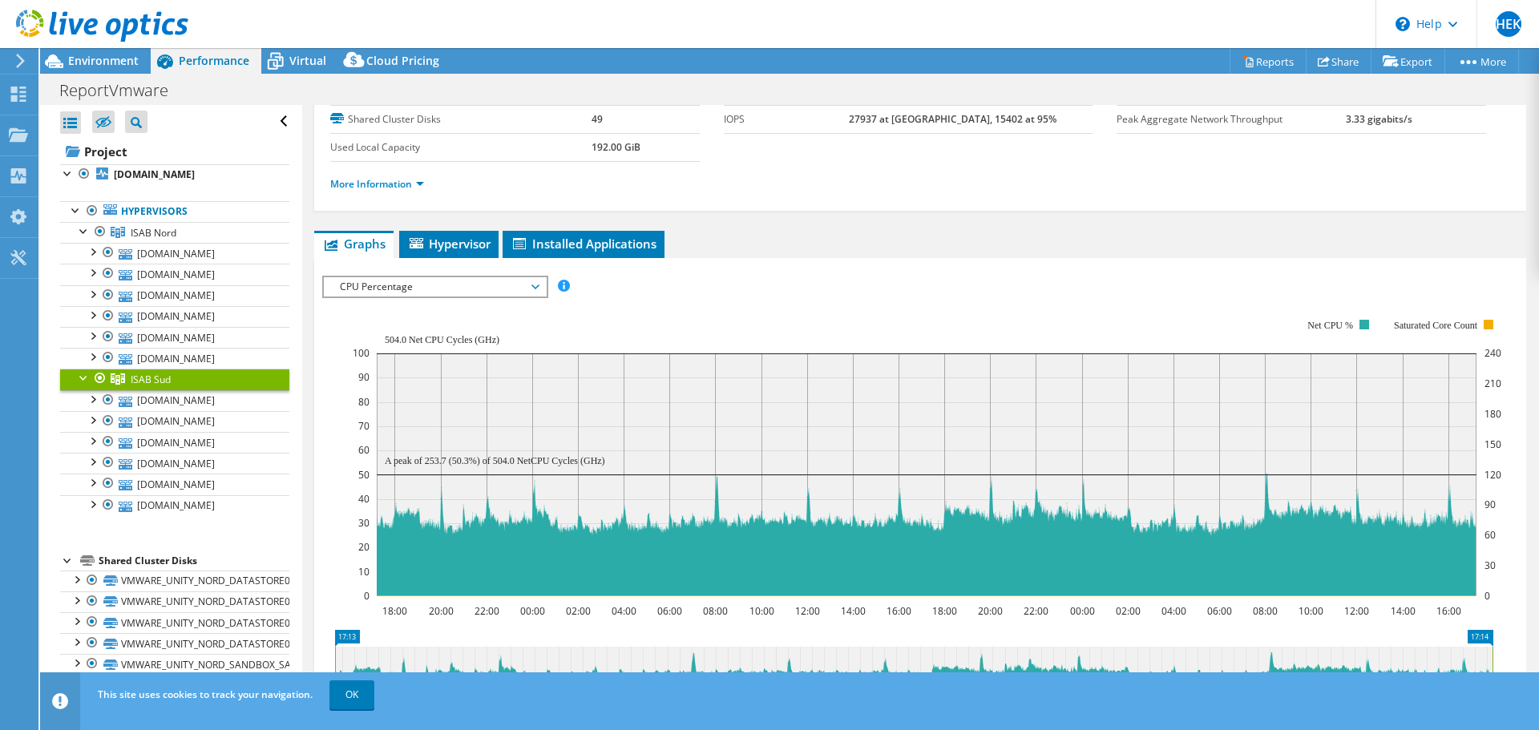
click at [415, 293] on span "CPU Percentage" at bounding box center [435, 286] width 206 height 19
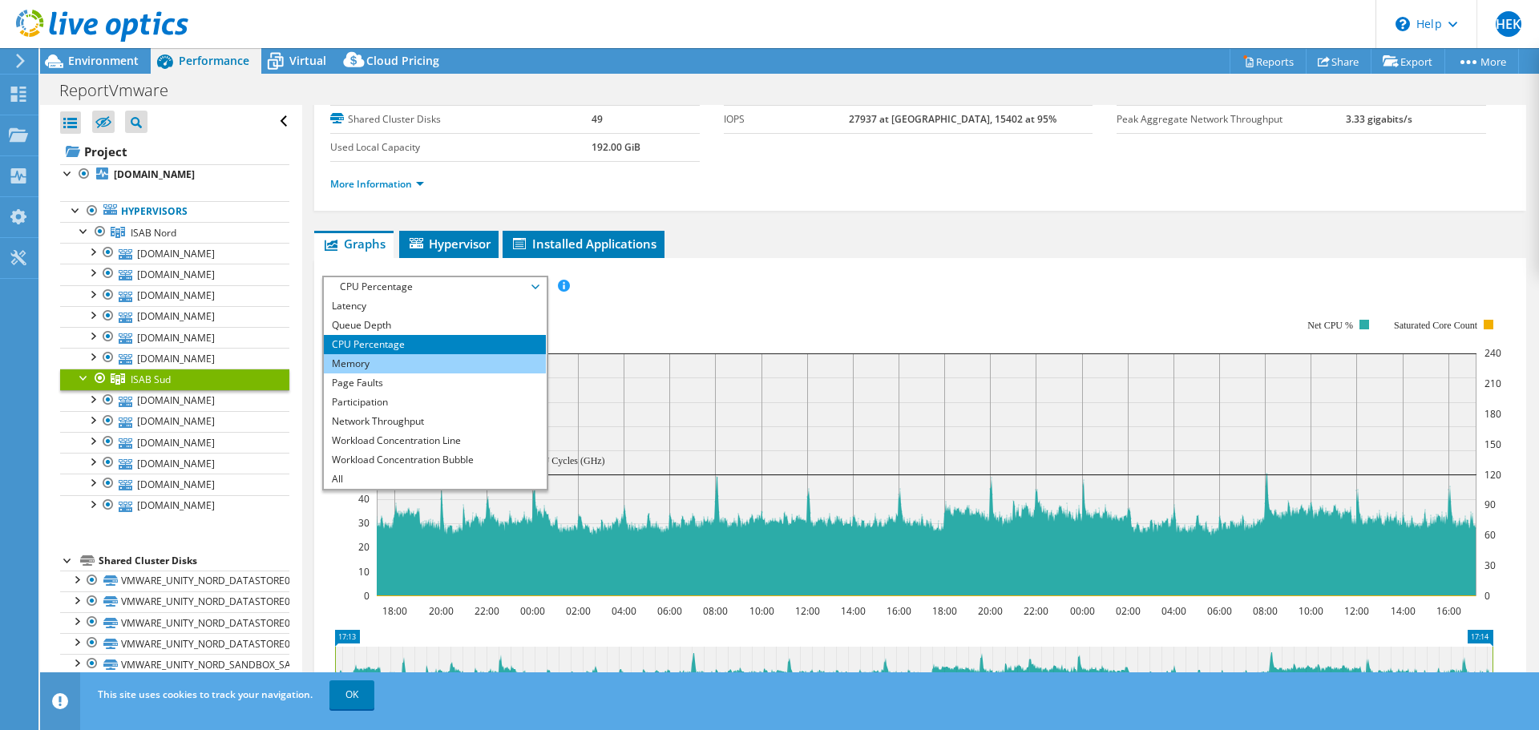
click at [378, 358] on li "Memory" at bounding box center [435, 363] width 222 height 19
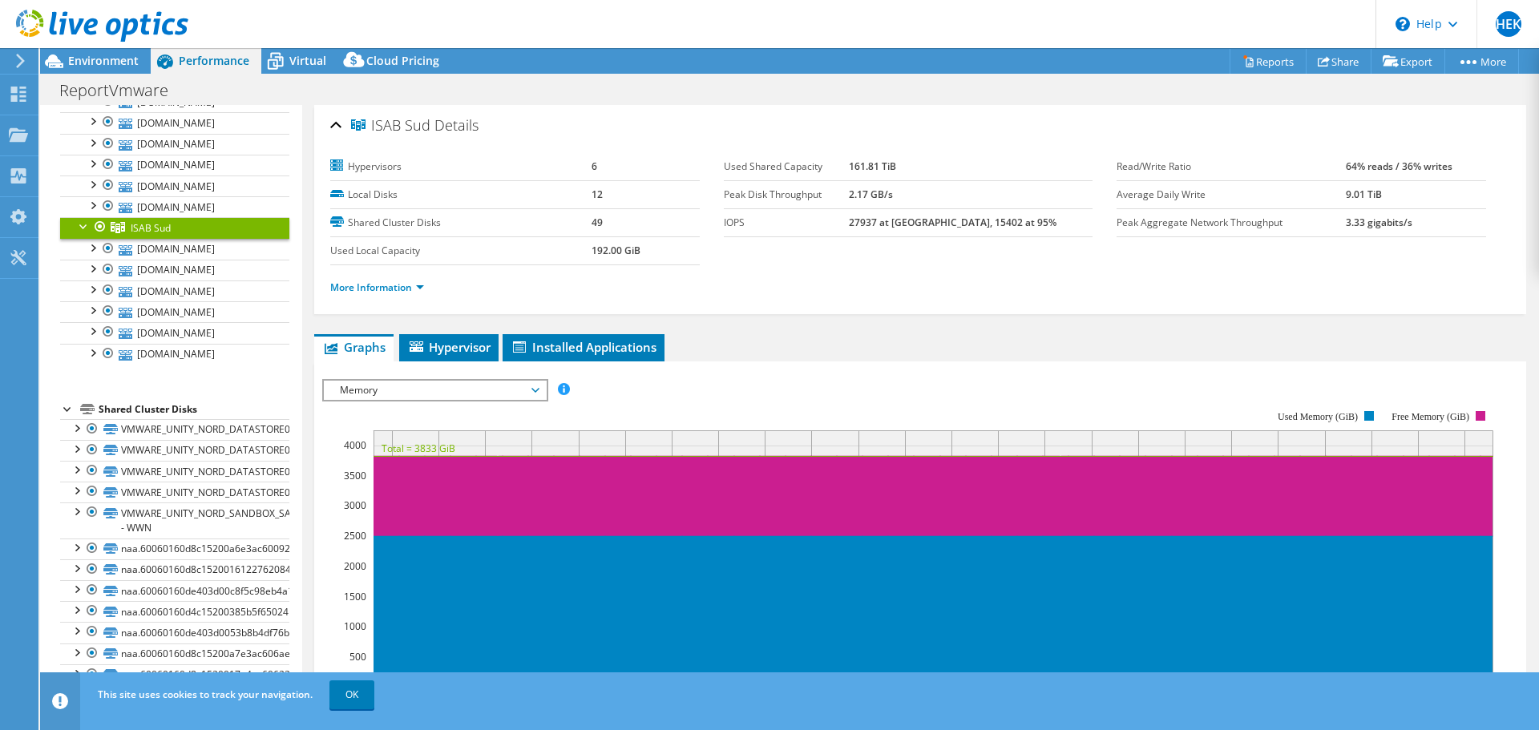
scroll to position [343, 0]
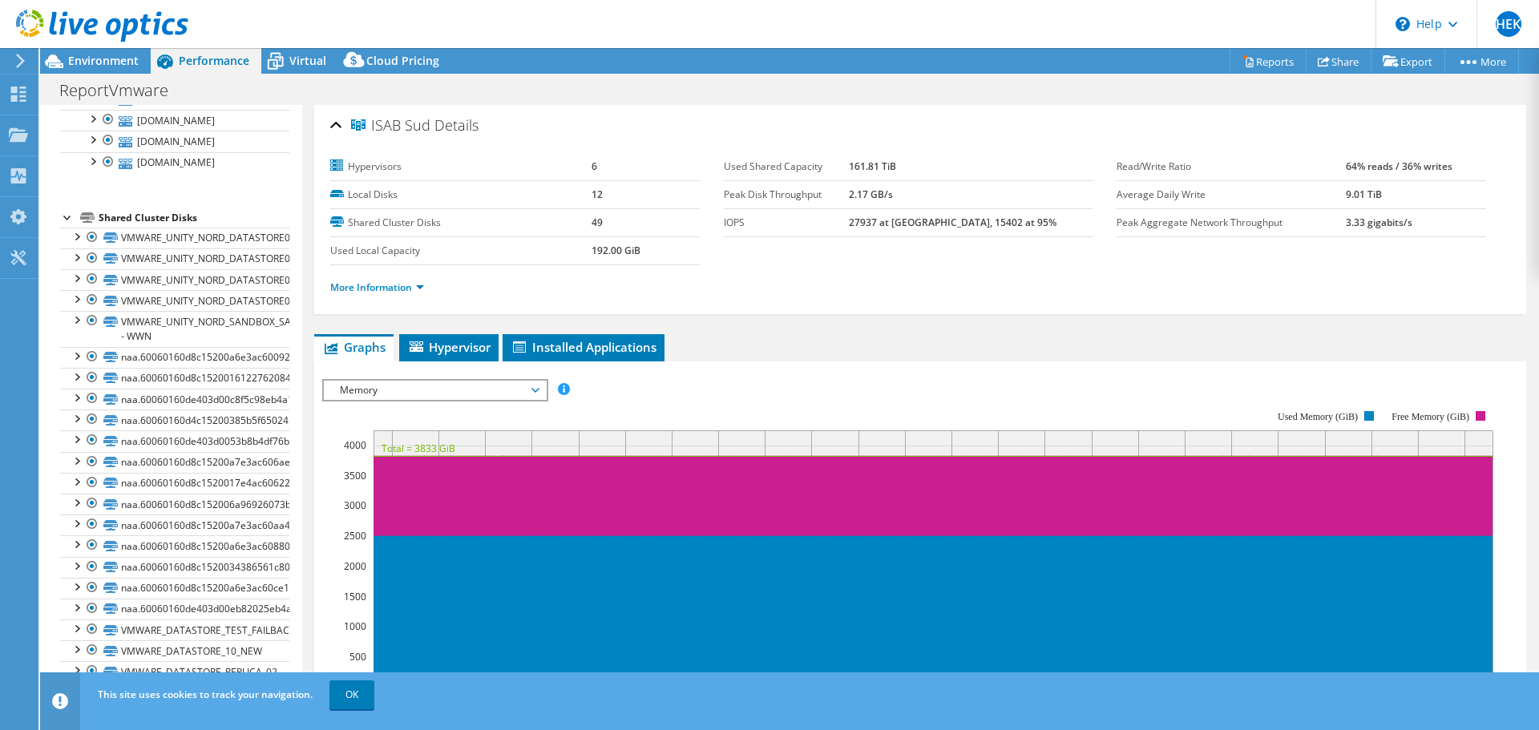
click at [140, 216] on div "Shared Cluster Disks" at bounding box center [194, 217] width 191 height 19
click at [133, 237] on link "VMWARE_UNITY_NORD_DATASTORE01" at bounding box center [174, 238] width 229 height 21
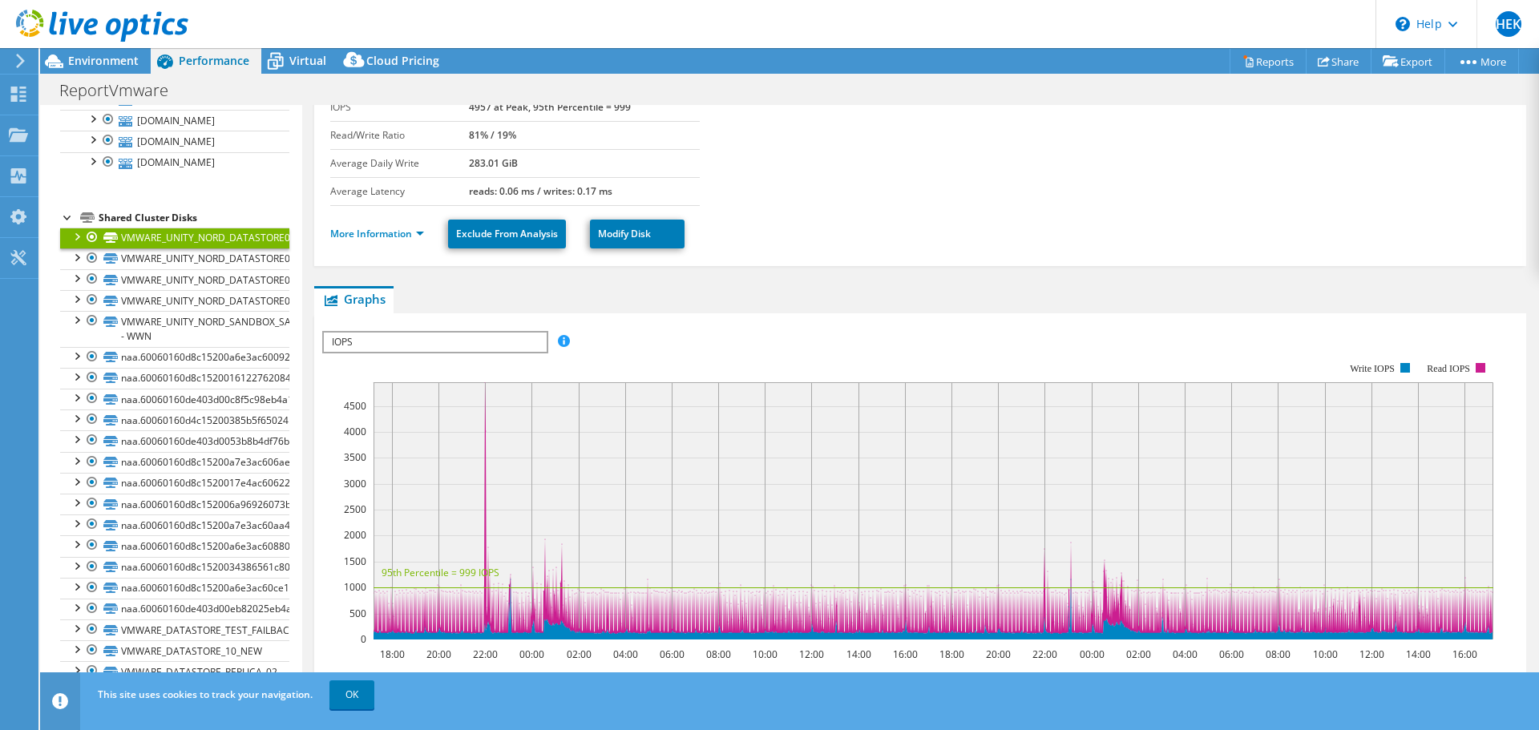
scroll to position [160, 0]
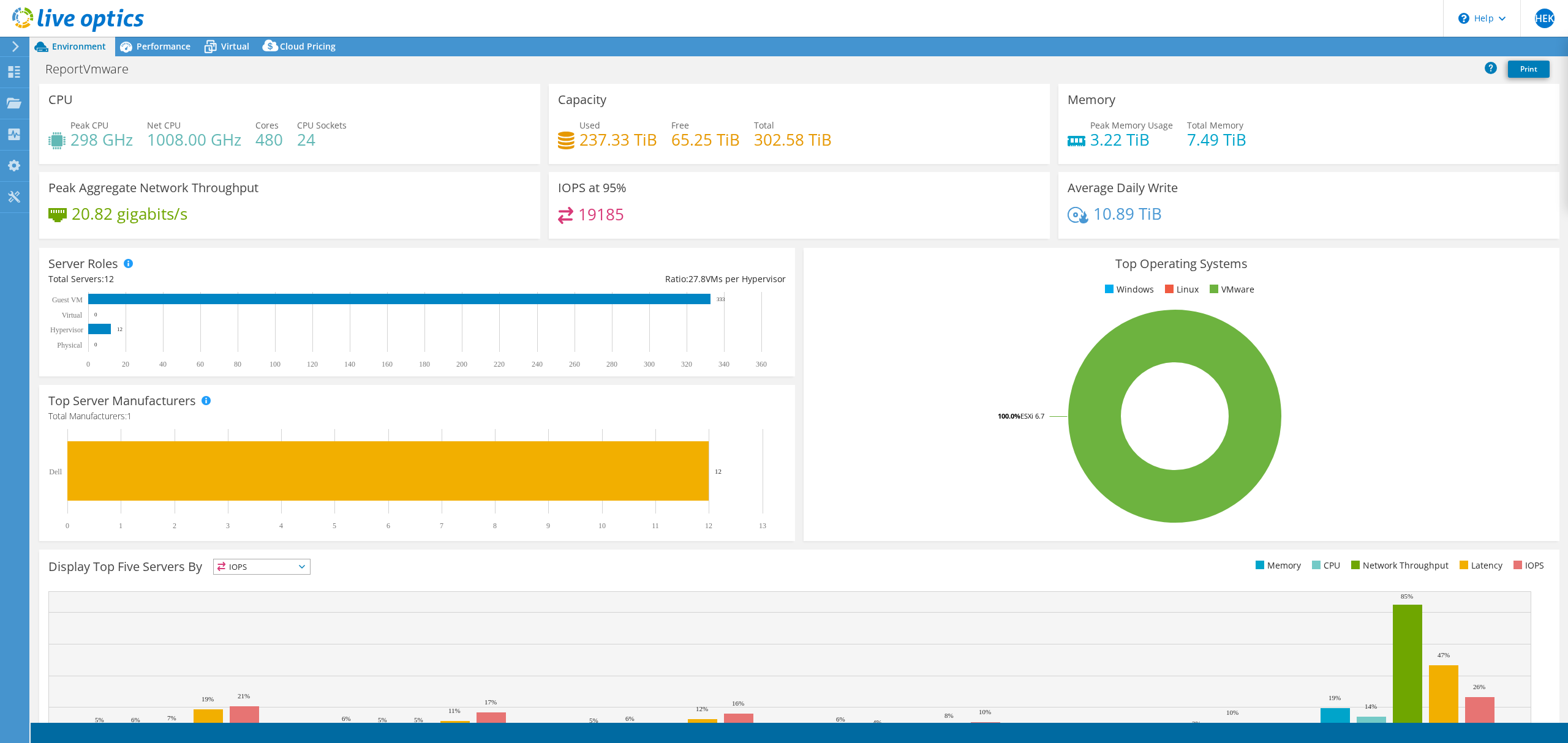
select select "USD"
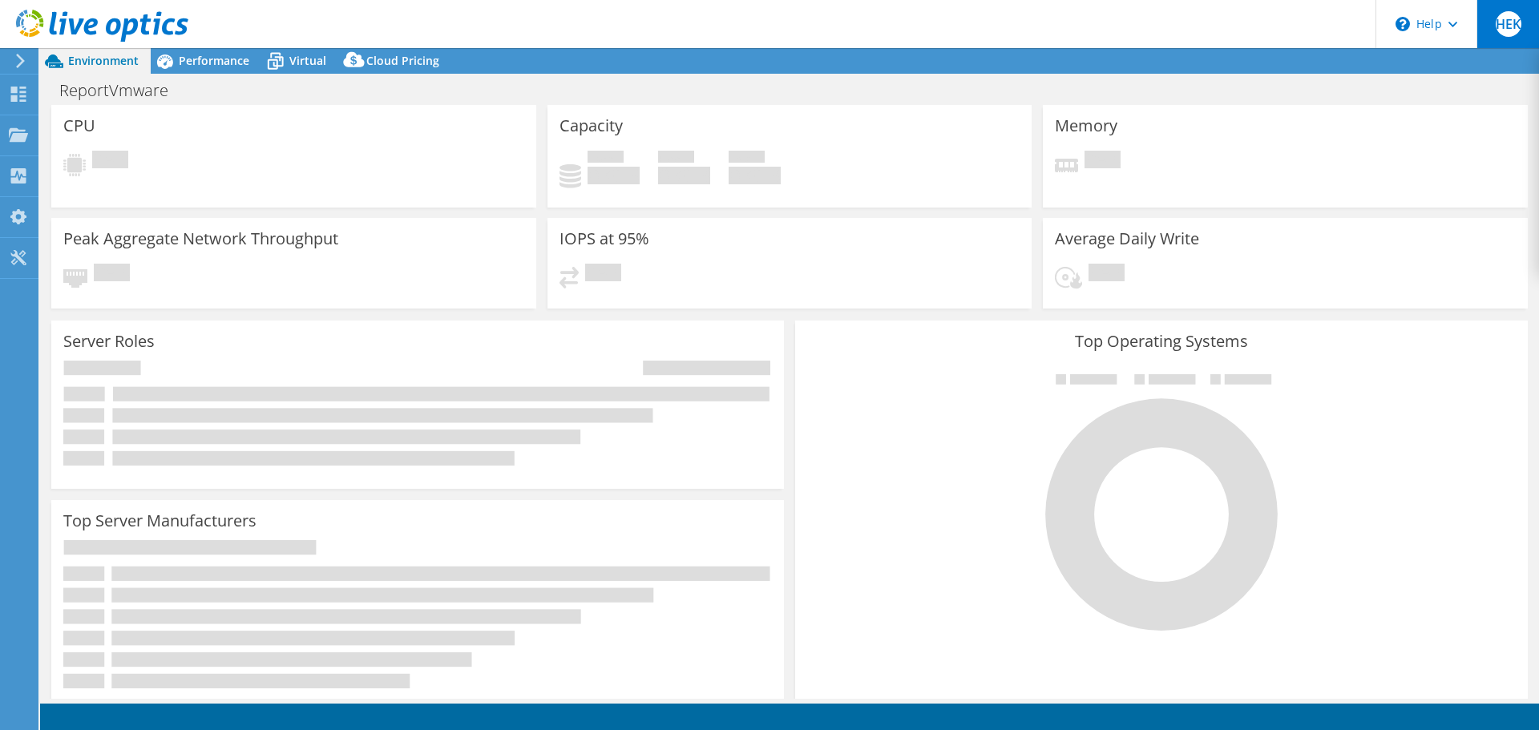
select select "USD"
